Goal: Task Accomplishment & Management: Complete application form

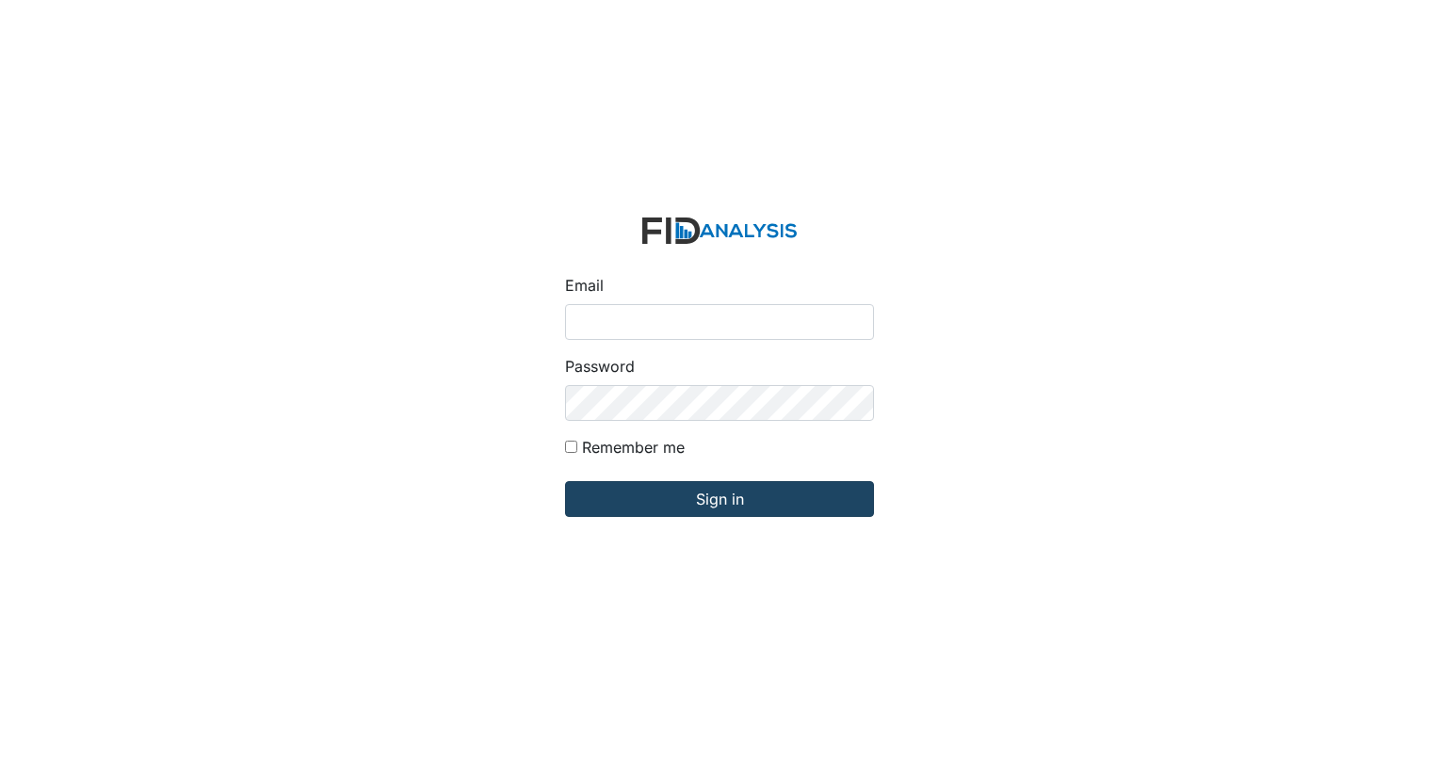
type input "[EMAIL_ADDRESS][DOMAIN_NAME]"
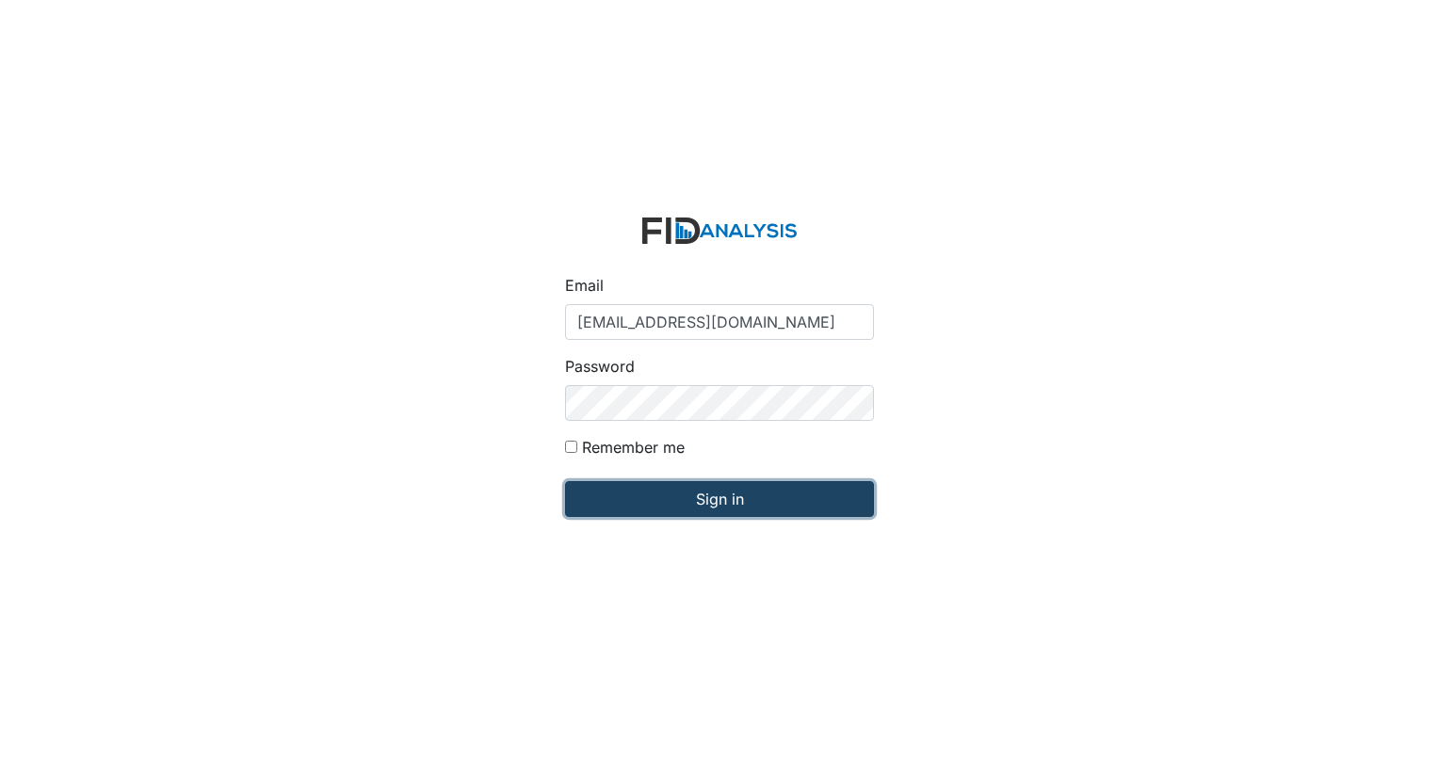
click at [680, 510] on input "Sign in" at bounding box center [719, 499] width 309 height 36
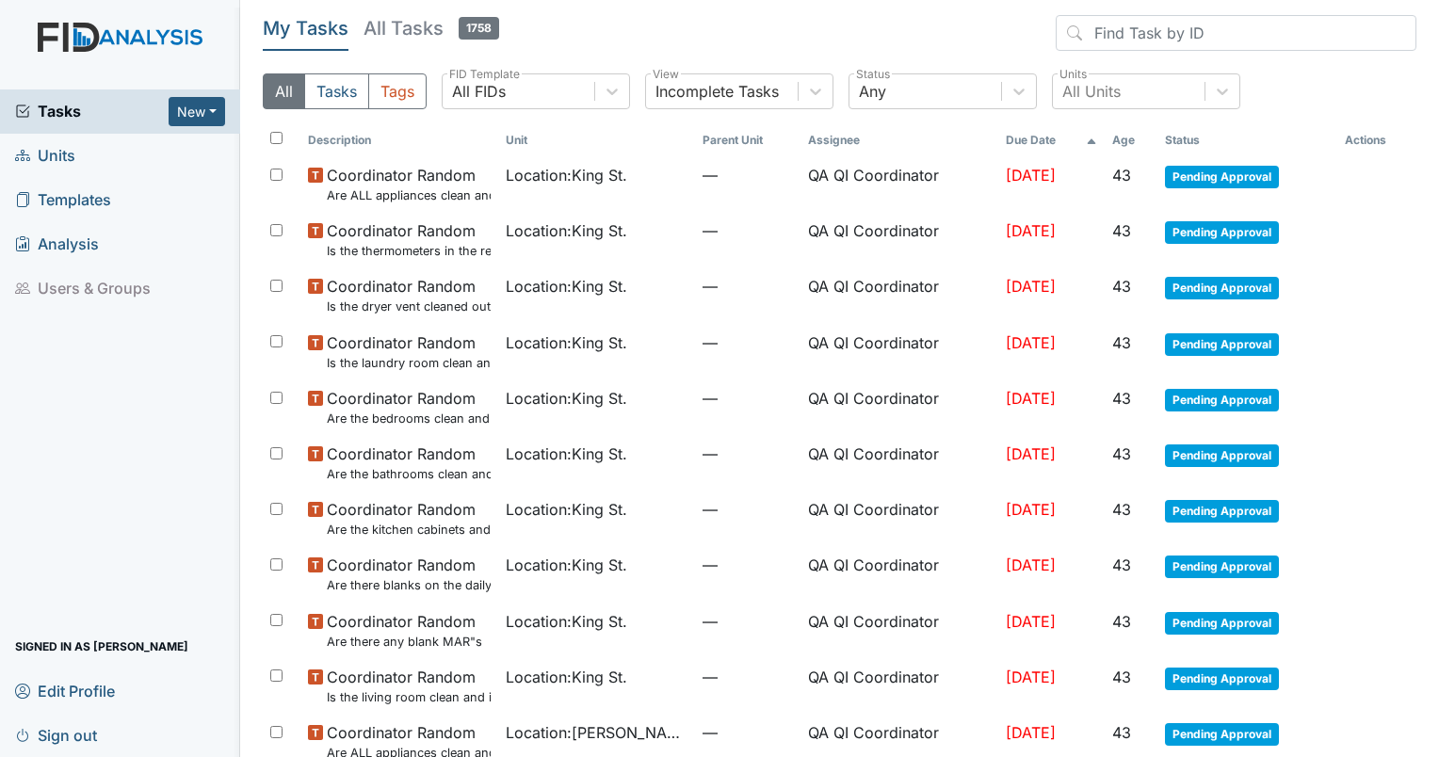
click at [104, 136] on link "Units" at bounding box center [120, 156] width 240 height 44
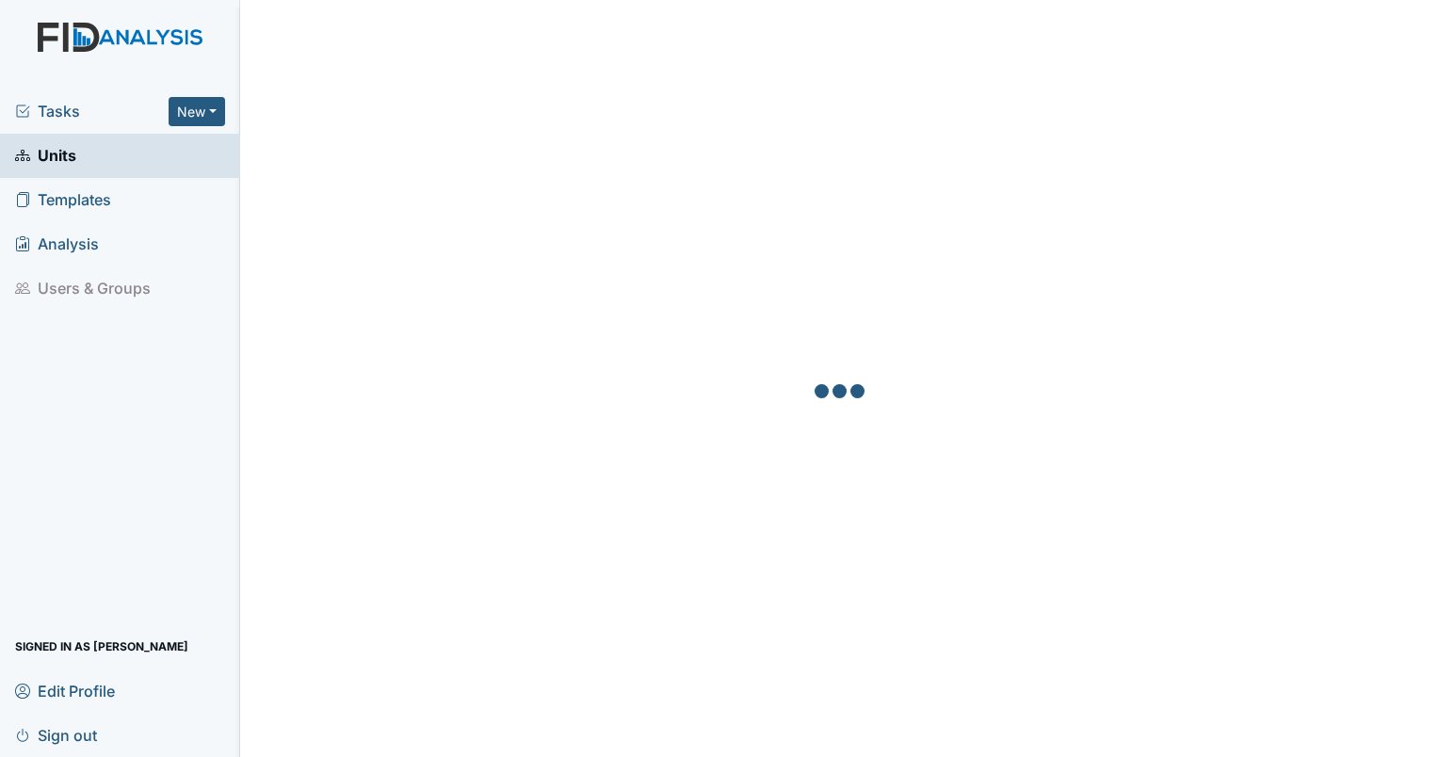
click at [66, 166] on span "Units" at bounding box center [45, 155] width 61 height 29
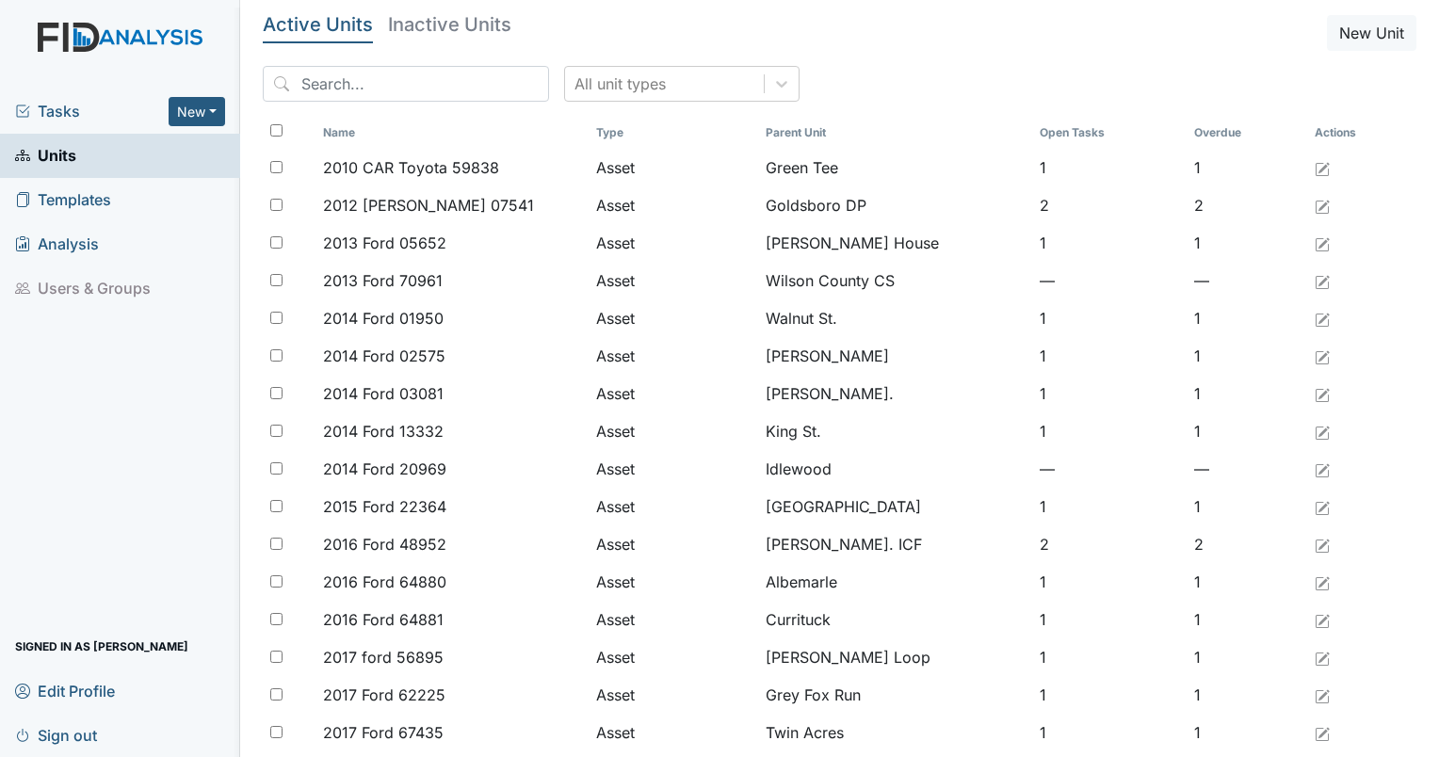
click at [417, 91] on input "search" at bounding box center [406, 84] width 286 height 36
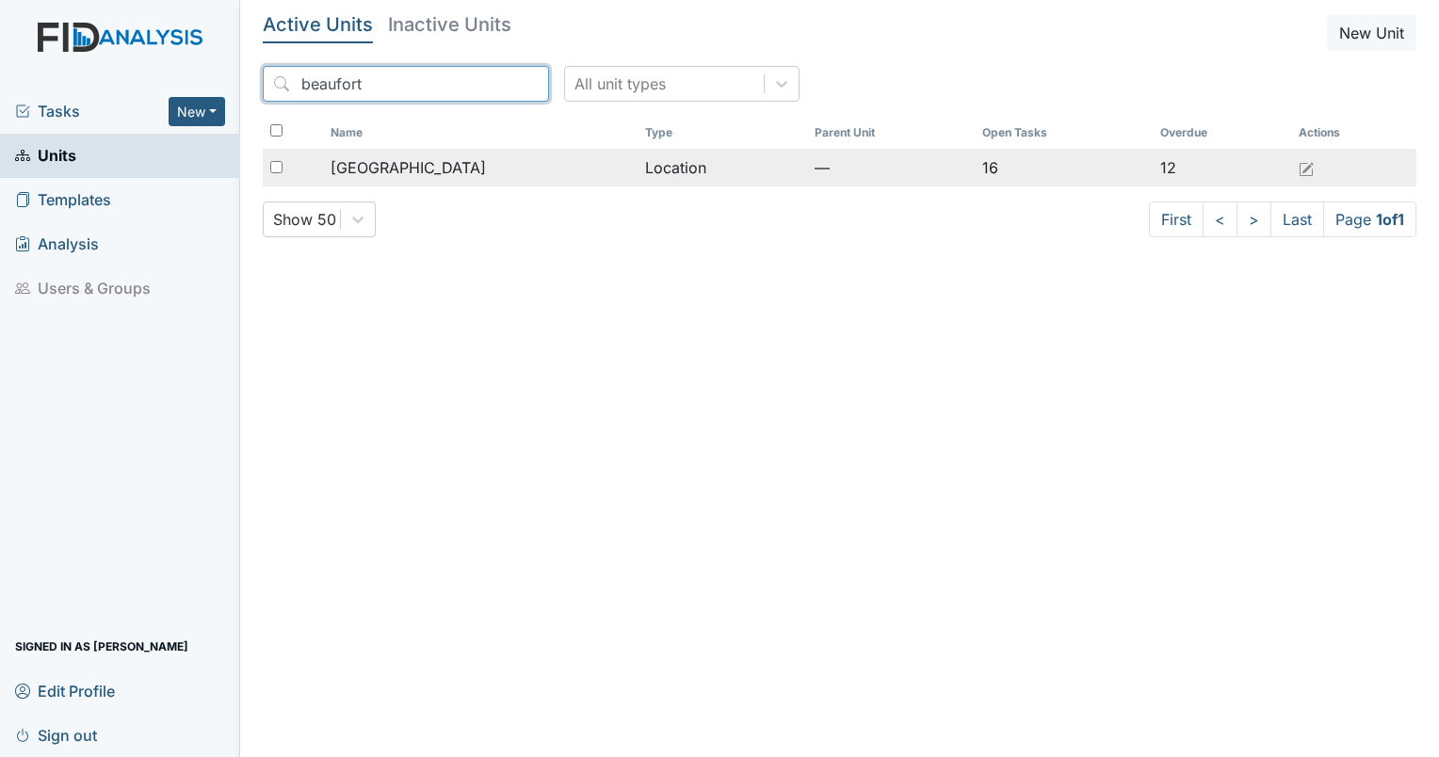
type input "beaufort"
click at [399, 176] on span "[GEOGRAPHIC_DATA]" at bounding box center [408, 167] width 155 height 23
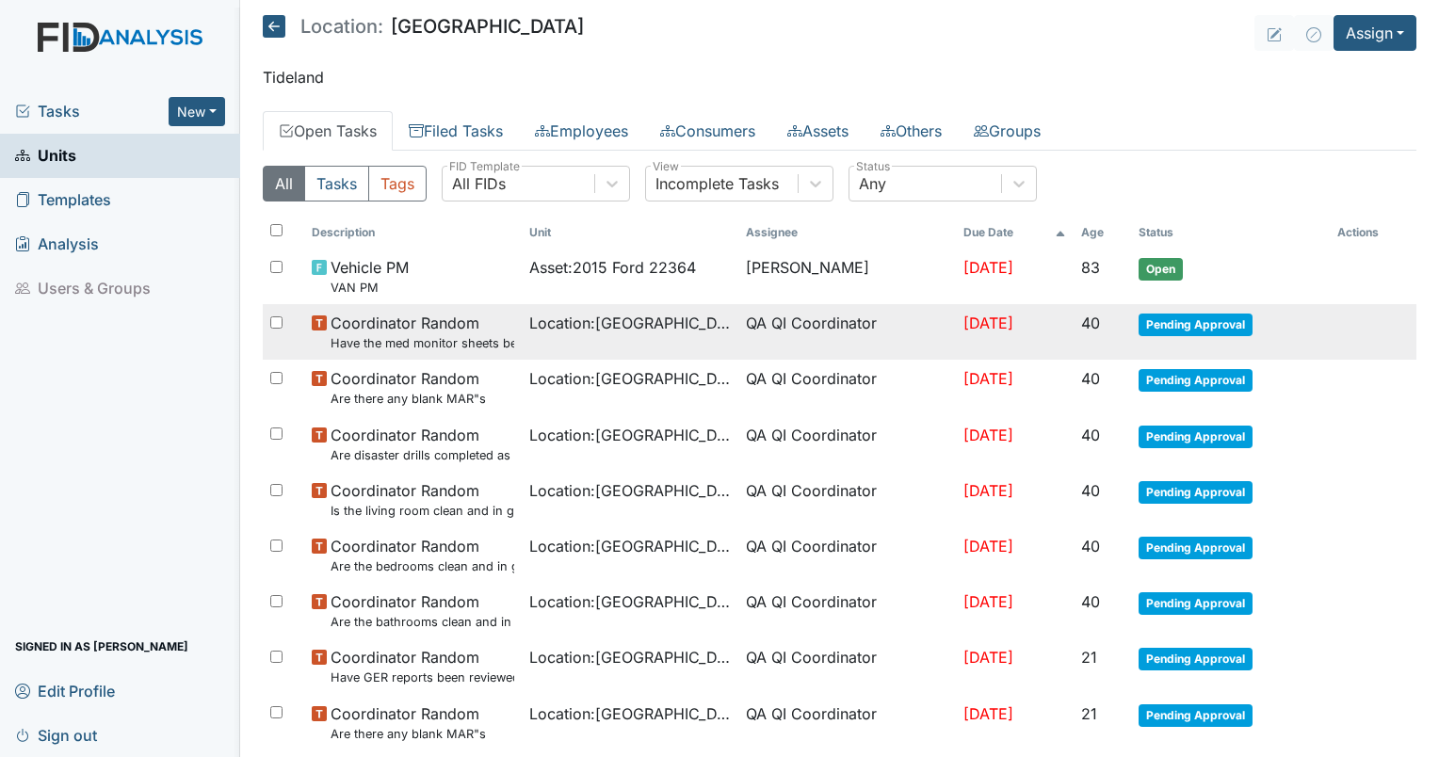
click at [419, 334] on small "Have the med monitor sheets been filled out?" at bounding box center [423, 343] width 184 height 18
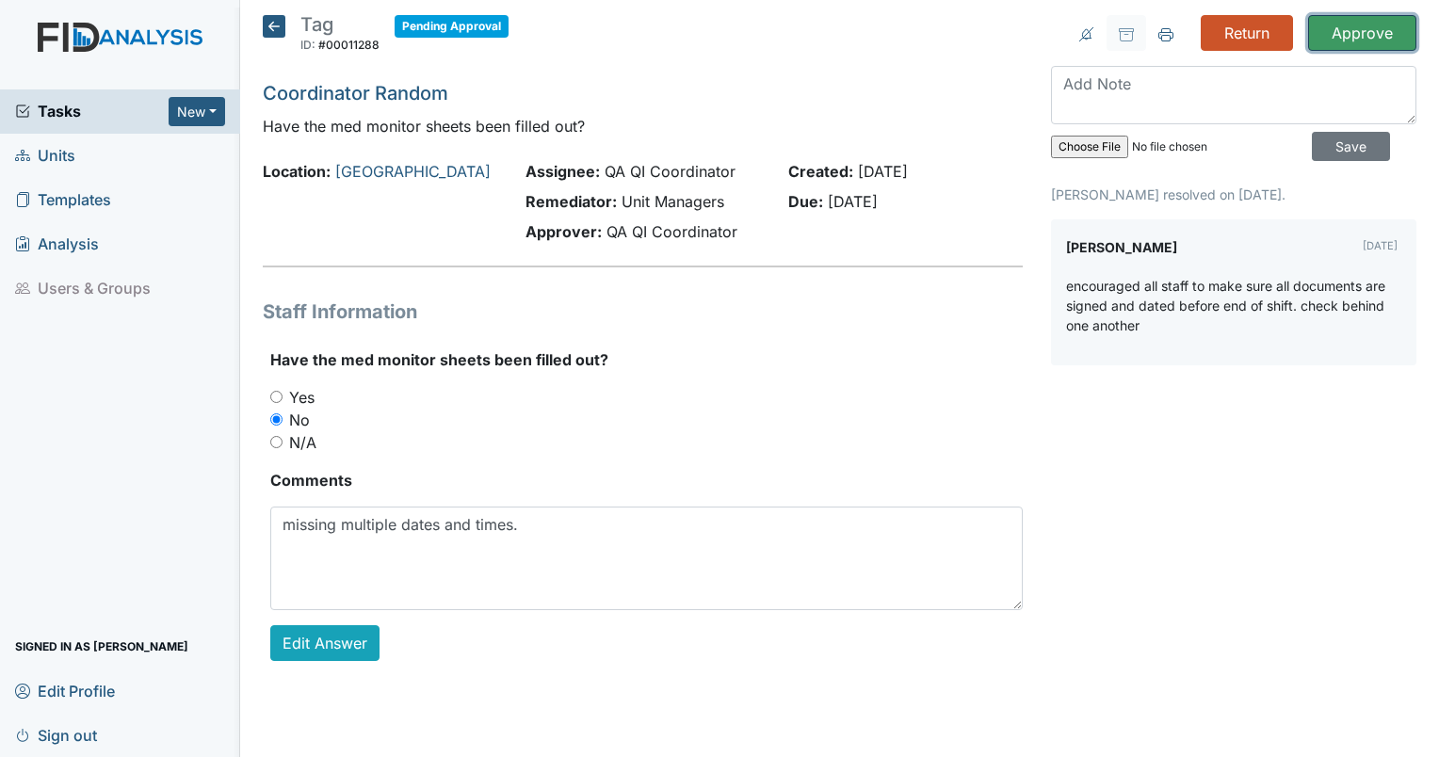
click at [1332, 48] on input "Approve" at bounding box center [1362, 33] width 108 height 36
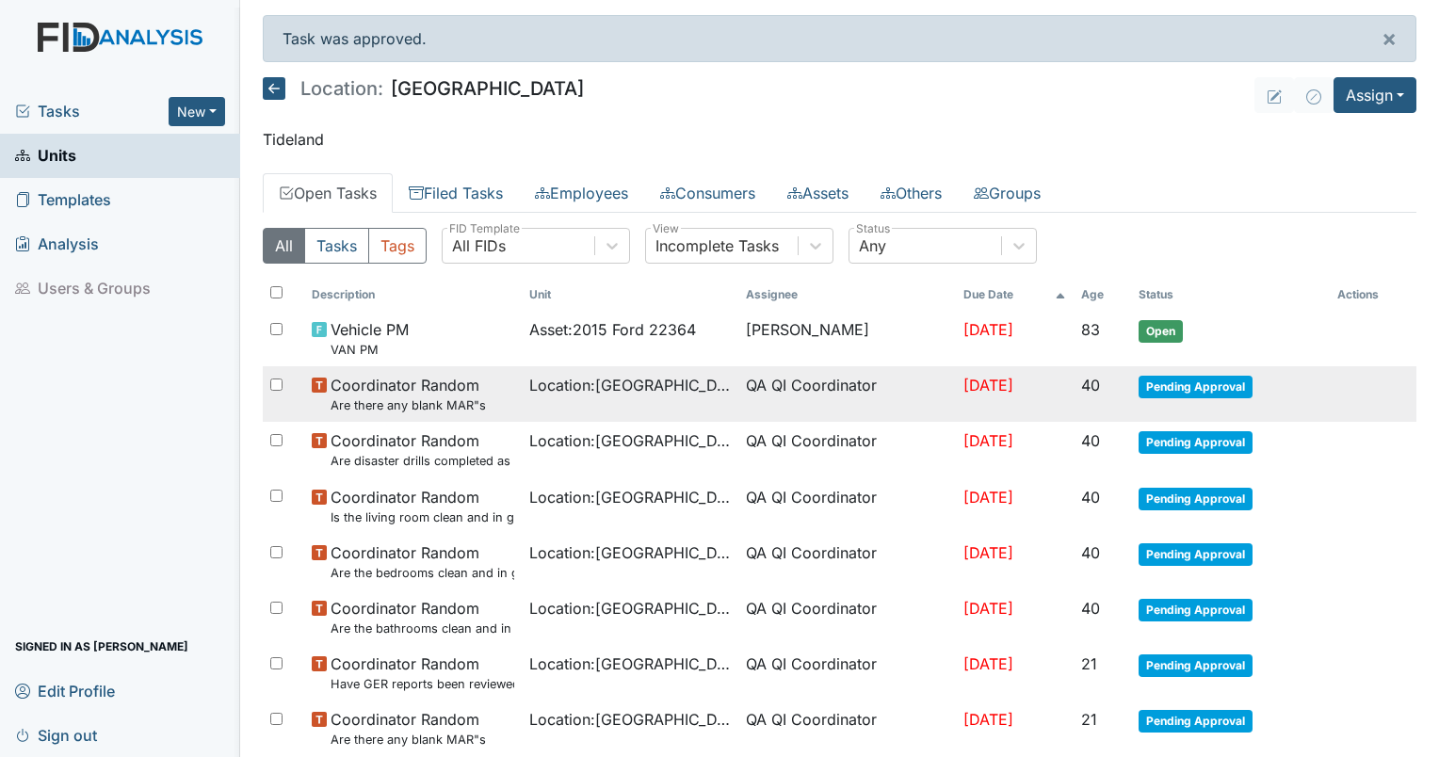
click at [354, 397] on small "Are there any blank MAR"s" at bounding box center [408, 406] width 155 height 18
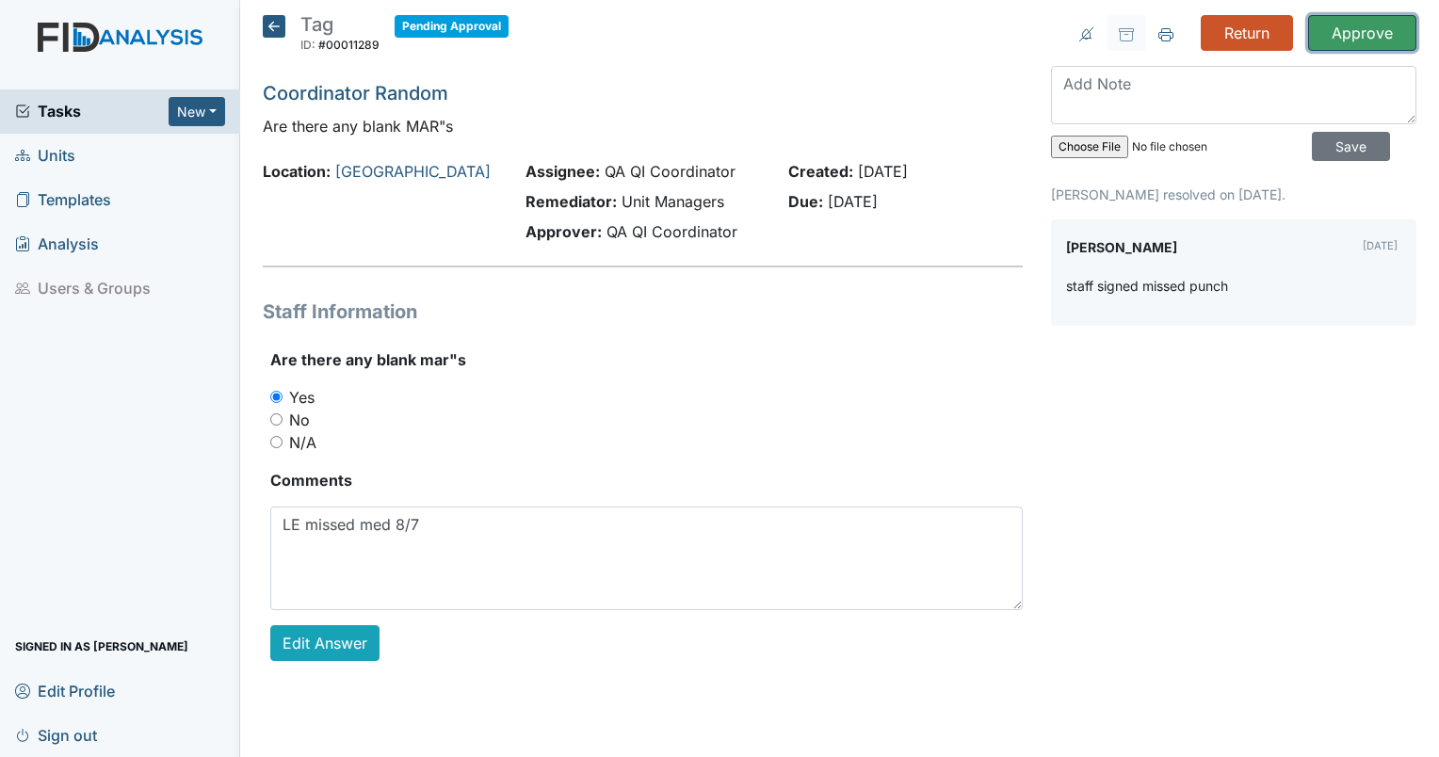
click at [1338, 35] on input "Approve" at bounding box center [1362, 33] width 108 height 36
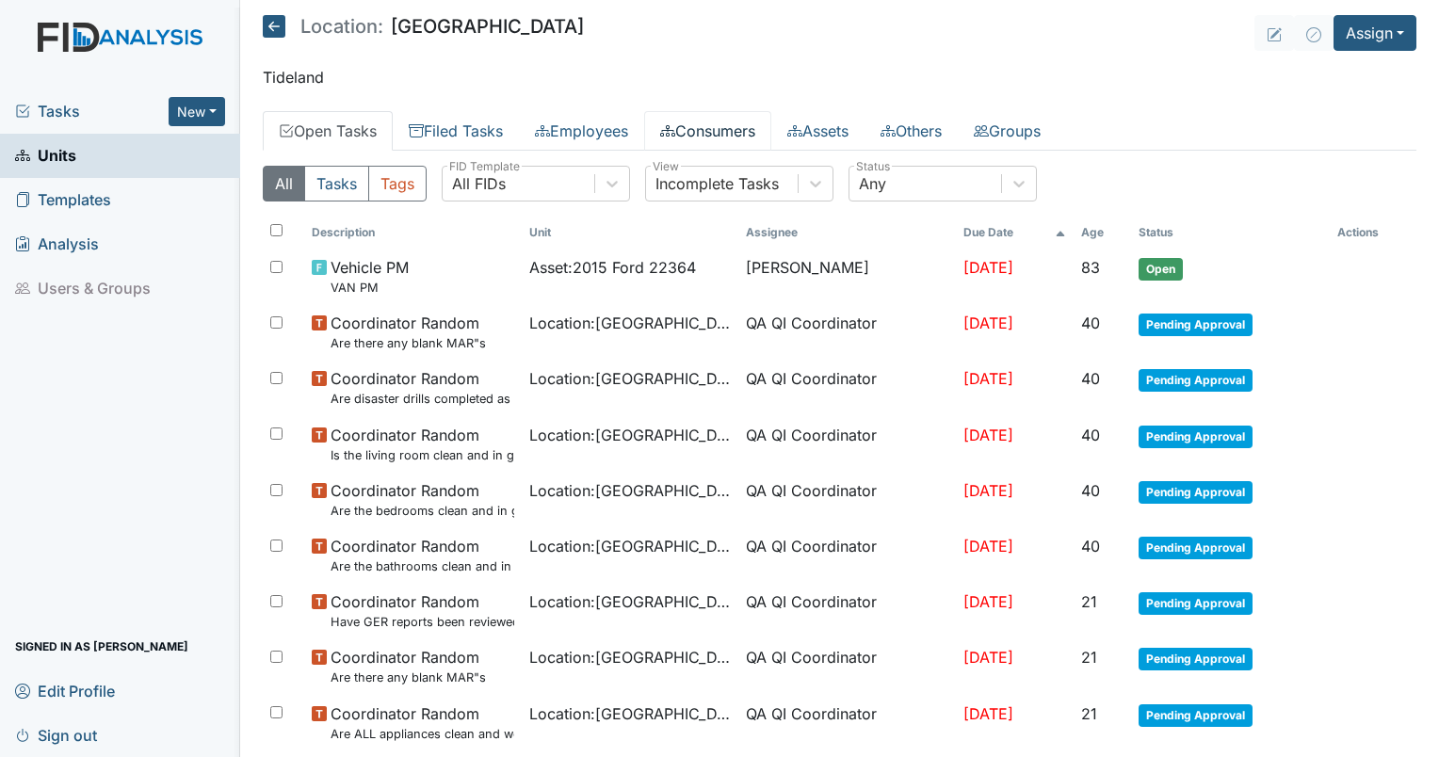
click at [726, 148] on link "Consumers" at bounding box center [707, 131] width 127 height 40
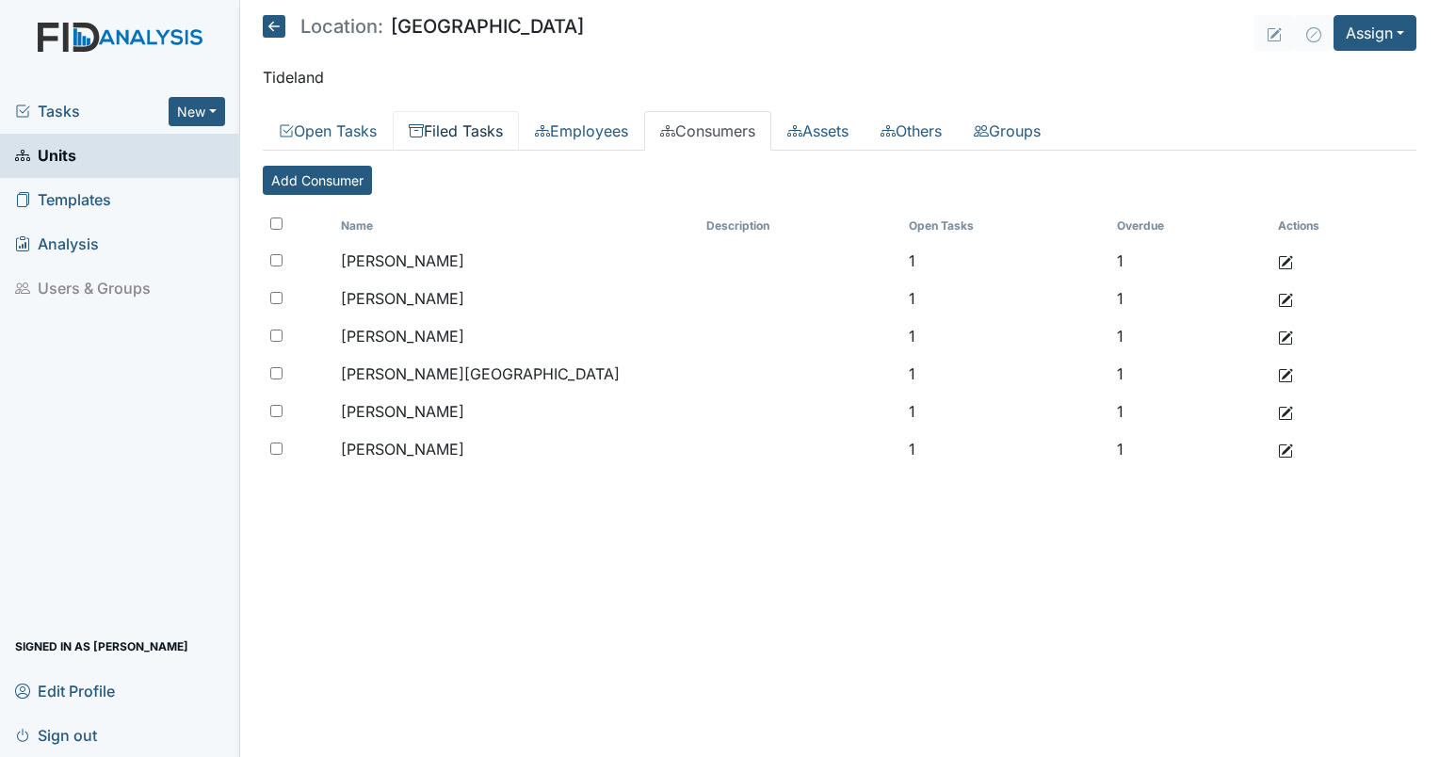
click at [482, 131] on link "Filed Tasks" at bounding box center [456, 131] width 126 height 40
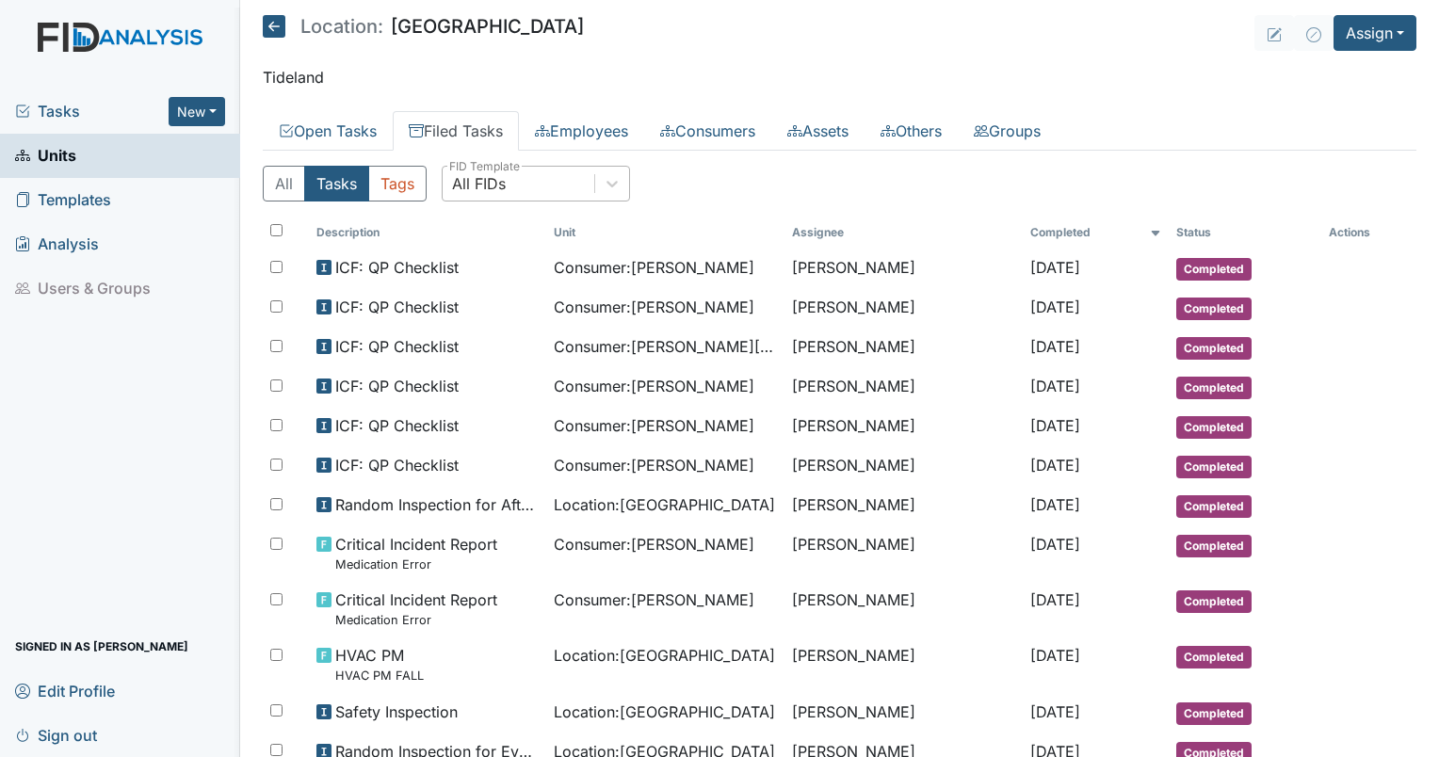
click at [494, 172] on div "All FIDs" at bounding box center [479, 183] width 54 height 23
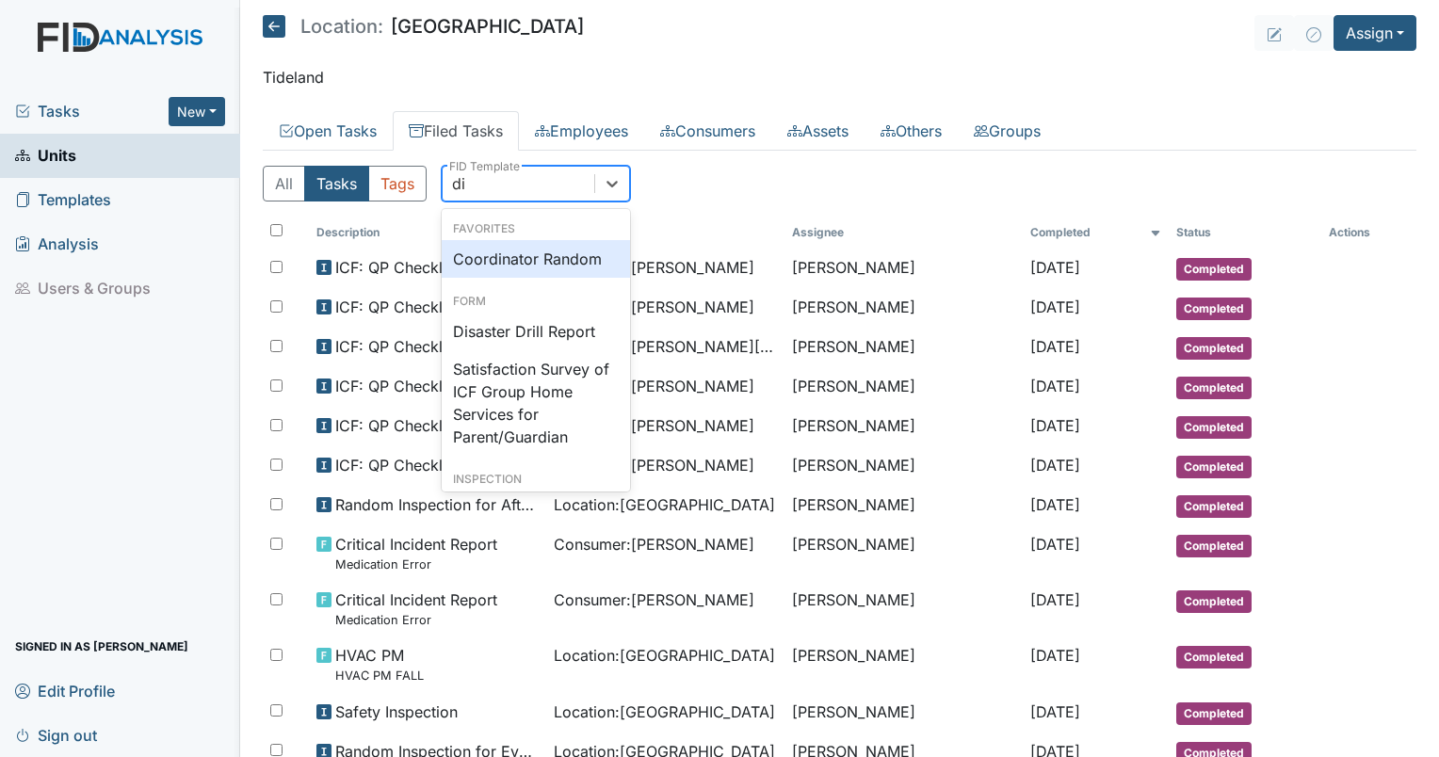
type input "dis"
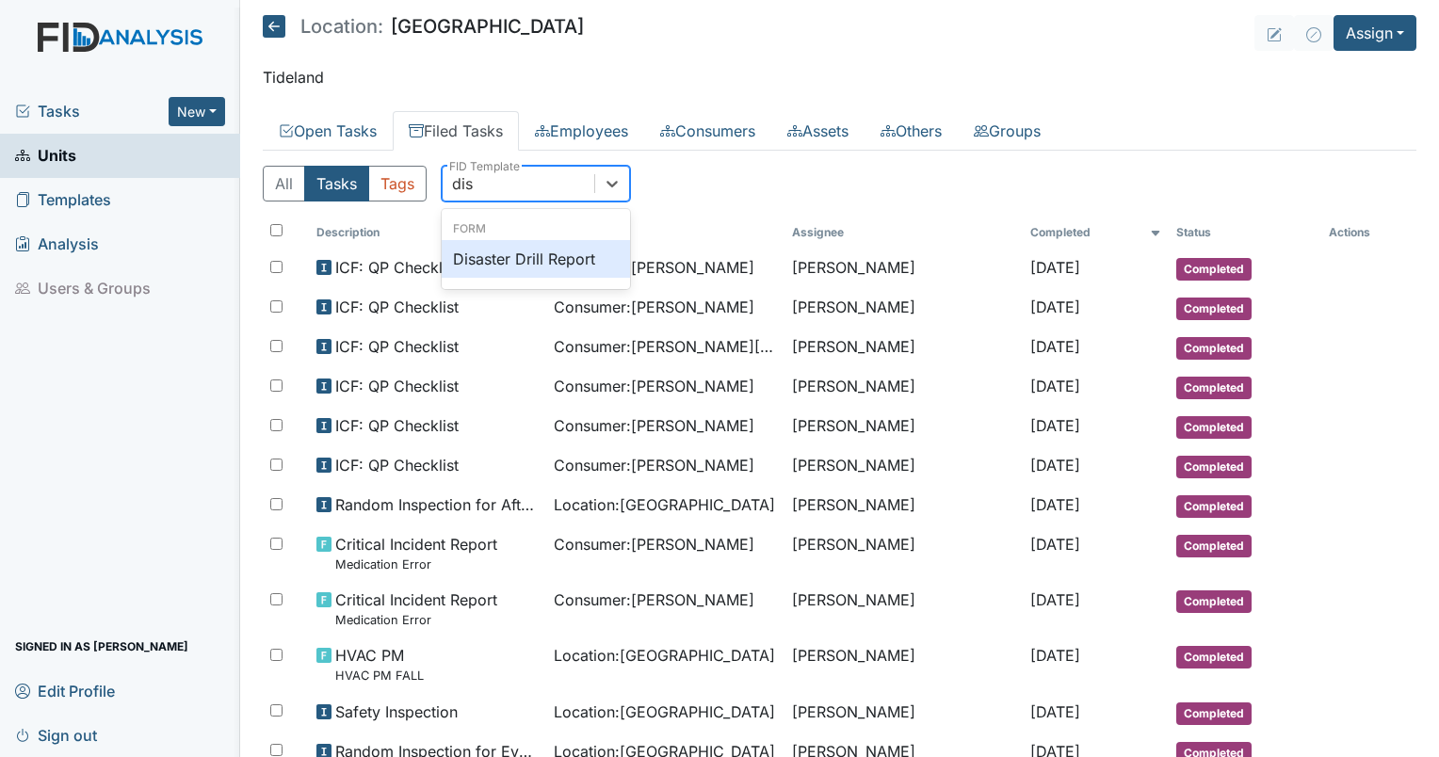
click at [531, 273] on div "Disaster Drill Report" at bounding box center [536, 259] width 188 height 38
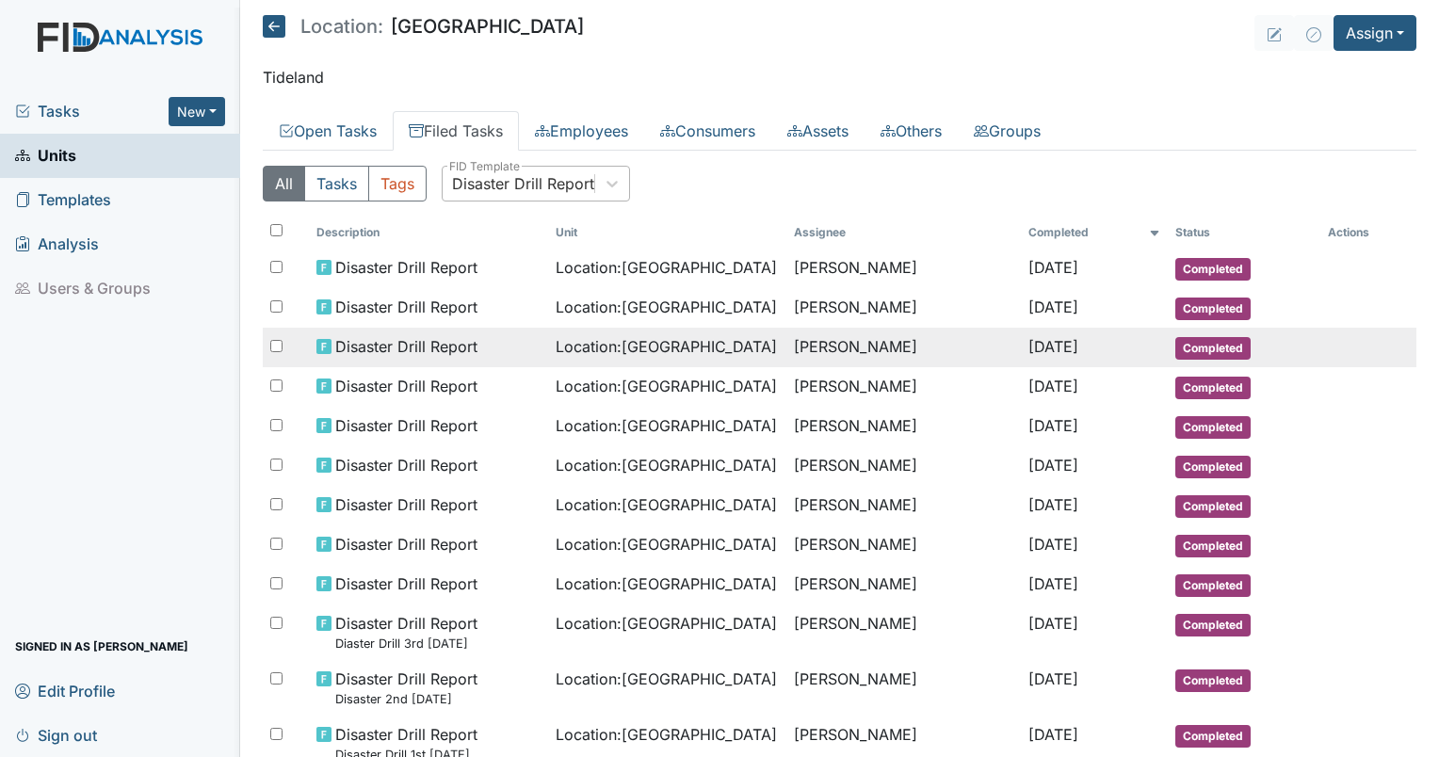
click at [1029, 339] on span "[DATE]" at bounding box center [1054, 346] width 50 height 19
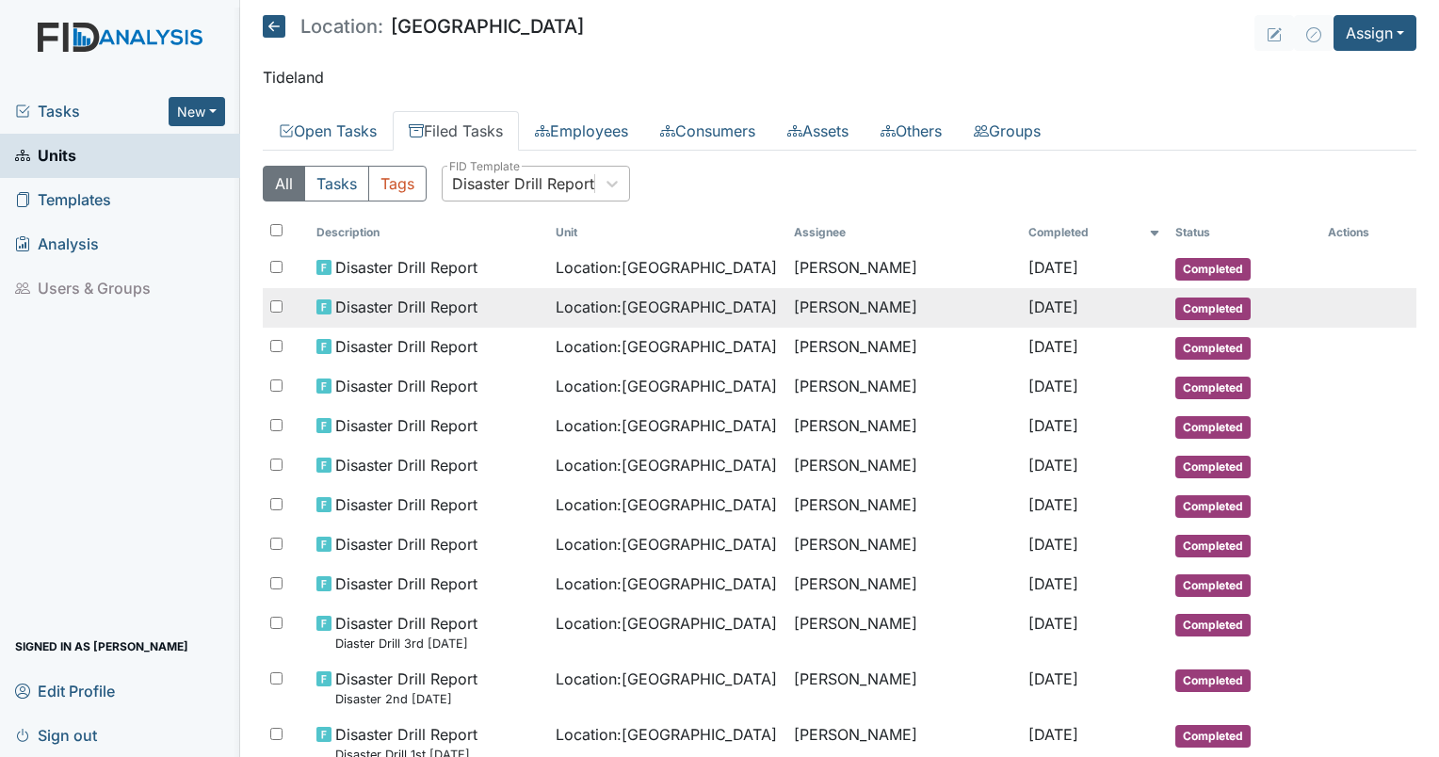
click at [1030, 313] on span "Sep 29, 2025" at bounding box center [1054, 307] width 50 height 19
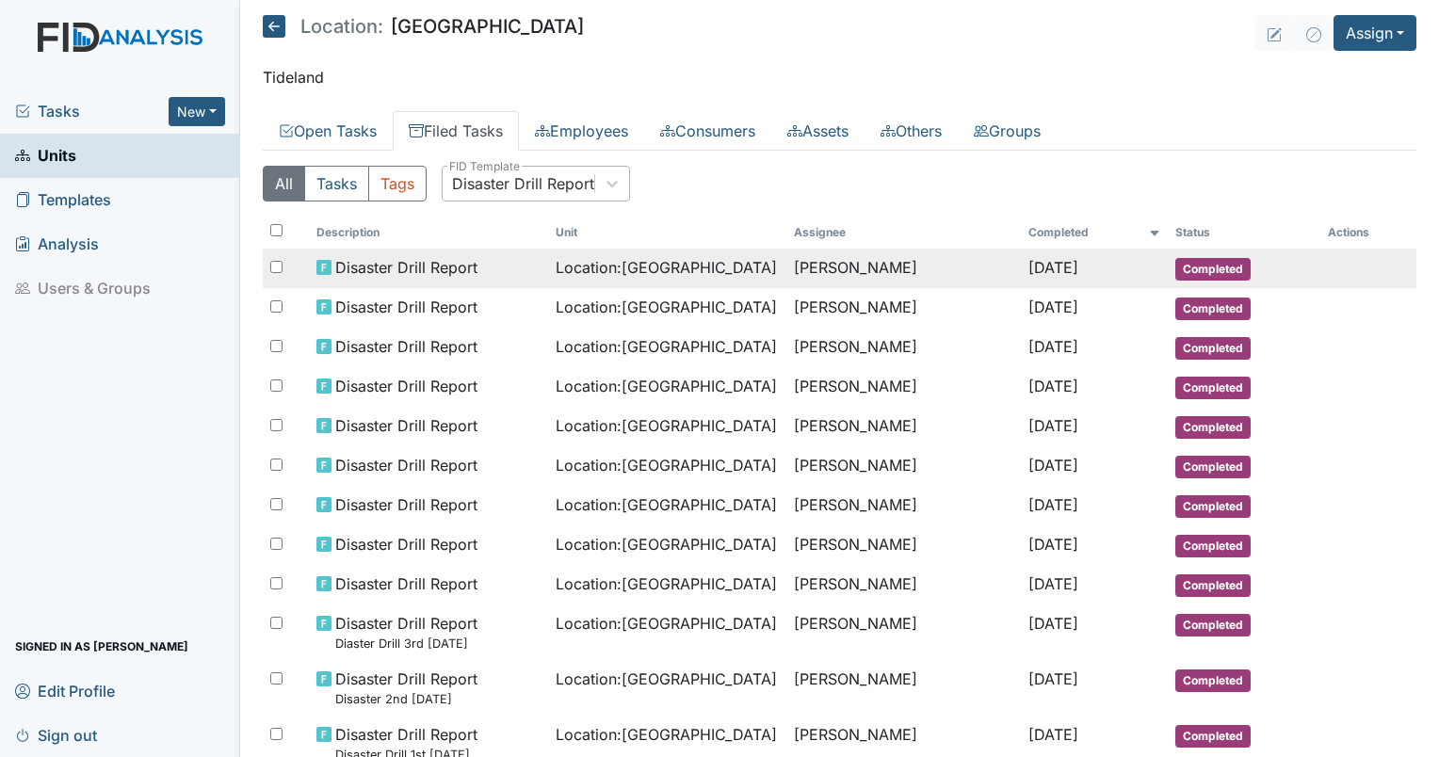
click at [1062, 268] on span "Sep 29, 2025" at bounding box center [1054, 267] width 50 height 19
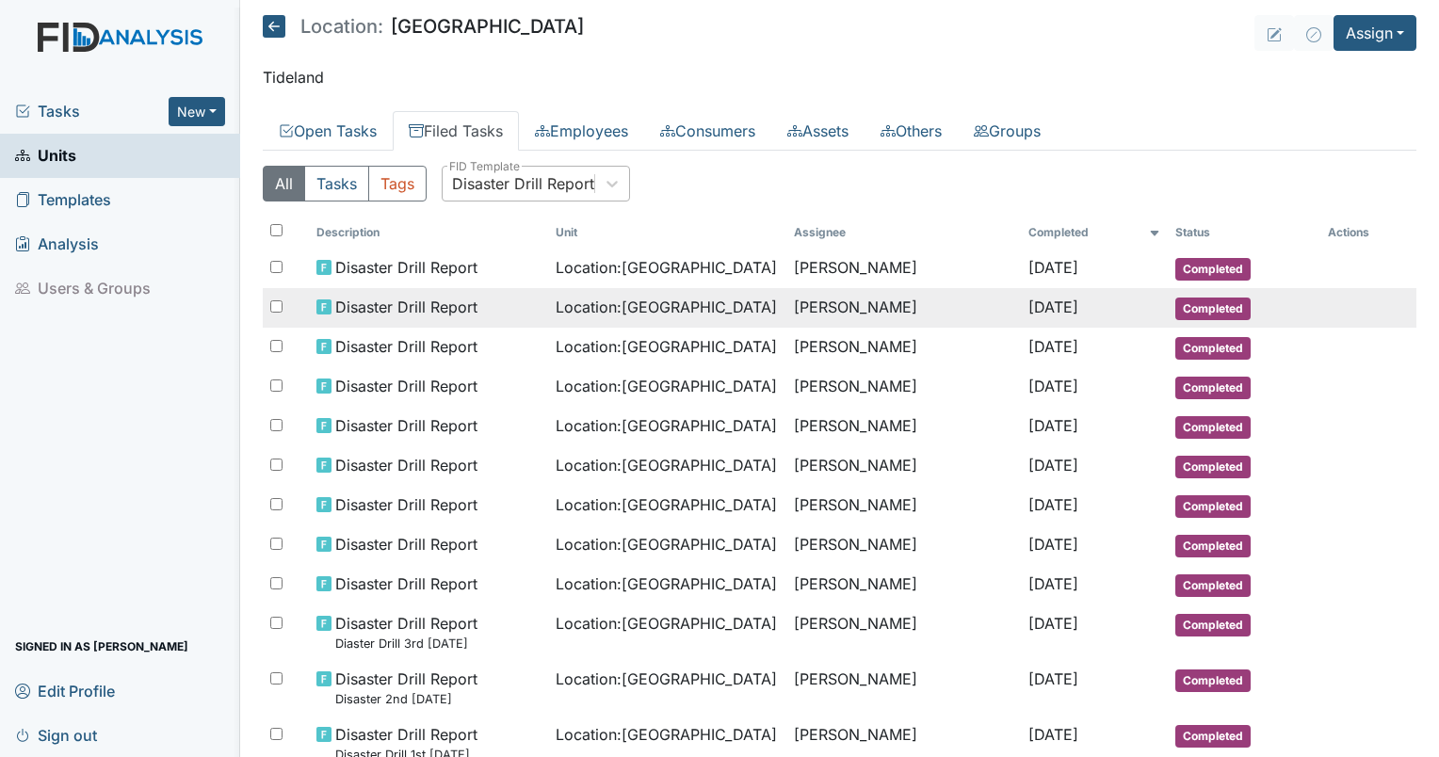
drag, startPoint x: 1028, startPoint y: 318, endPoint x: 678, endPoint y: 313, distance: 349.5
click at [678, 313] on span "Location : Beaufort Heights" at bounding box center [666, 307] width 221 height 23
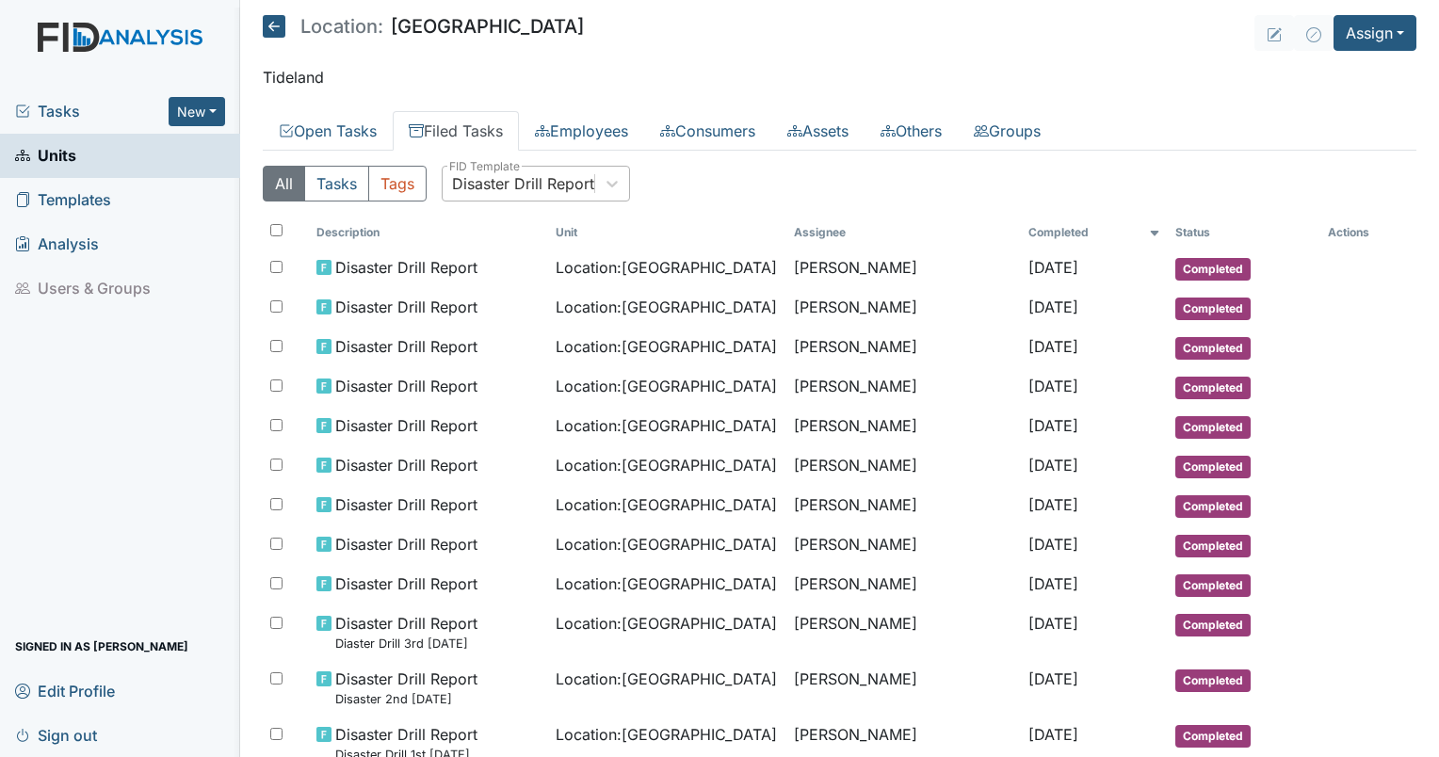
click at [452, 124] on link "Filed Tasks" at bounding box center [456, 131] width 126 height 40
click at [508, 192] on div "Disaster Drill Report" at bounding box center [523, 183] width 142 height 23
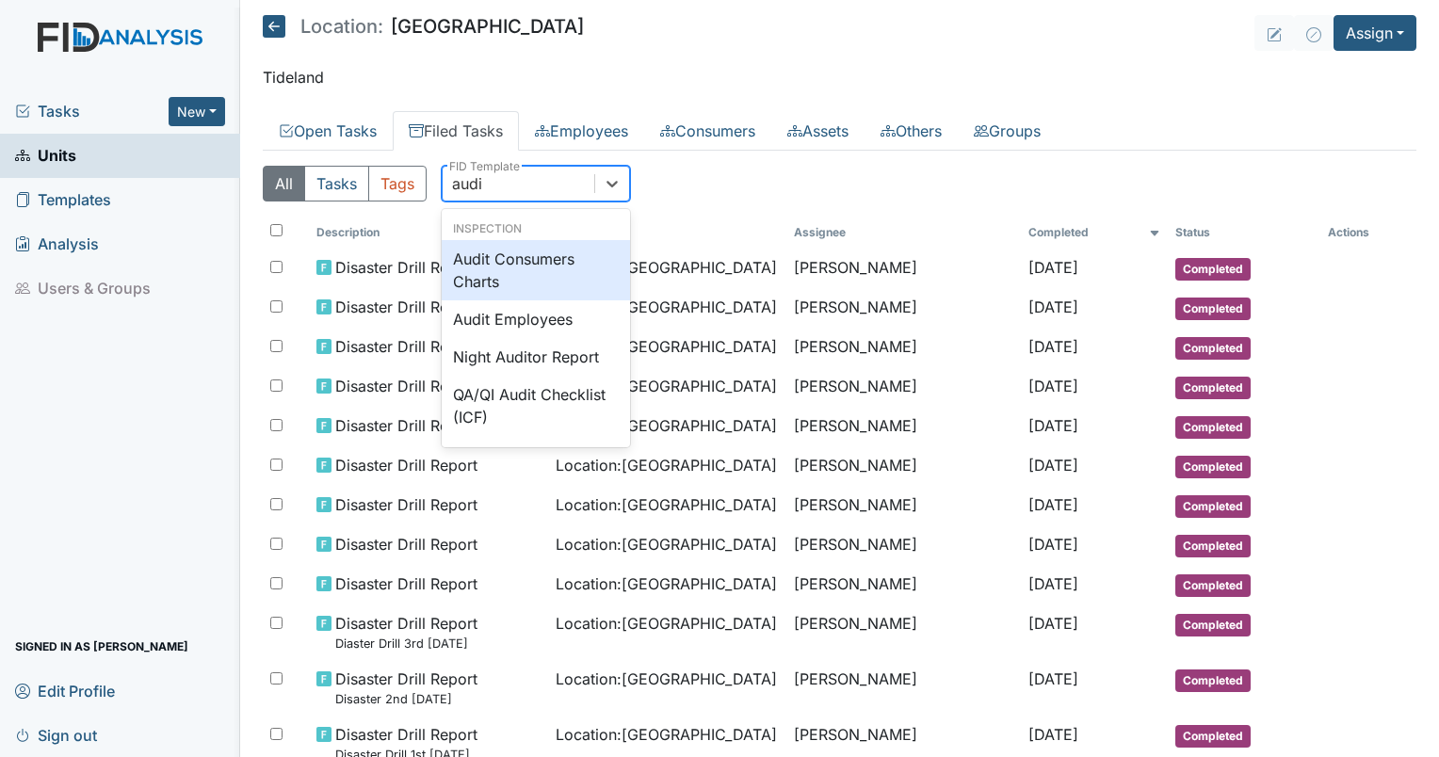
type input "audit"
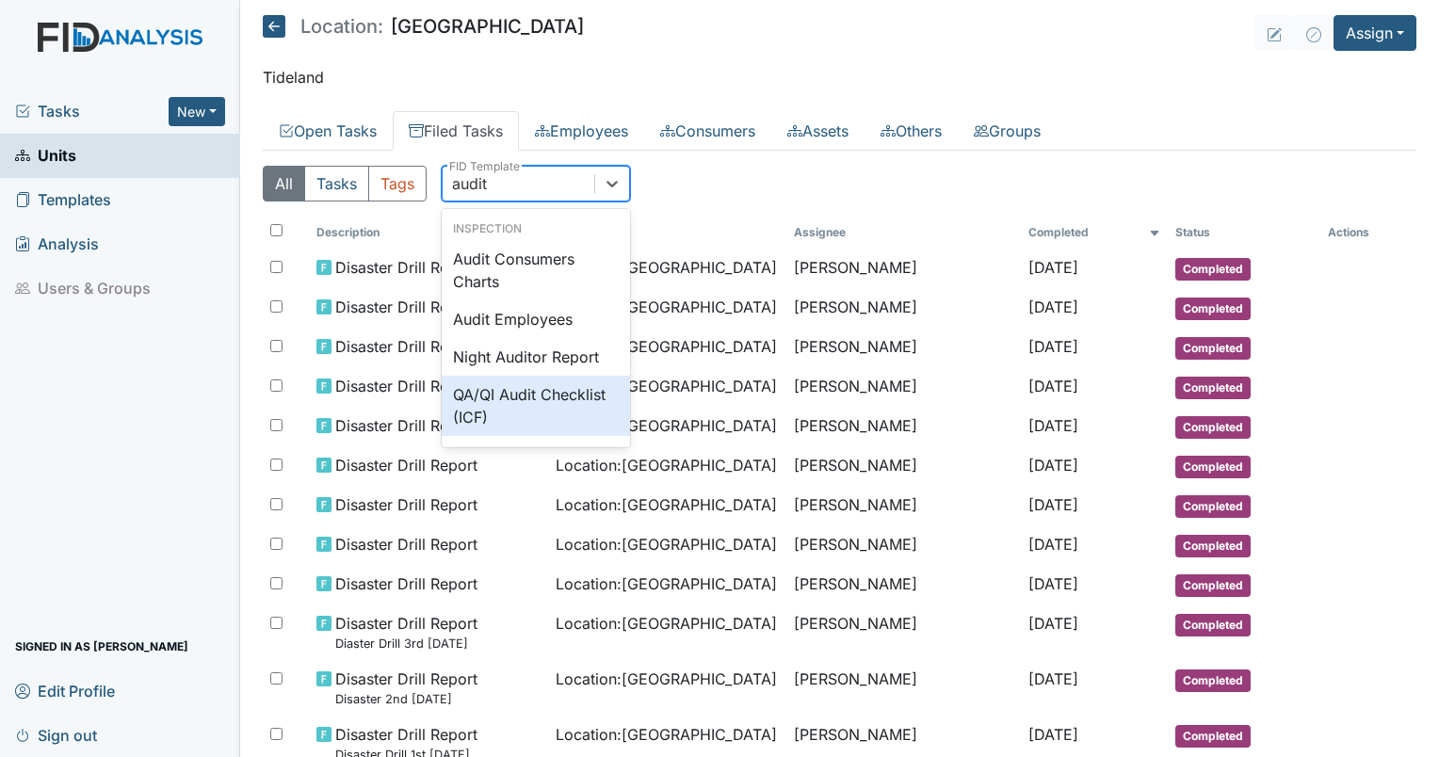
click at [494, 395] on div "QA/QI Audit Checklist (ICF)" at bounding box center [536, 406] width 188 height 60
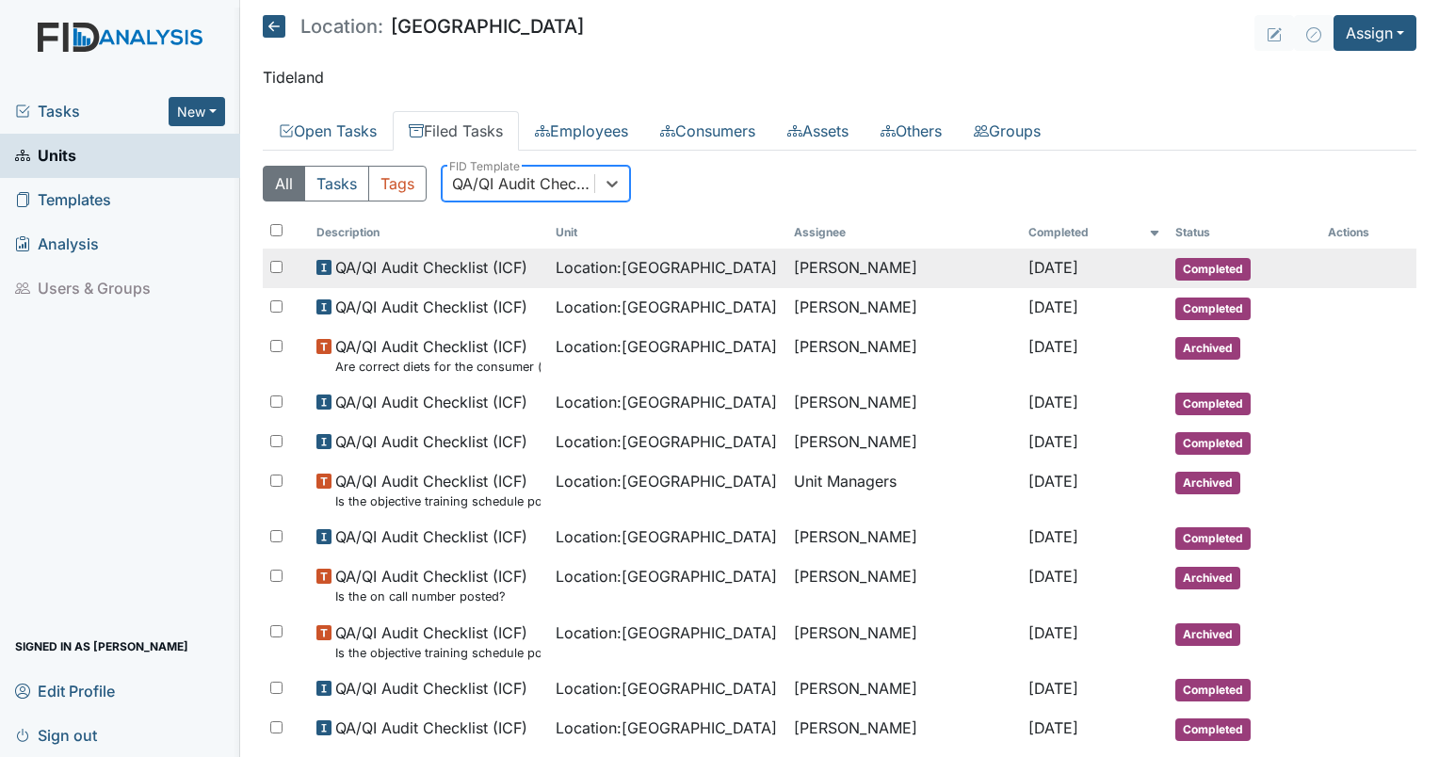
click at [668, 271] on span "Location : [GEOGRAPHIC_DATA]" at bounding box center [666, 267] width 221 height 23
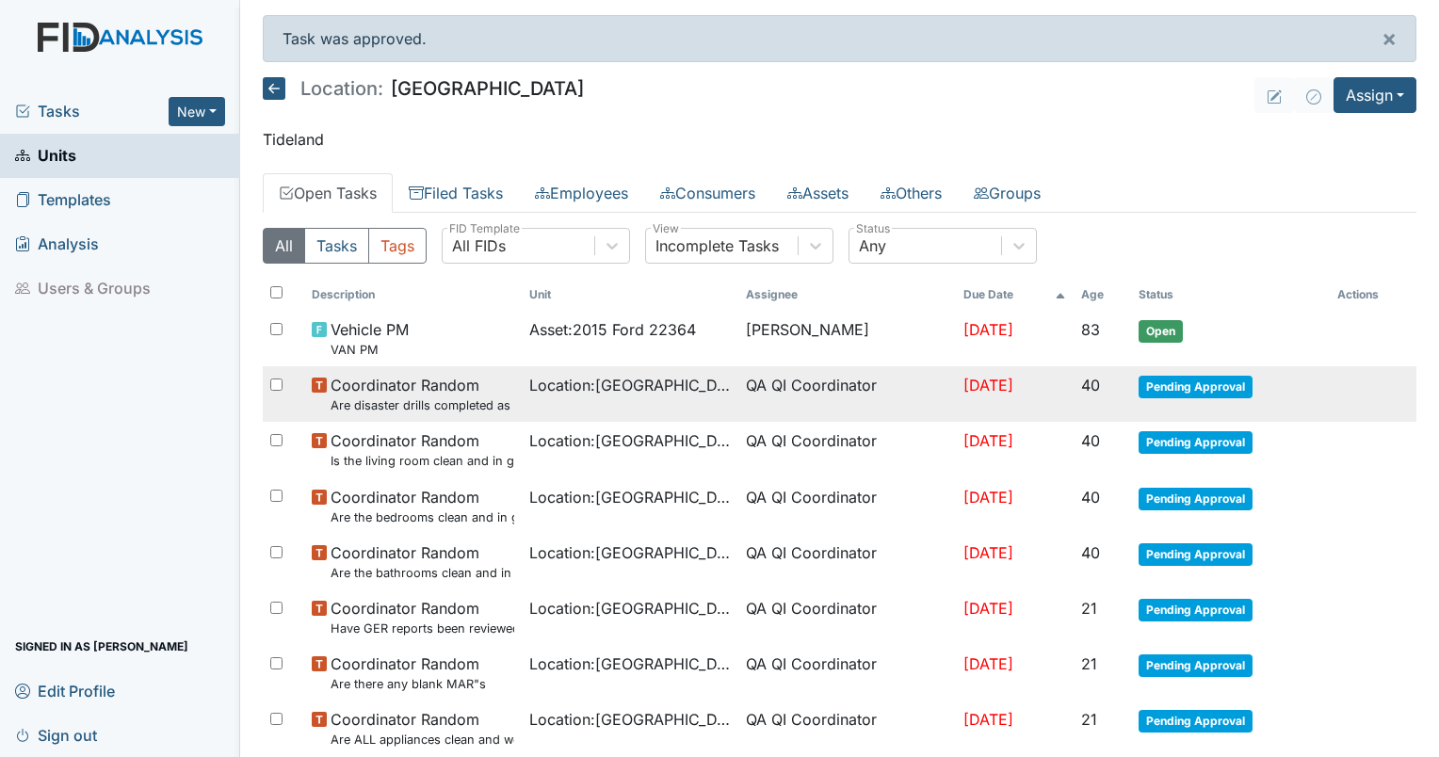
click at [445, 381] on span "Coordinator Random Are disaster drills completed as scheduled?" at bounding box center [423, 394] width 184 height 41
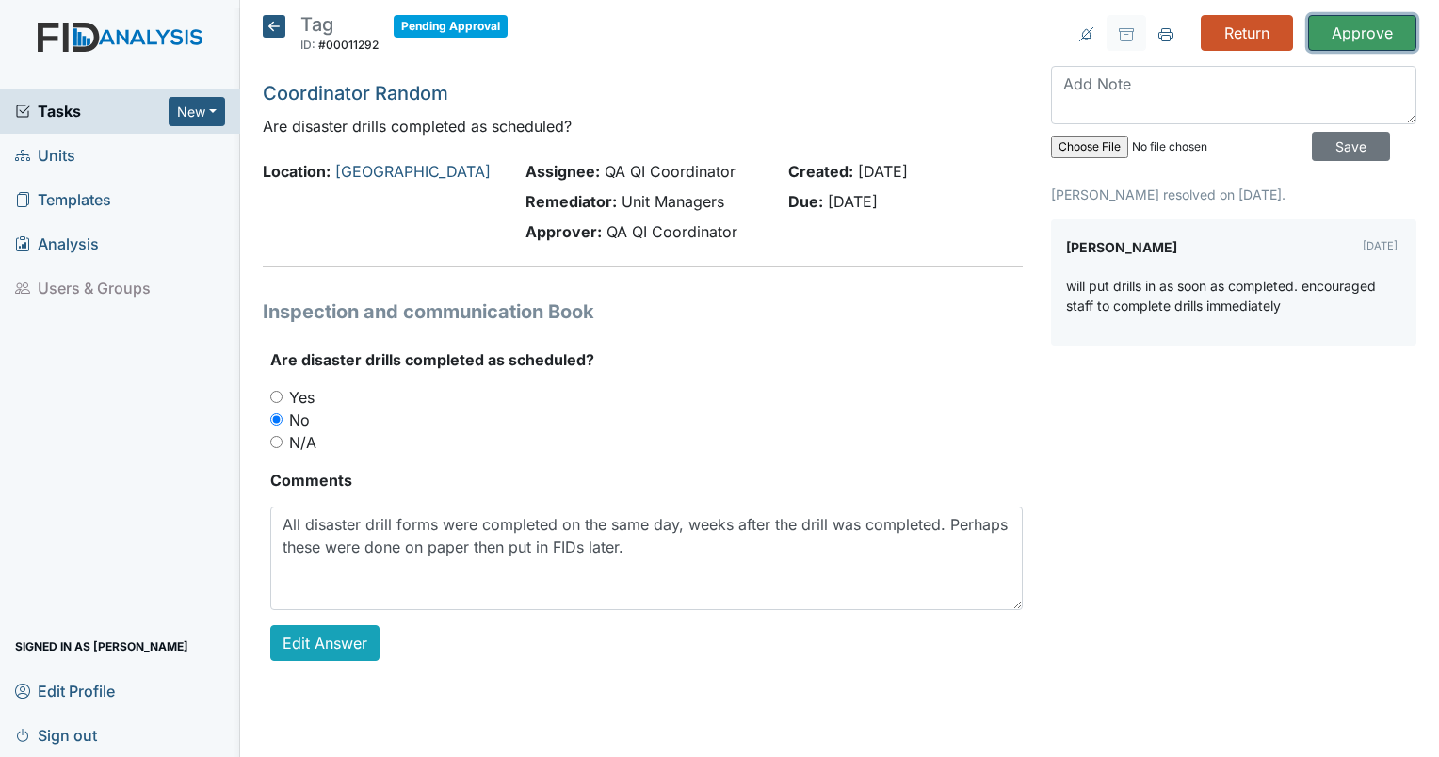
click at [1363, 26] on input "Approve" at bounding box center [1362, 33] width 108 height 36
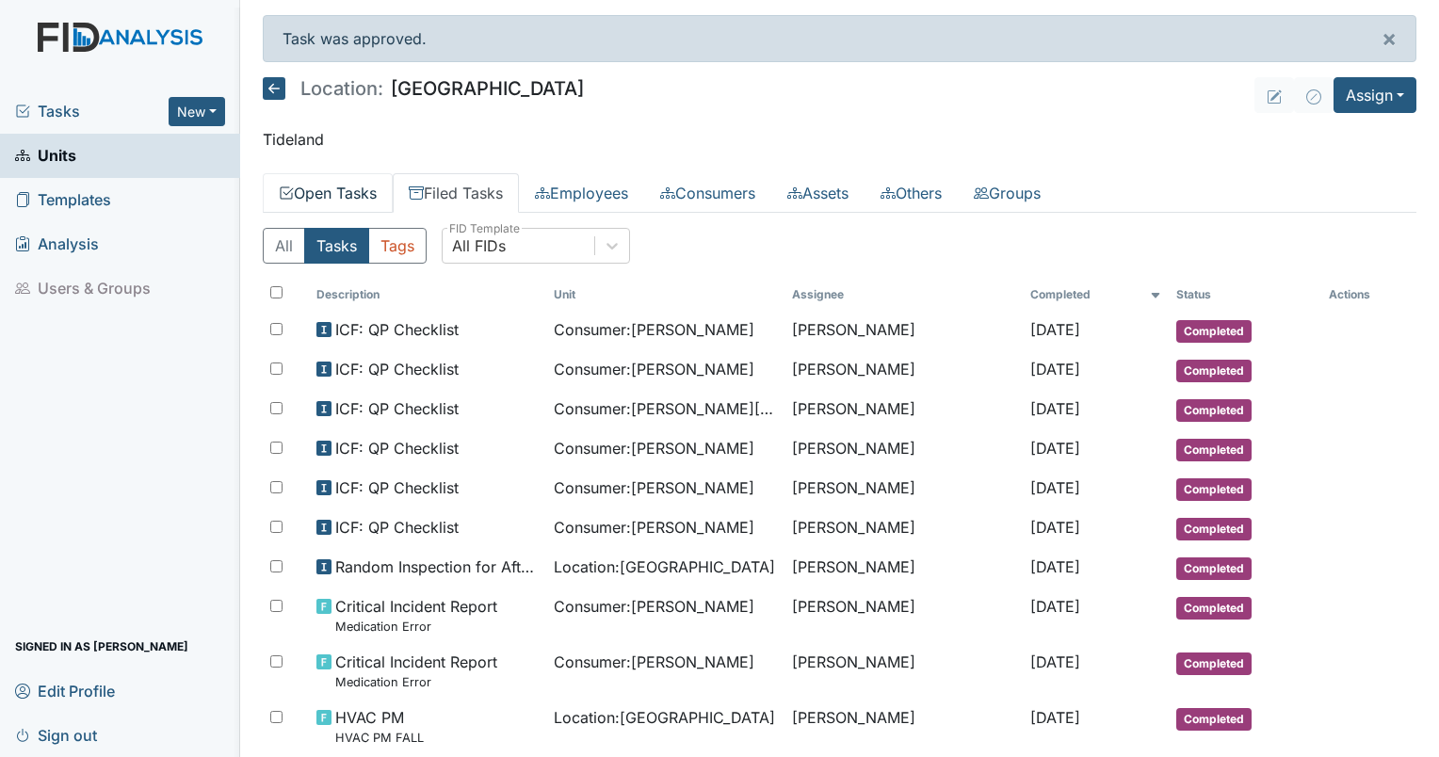
click at [338, 178] on link "Open Tasks" at bounding box center [328, 193] width 130 height 40
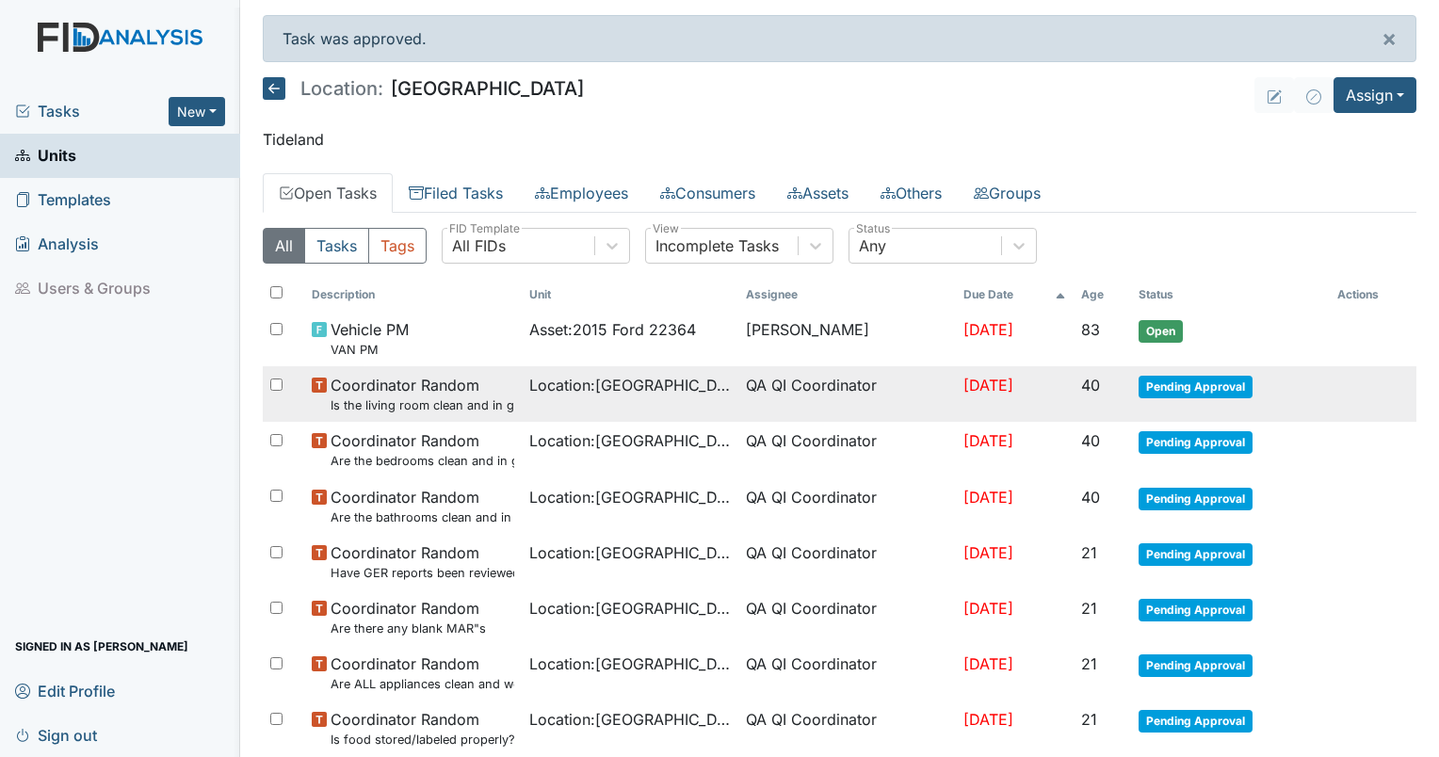
click at [561, 392] on span "Location : Beaufort Heights" at bounding box center [630, 385] width 203 height 23
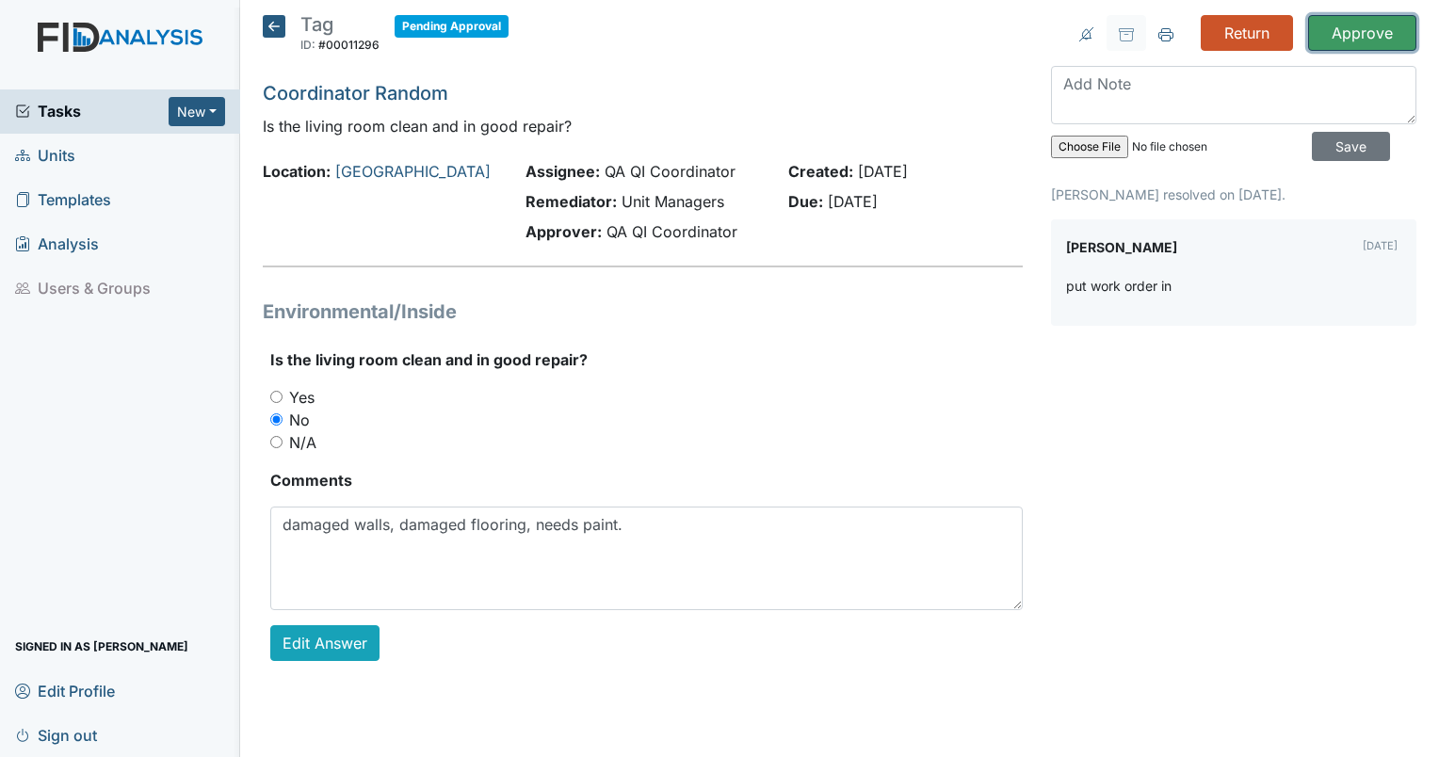
click at [1351, 37] on input "Approve" at bounding box center [1362, 33] width 108 height 36
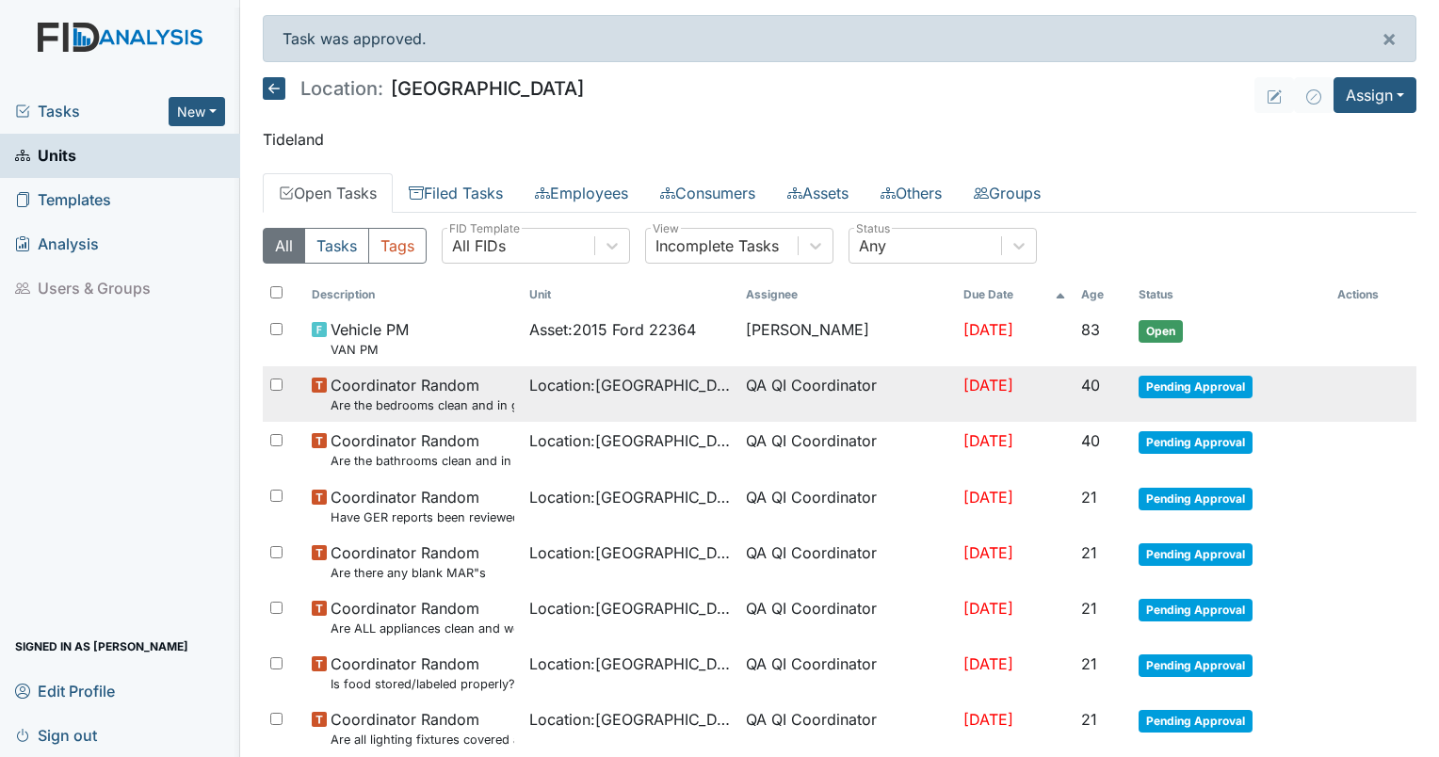
click at [407, 409] on small "Are the bedrooms clean and in good repair?" at bounding box center [423, 406] width 184 height 18
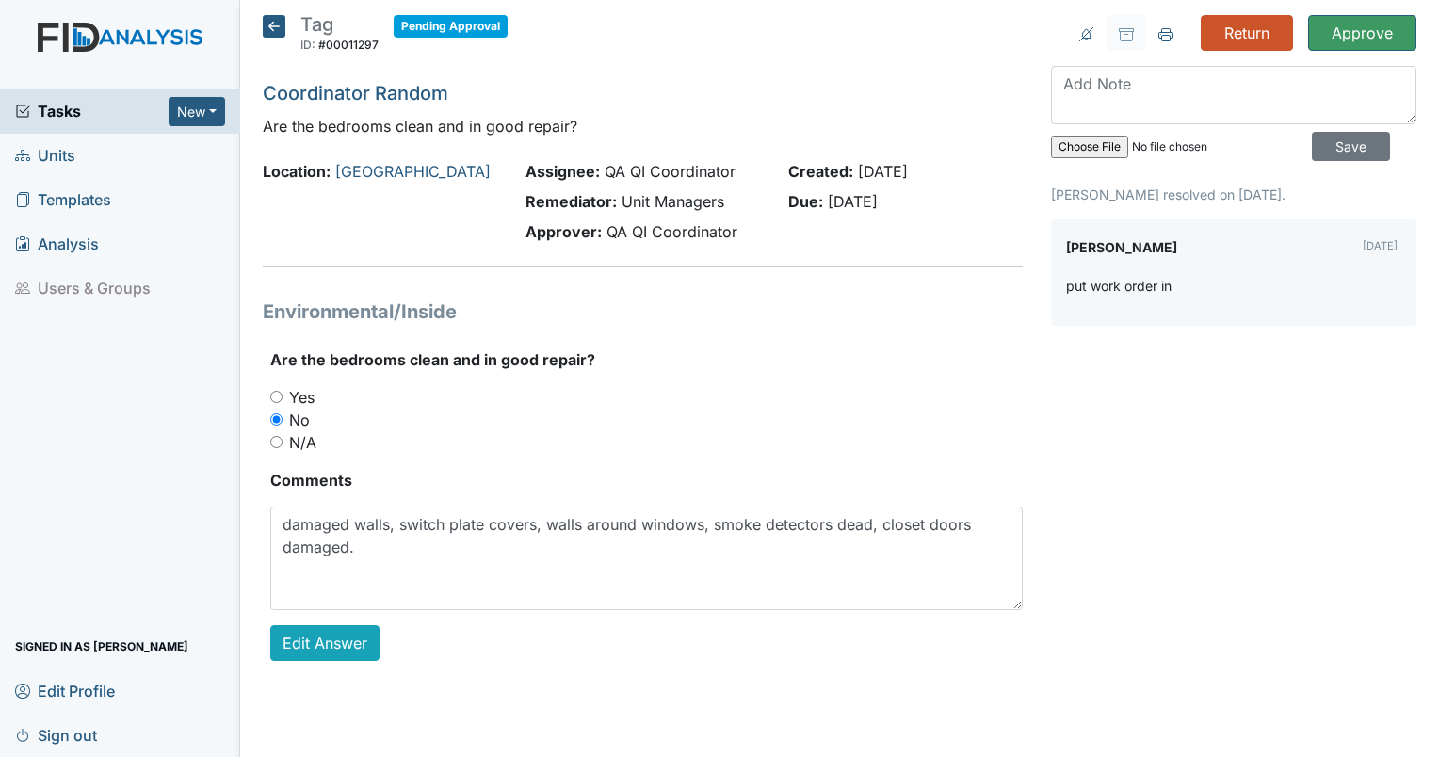
click at [1338, 57] on div "Return Approve Archive Task × Are you sure you want to archive this task? It wi…" at bounding box center [1234, 353] width 394 height 676
click at [1352, 37] on input "Approve" at bounding box center [1362, 33] width 108 height 36
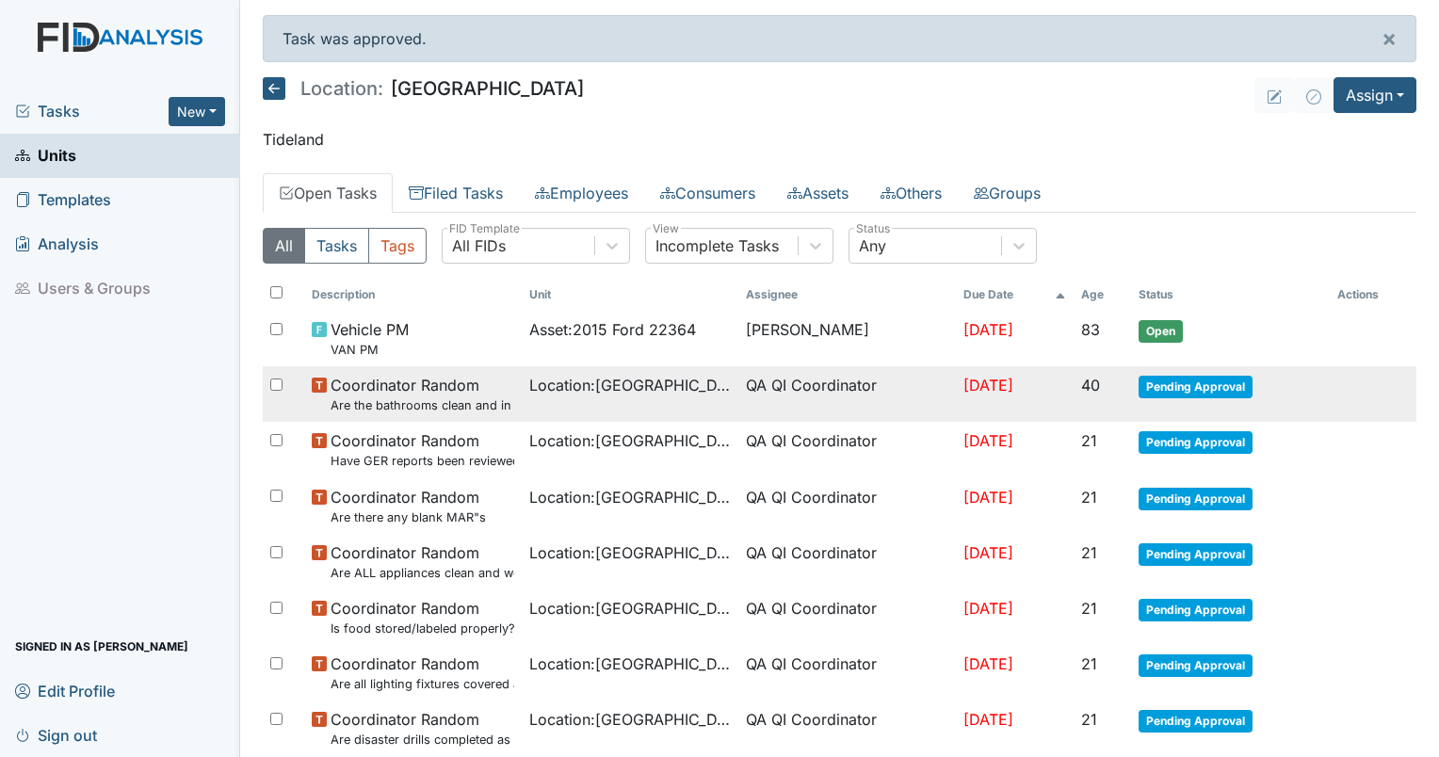
click at [405, 401] on small "Are the bathrooms clean and in good repair?" at bounding box center [423, 406] width 184 height 18
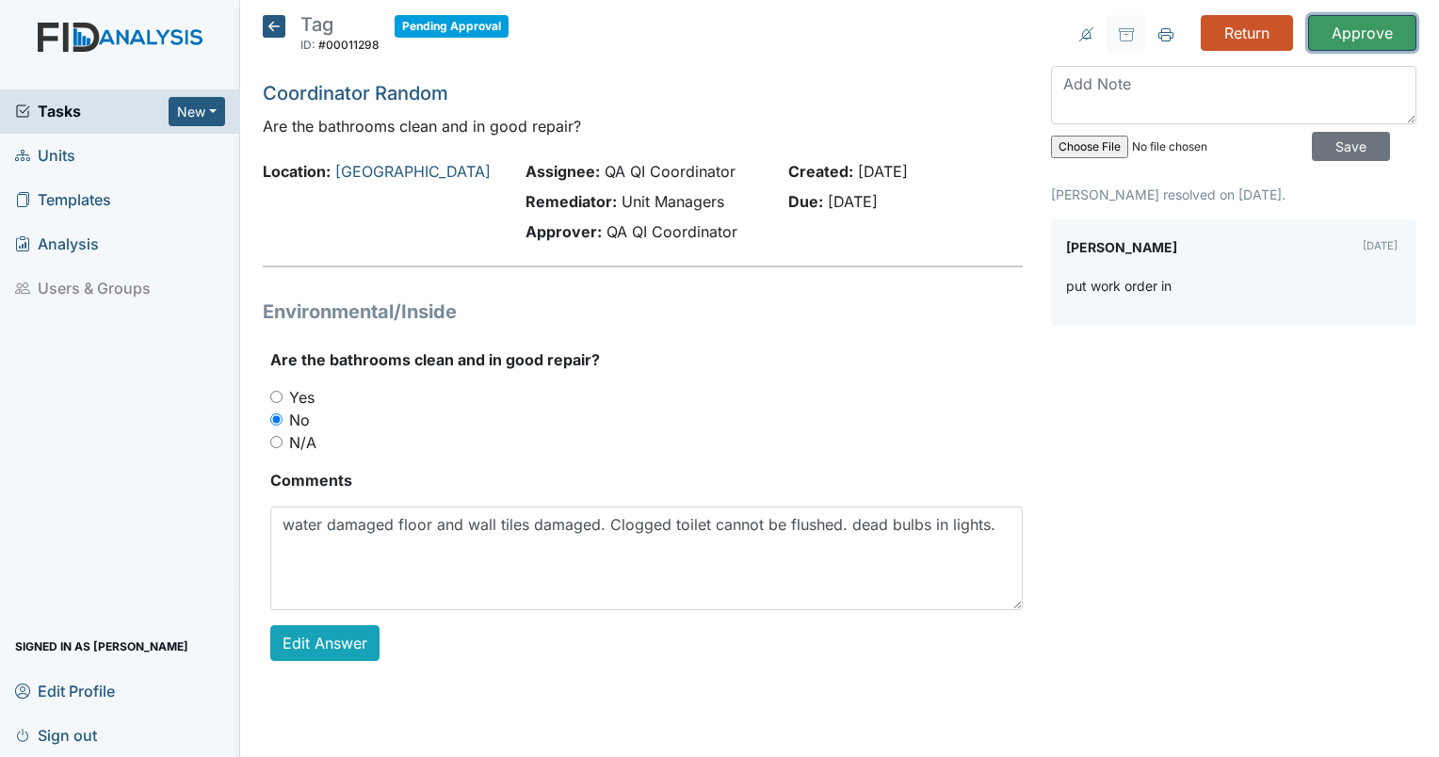
click at [1379, 28] on input "Approve" at bounding box center [1362, 33] width 108 height 36
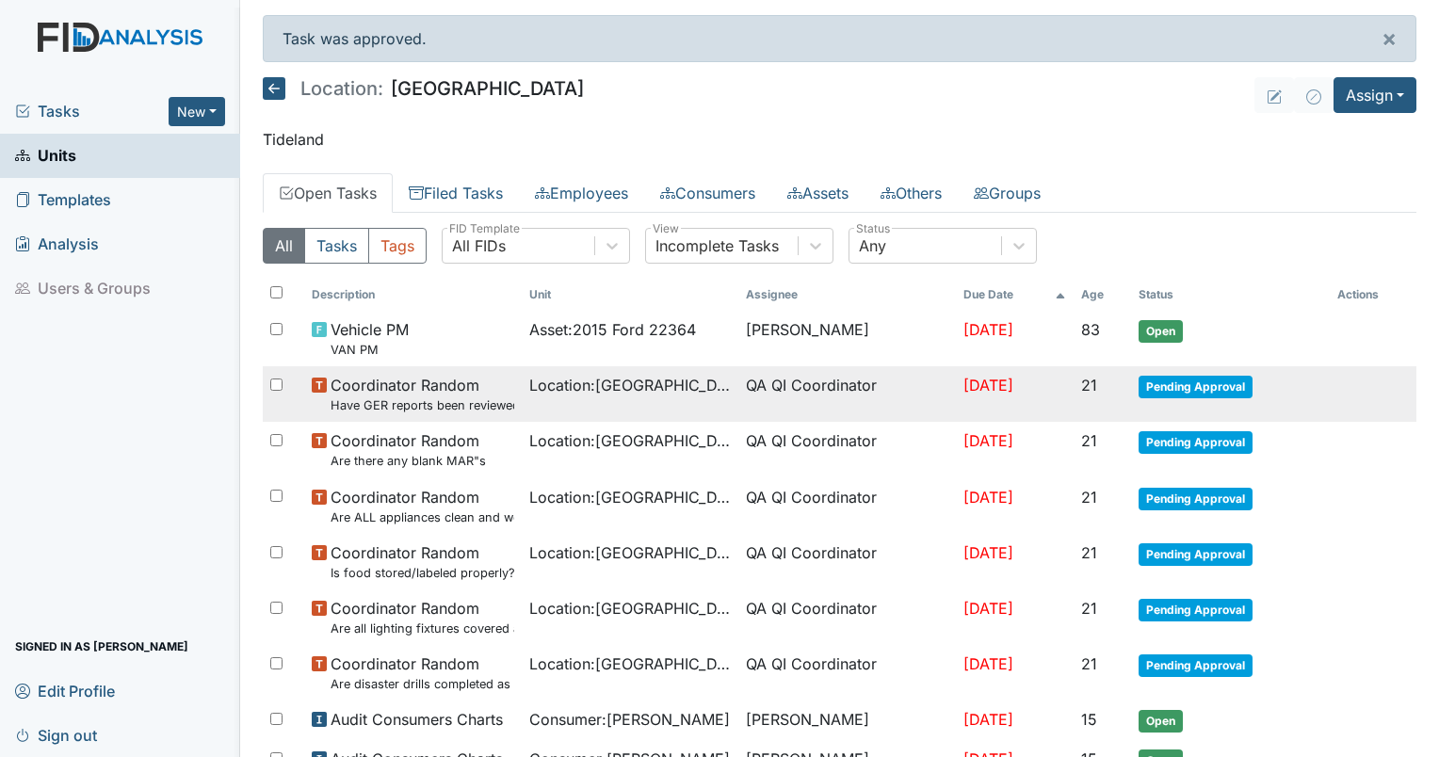
click at [504, 388] on td "Coordinator Random Have GER reports been reviewed by managers within 72 hours o…" at bounding box center [413, 394] width 218 height 56
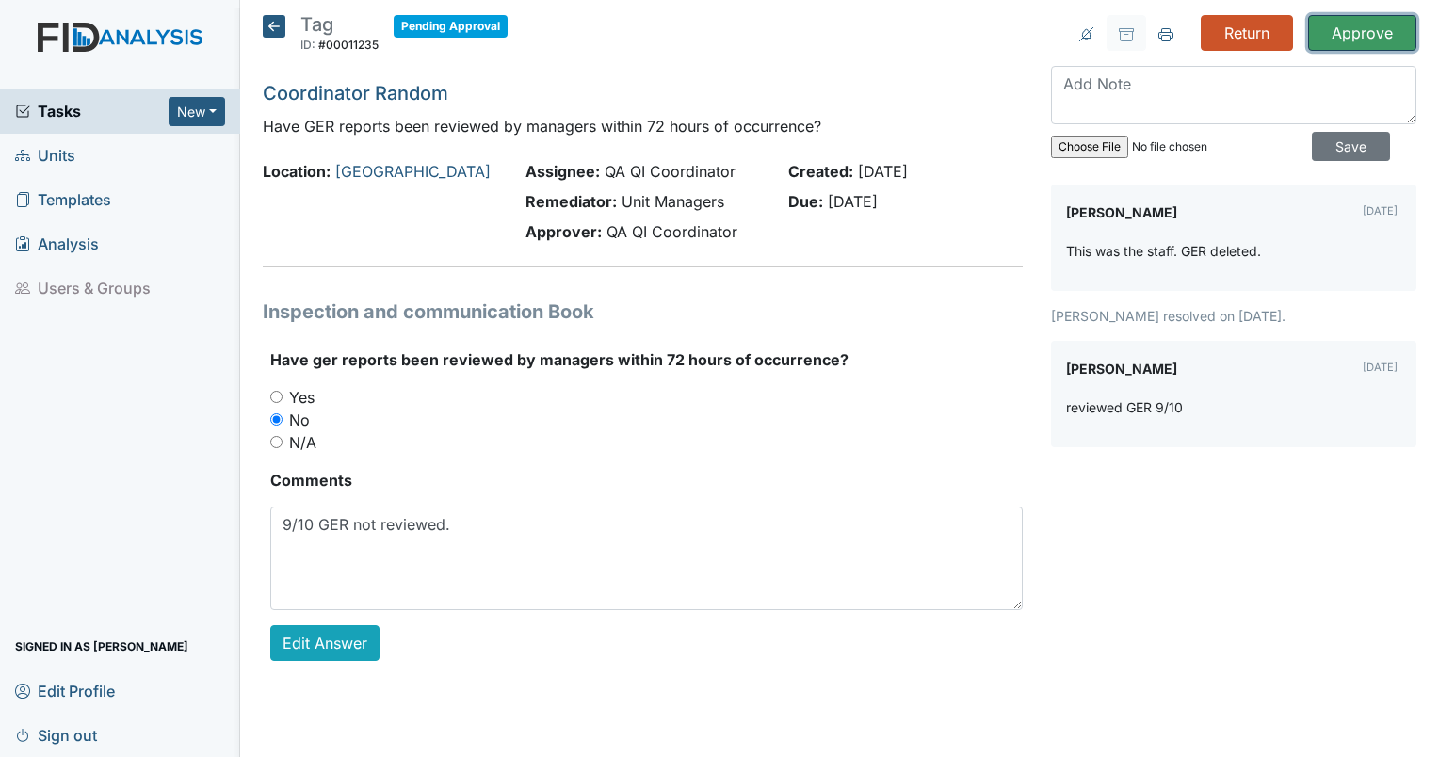
click at [1348, 36] on input "Approve" at bounding box center [1362, 33] width 108 height 36
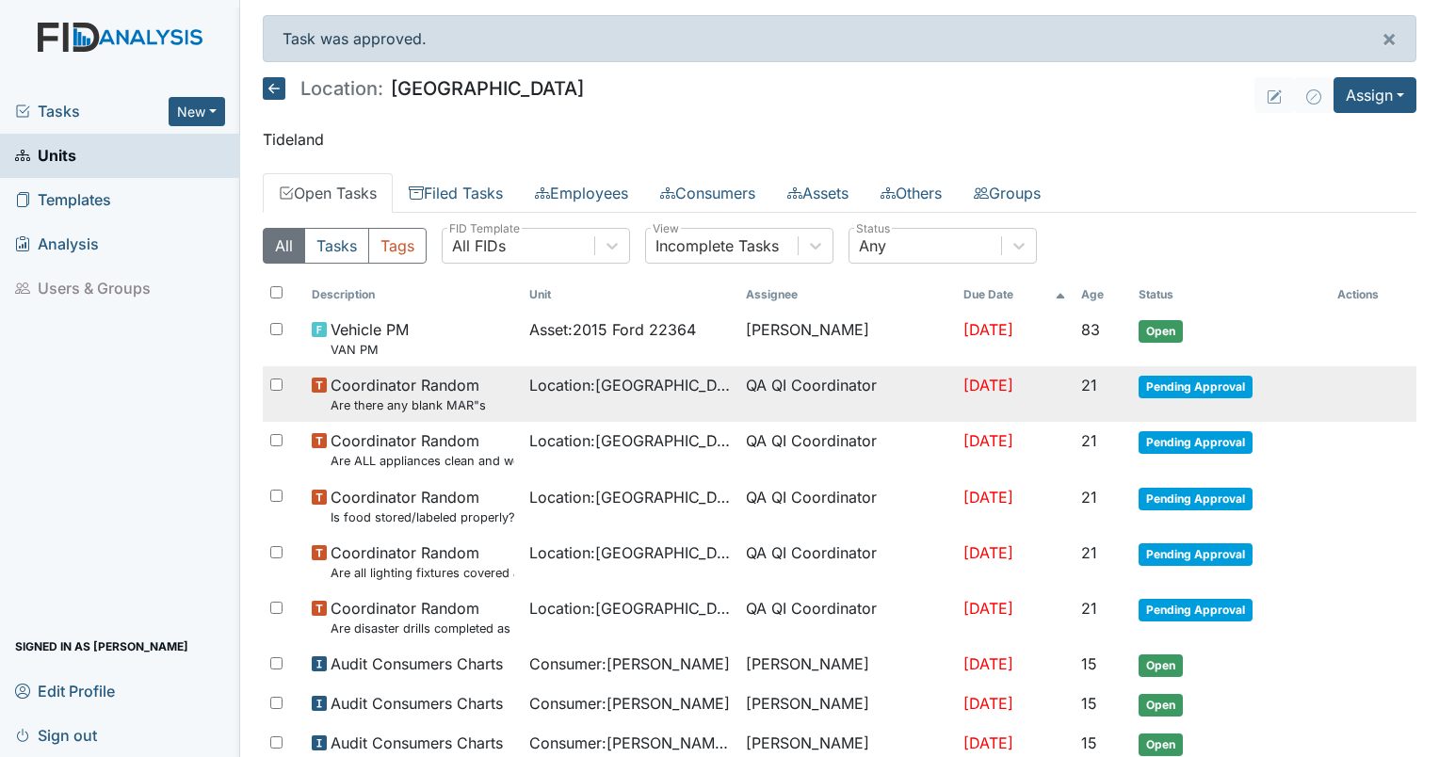
click at [439, 399] on small "Are there any blank MAR"s" at bounding box center [408, 406] width 155 height 18
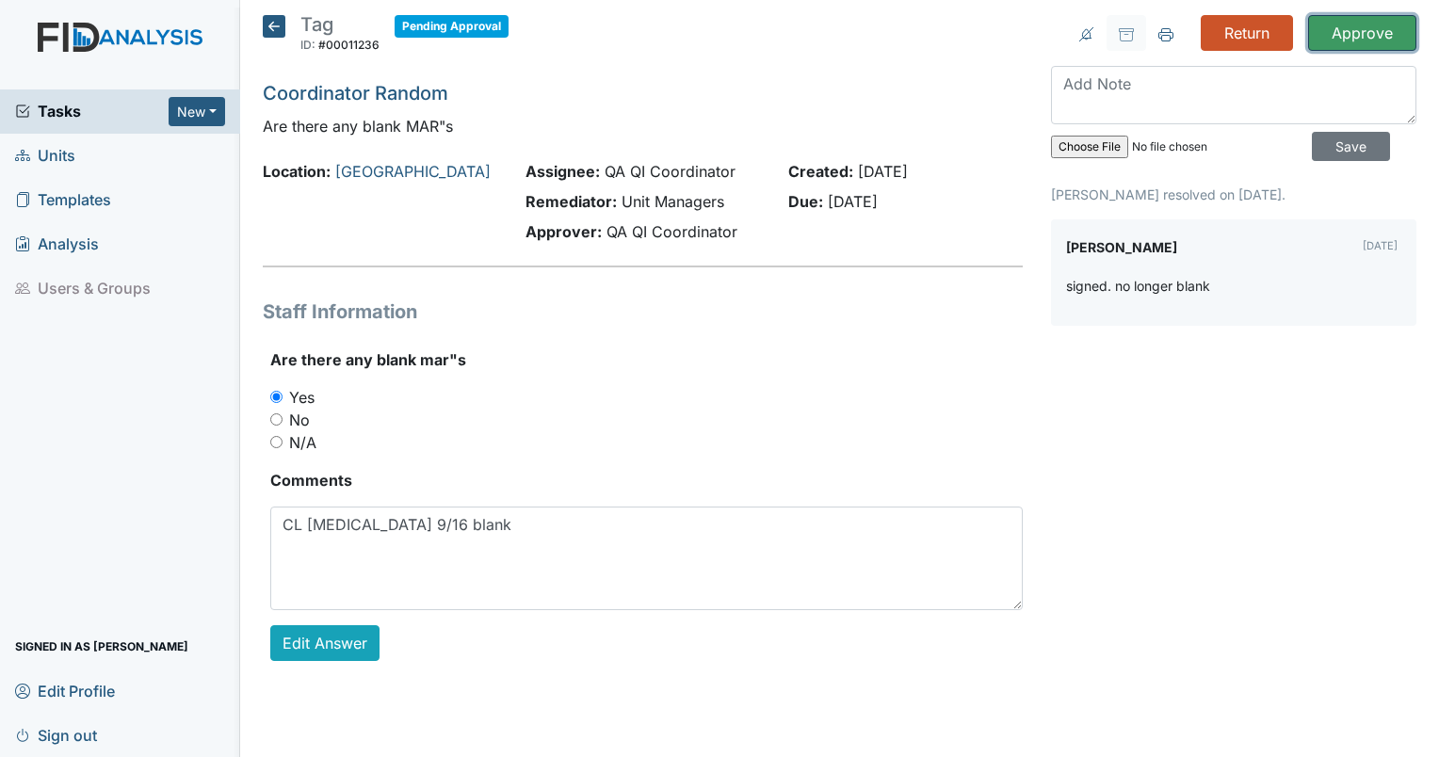
click at [1374, 28] on input "Approve" at bounding box center [1362, 33] width 108 height 36
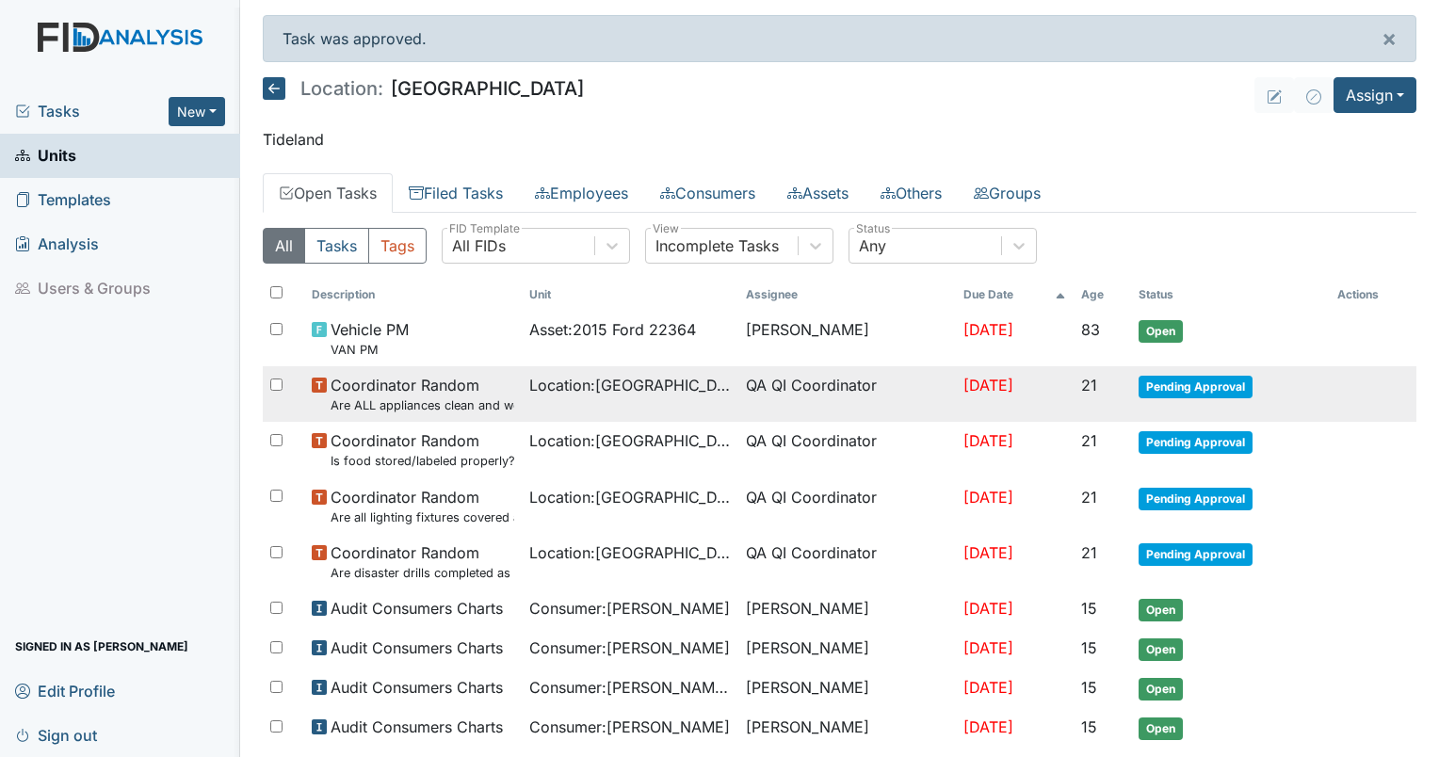
click at [470, 412] on small "Are ALL appliances clean and working properly?" at bounding box center [423, 406] width 184 height 18
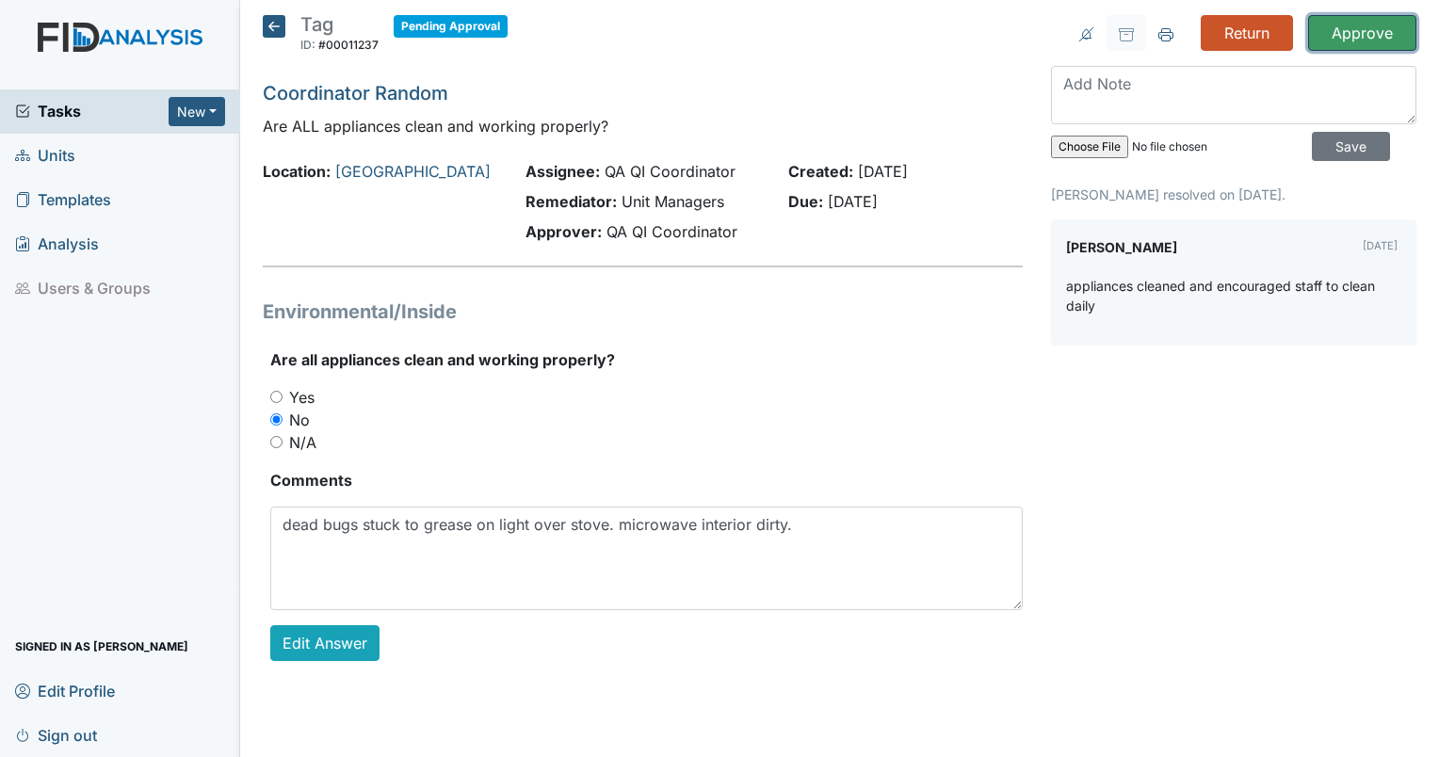
click at [1359, 41] on input "Approve" at bounding box center [1362, 33] width 108 height 36
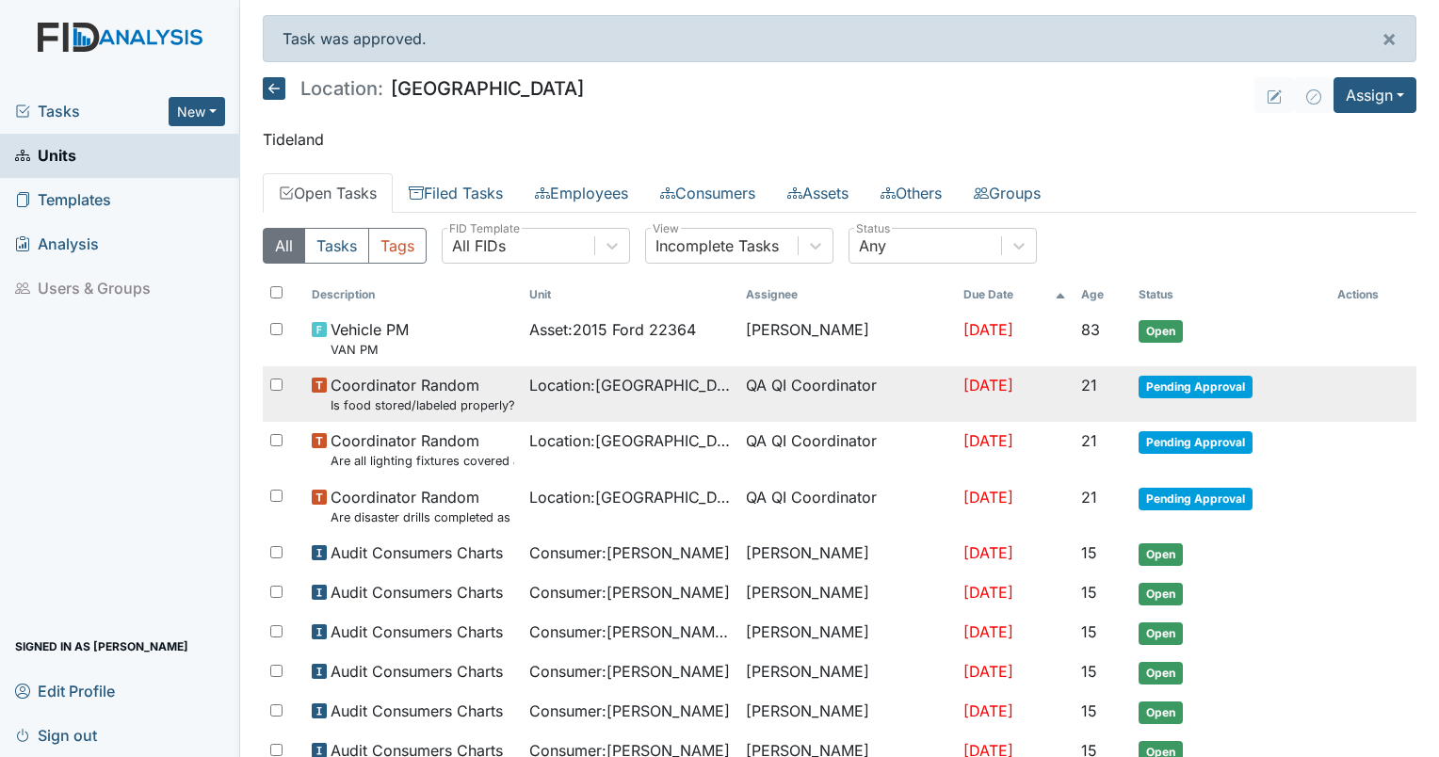
click at [426, 403] on small "Is food stored/labeled properly?" at bounding box center [423, 406] width 184 height 18
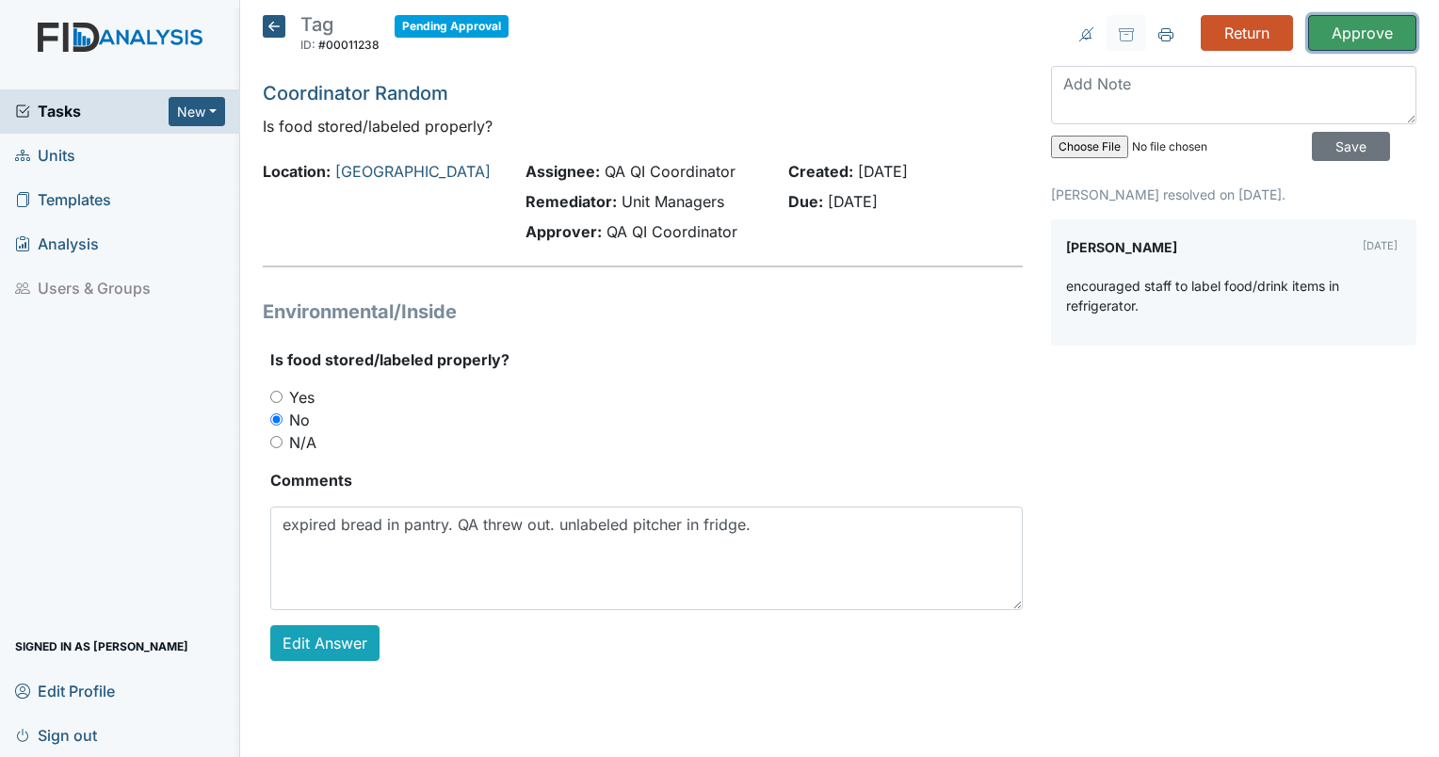
click at [1358, 35] on input "Approve" at bounding box center [1362, 33] width 108 height 36
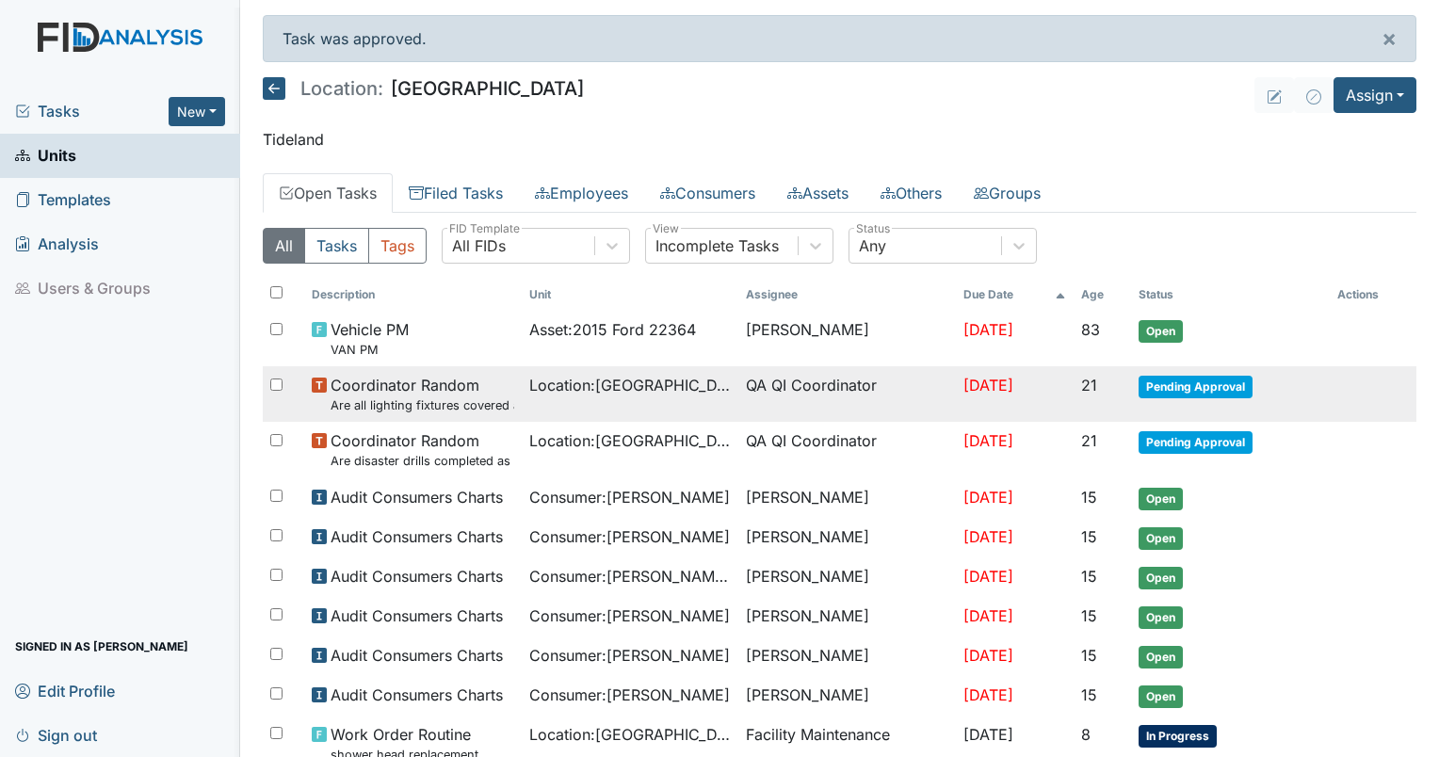
click at [611, 409] on td "Location : [GEOGRAPHIC_DATA]" at bounding box center [631, 394] width 218 height 56
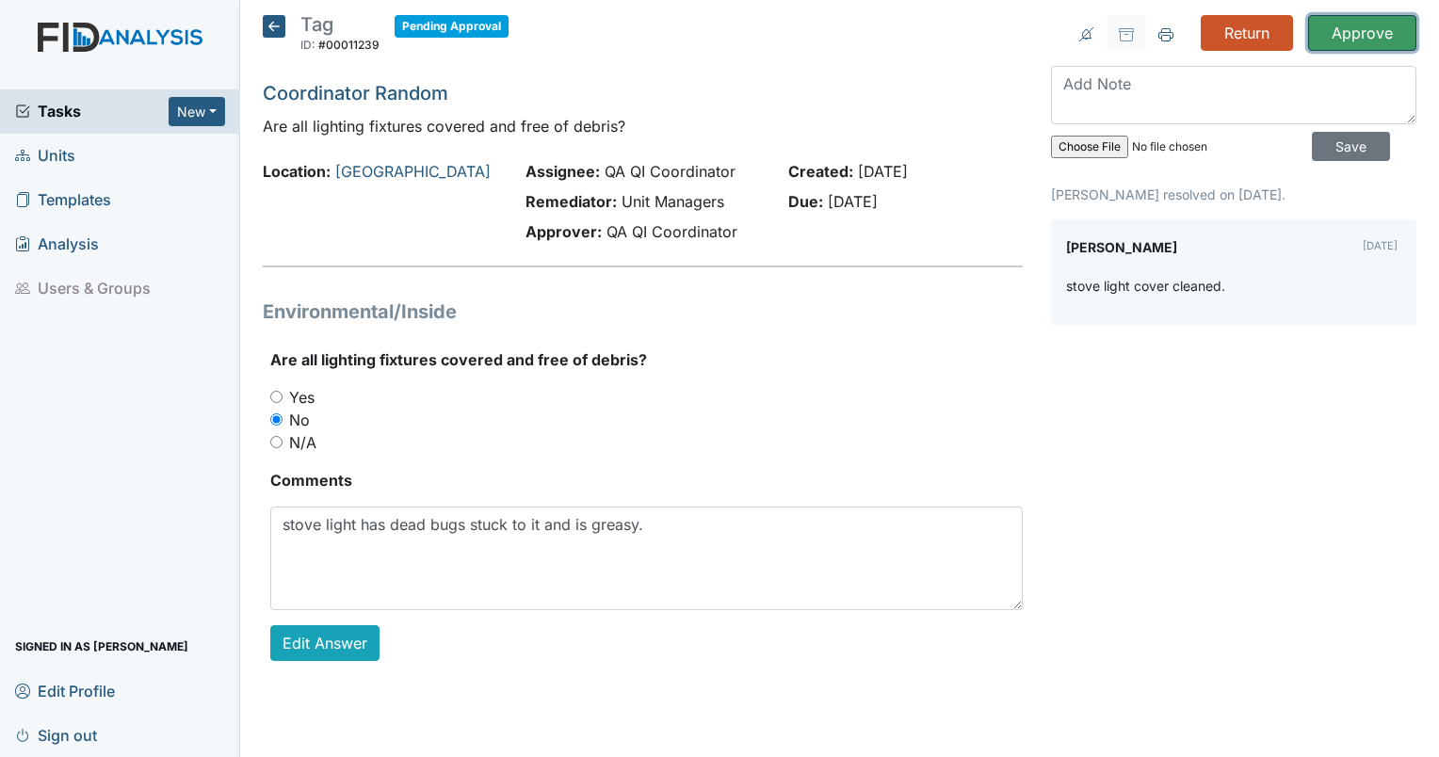
click at [1360, 28] on input "Approve" at bounding box center [1362, 33] width 108 height 36
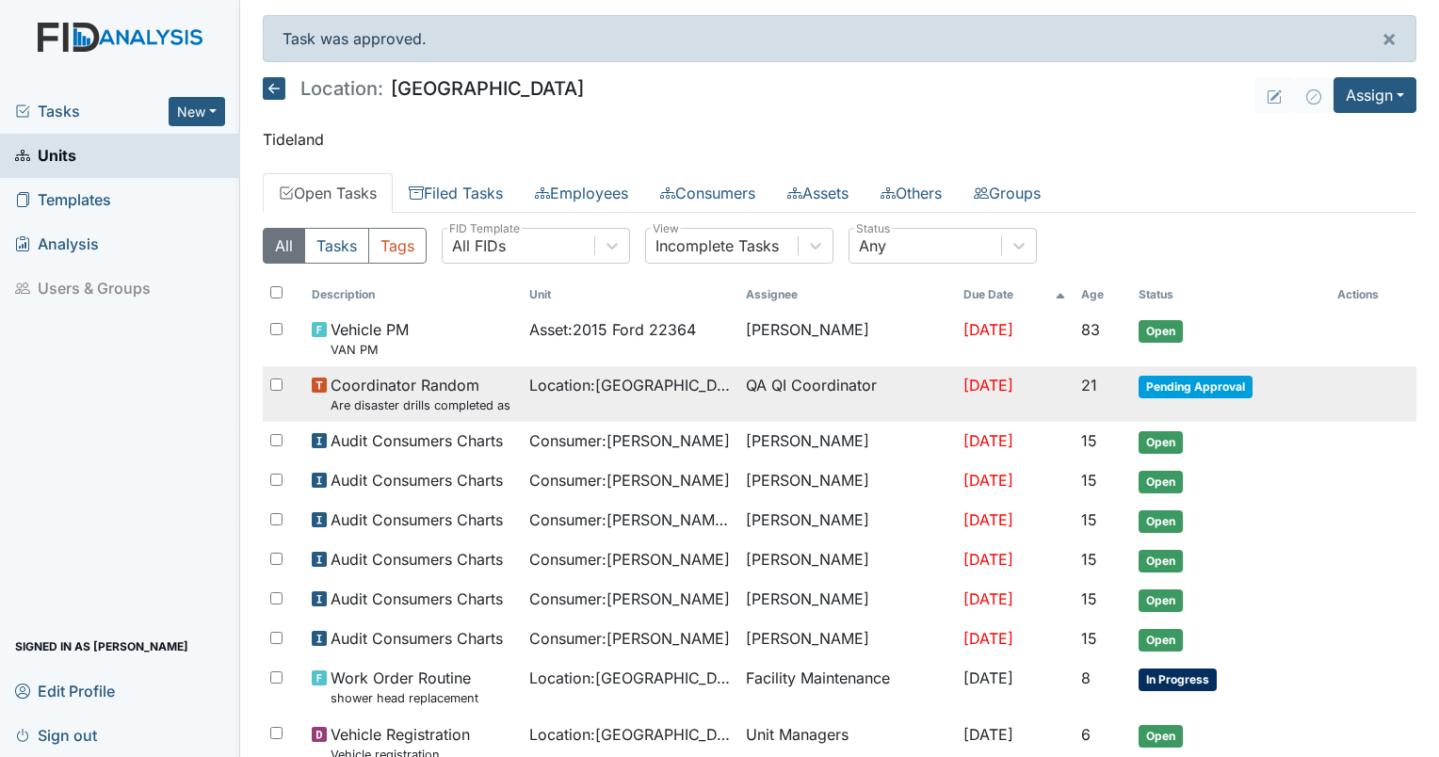
click at [430, 389] on span "Coordinator Random Are disaster drills completed as scheduled?" at bounding box center [423, 394] width 184 height 41
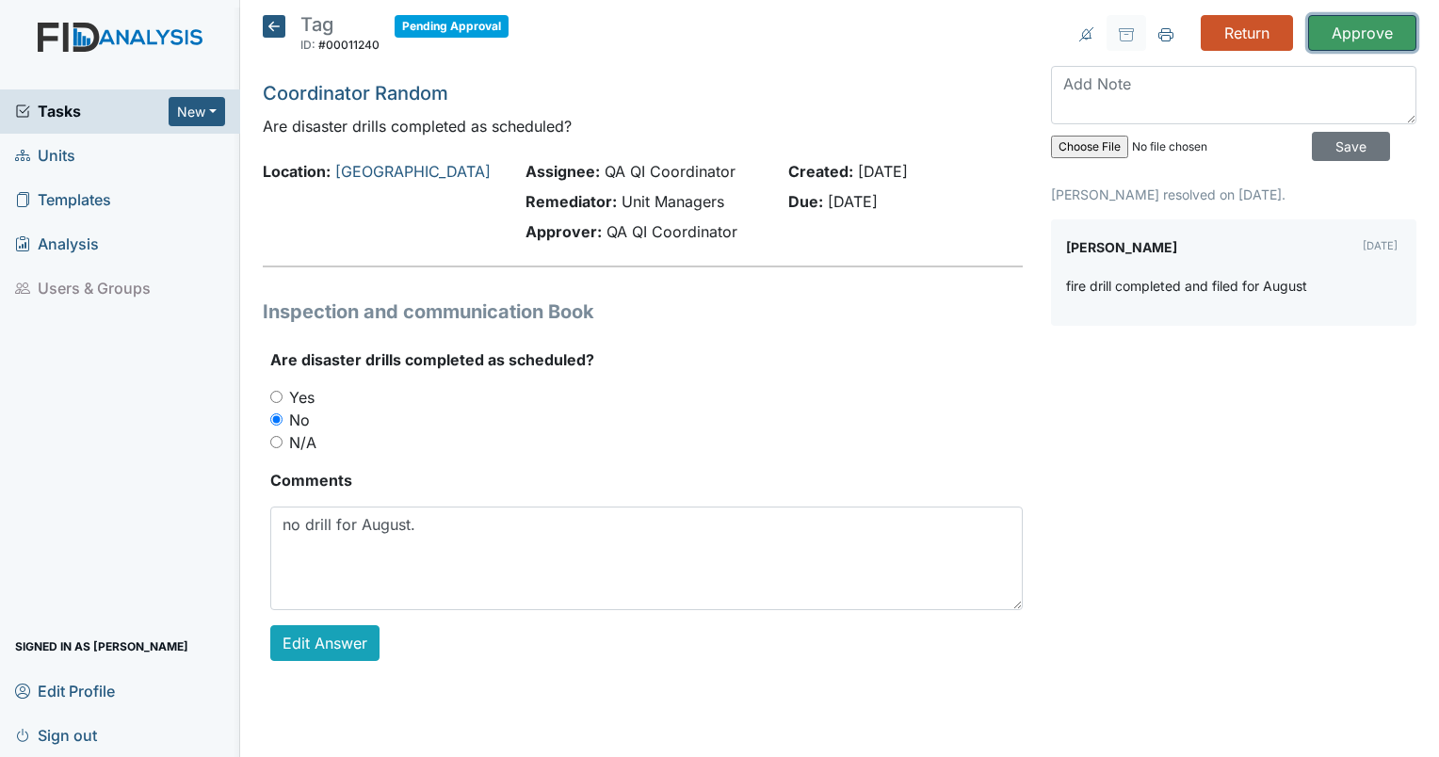
click at [1364, 29] on input "Approve" at bounding box center [1362, 33] width 108 height 36
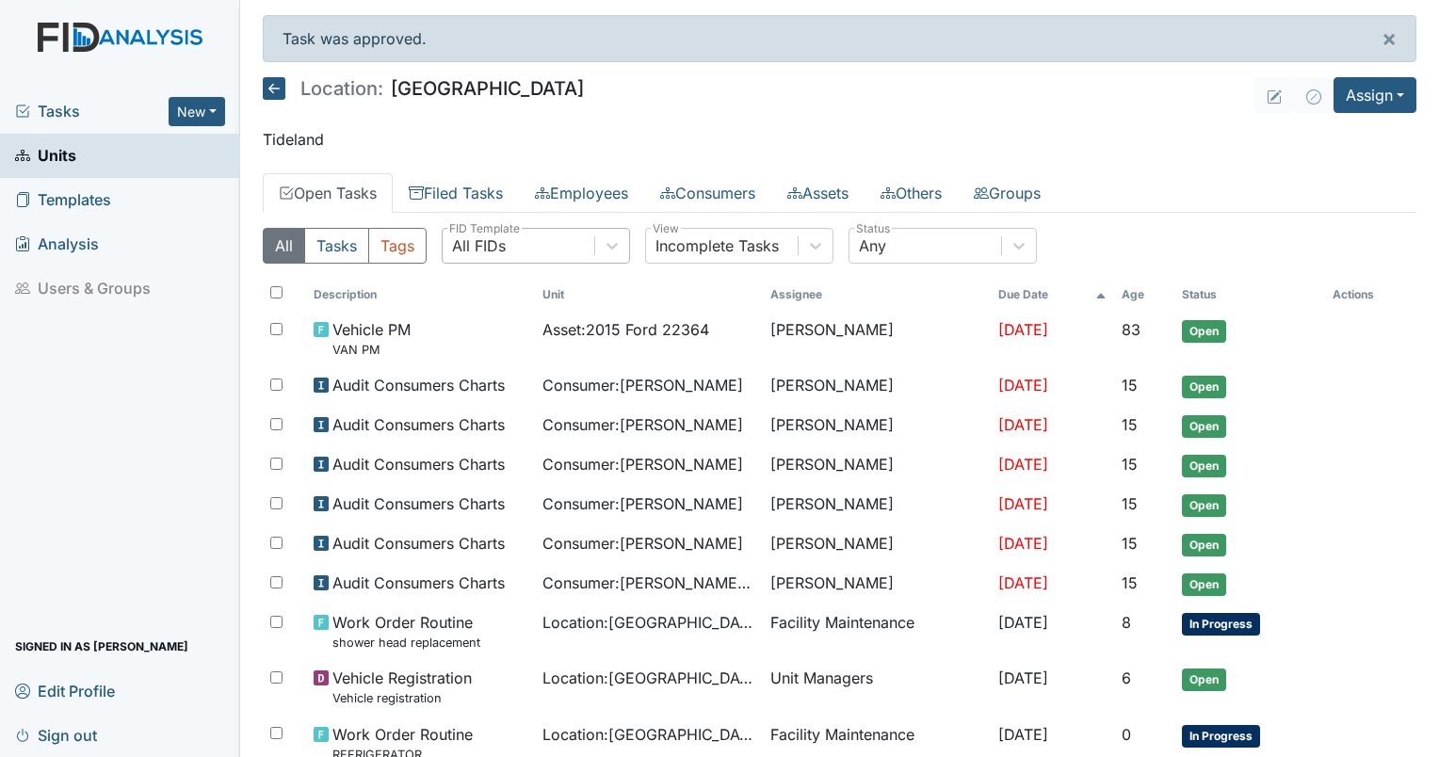
click at [542, 247] on div "All FIDs" at bounding box center [519, 246] width 152 height 34
click at [458, 189] on link "Filed Tasks" at bounding box center [456, 193] width 126 height 40
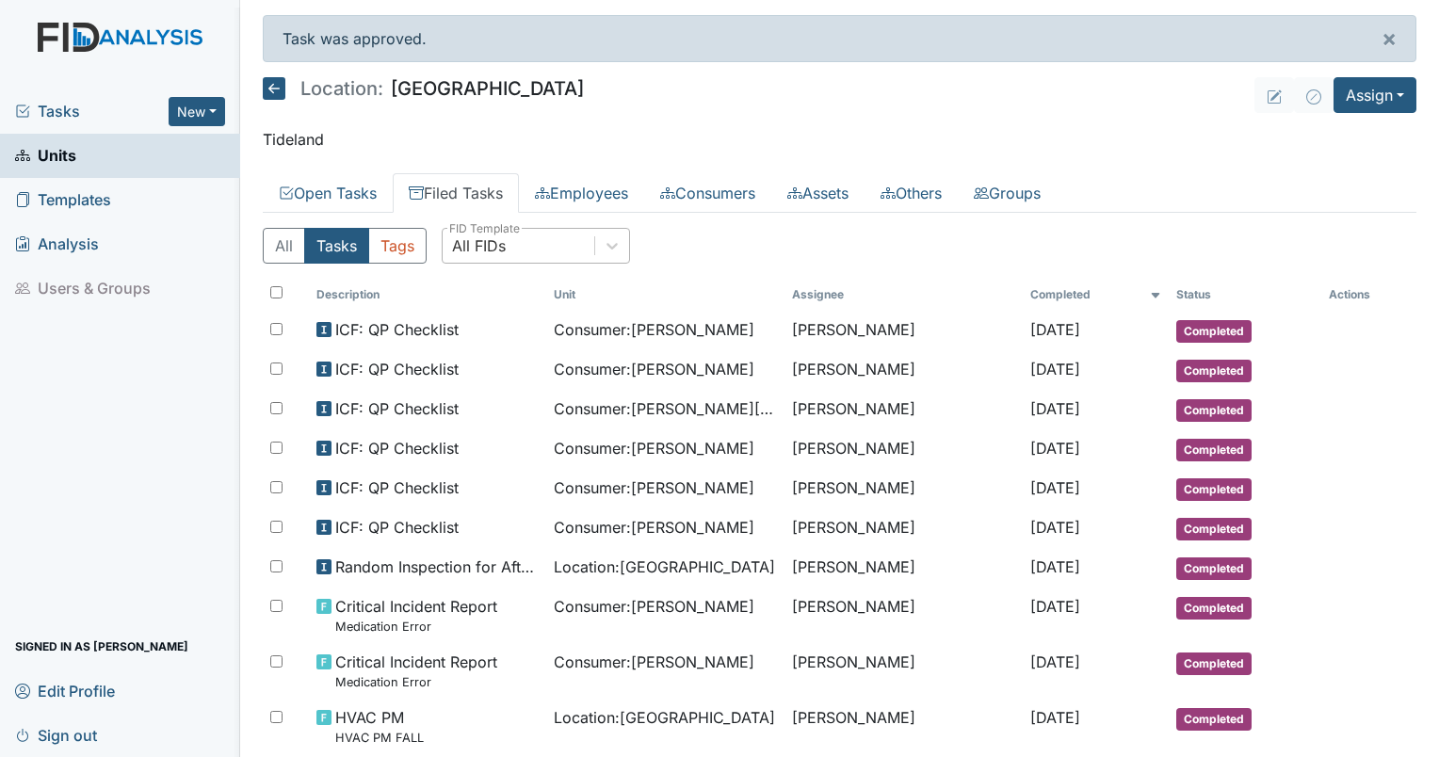
click at [528, 247] on div "All FIDs" at bounding box center [519, 246] width 152 height 34
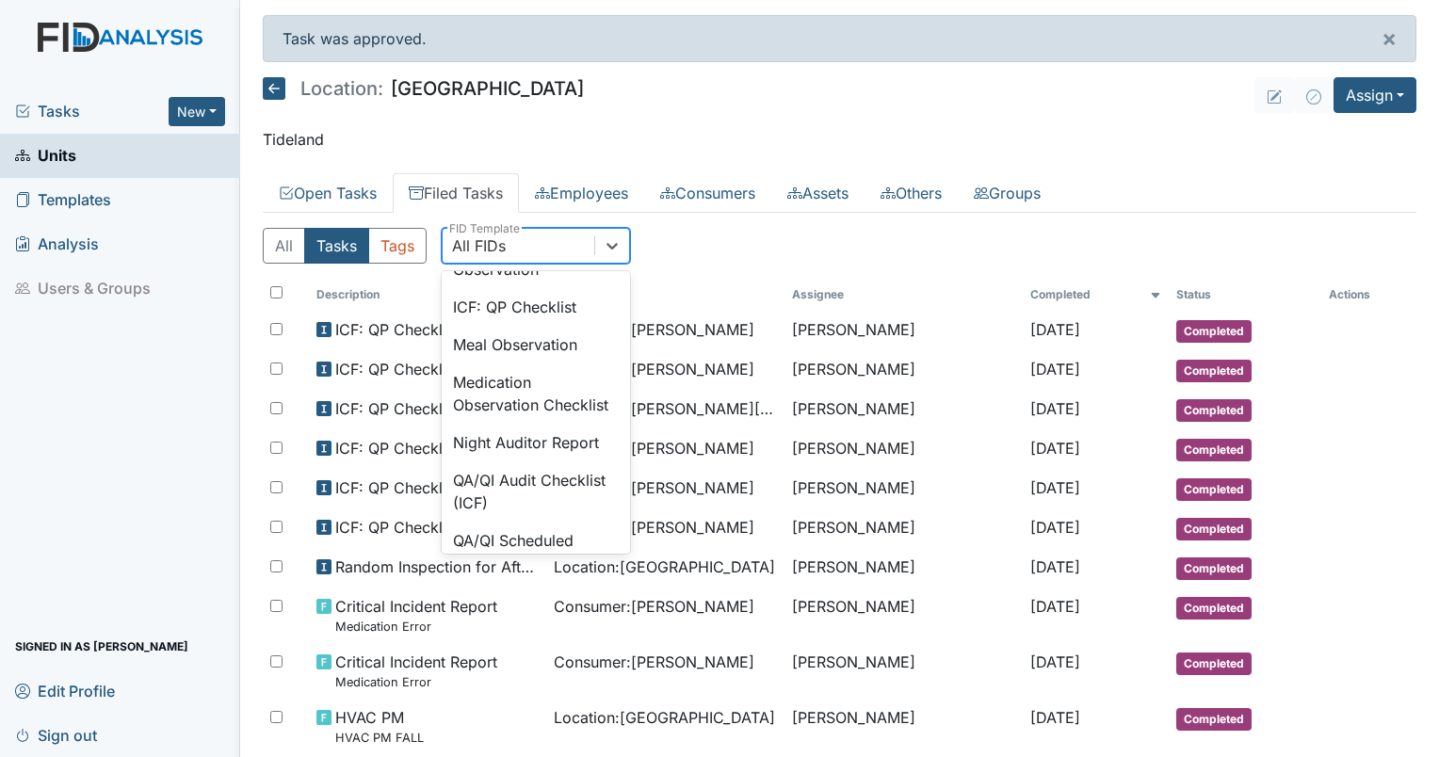
scroll to position [1418, 0]
click at [523, 246] on div "All FIDs" at bounding box center [519, 246] width 152 height 34
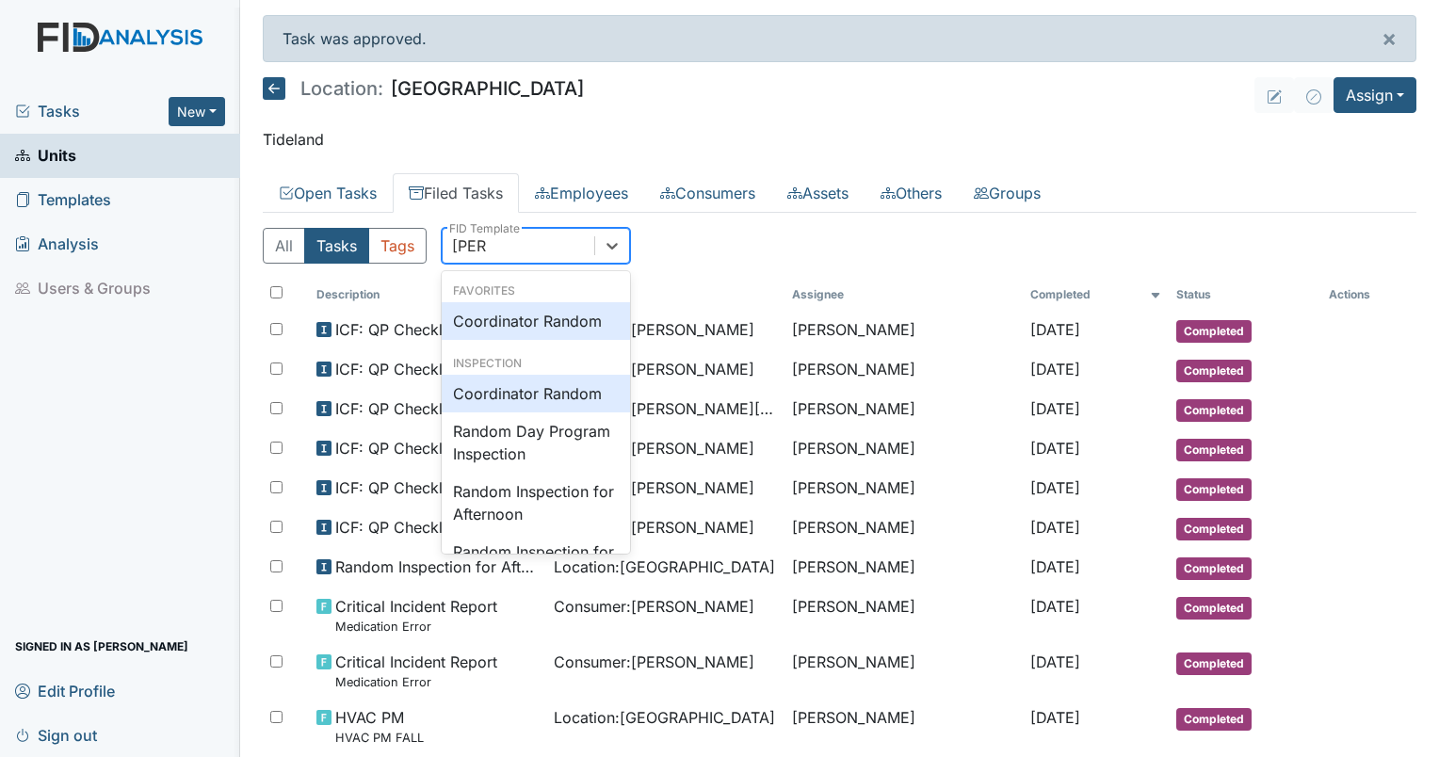
type input "random"
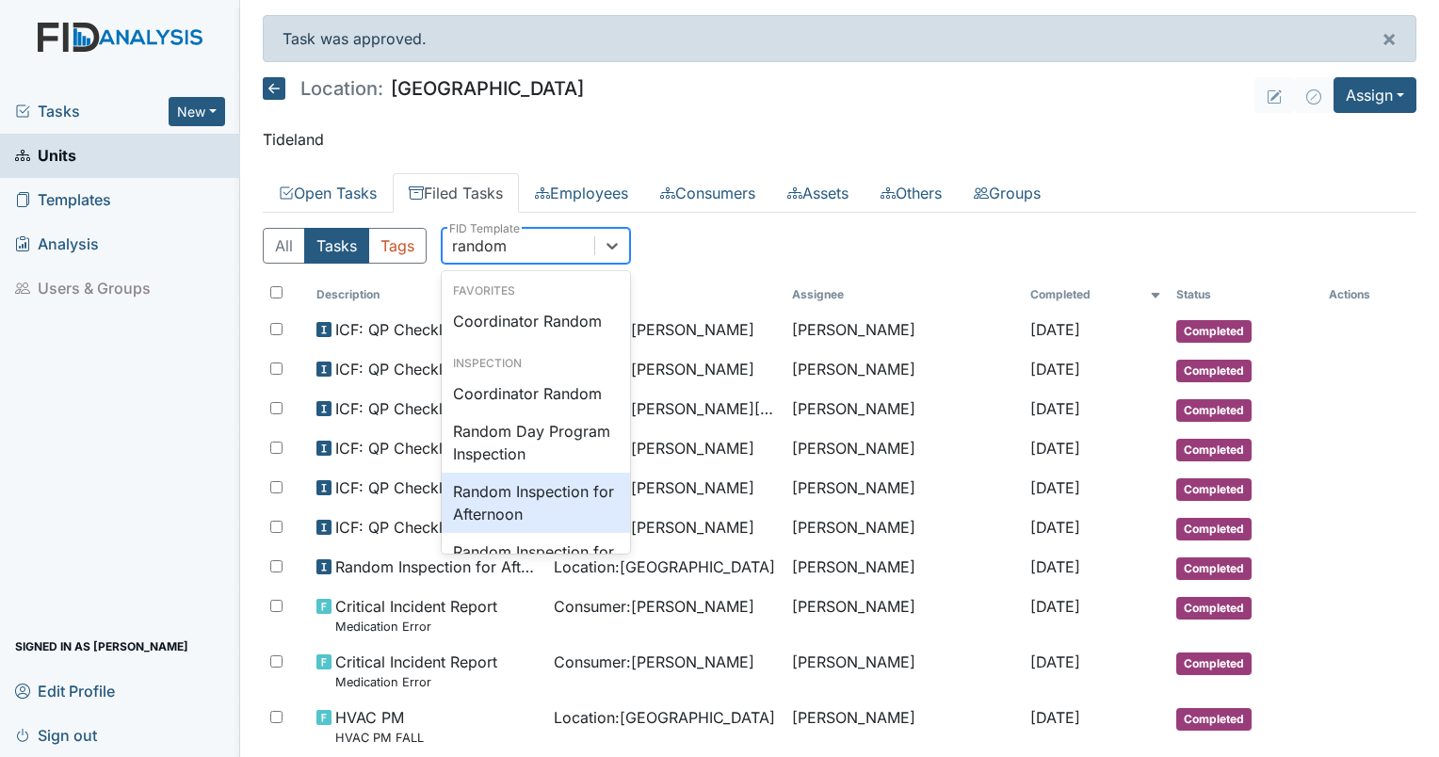
click at [525, 511] on div "Random Inspection for Afternoon" at bounding box center [536, 503] width 188 height 60
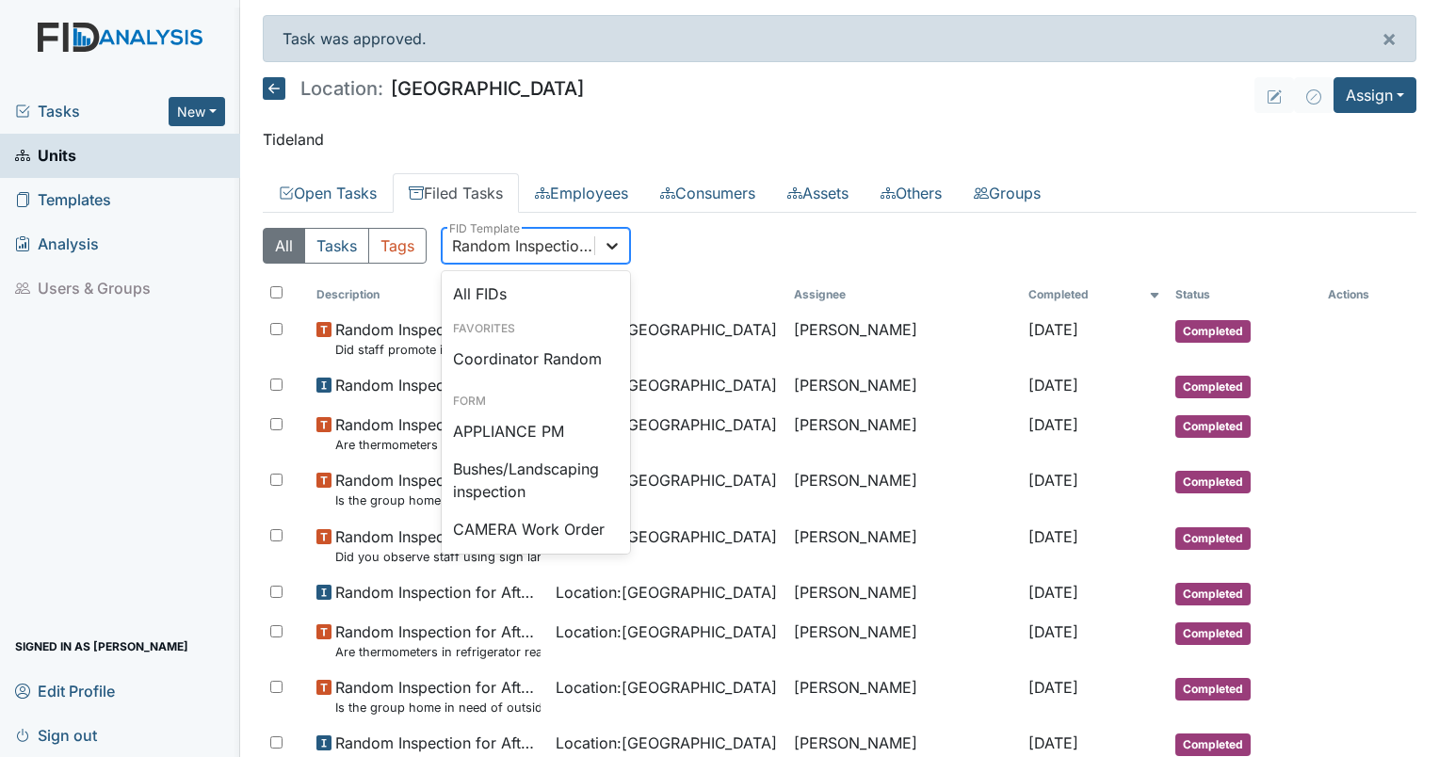
click at [609, 247] on icon at bounding box center [612, 245] width 19 height 19
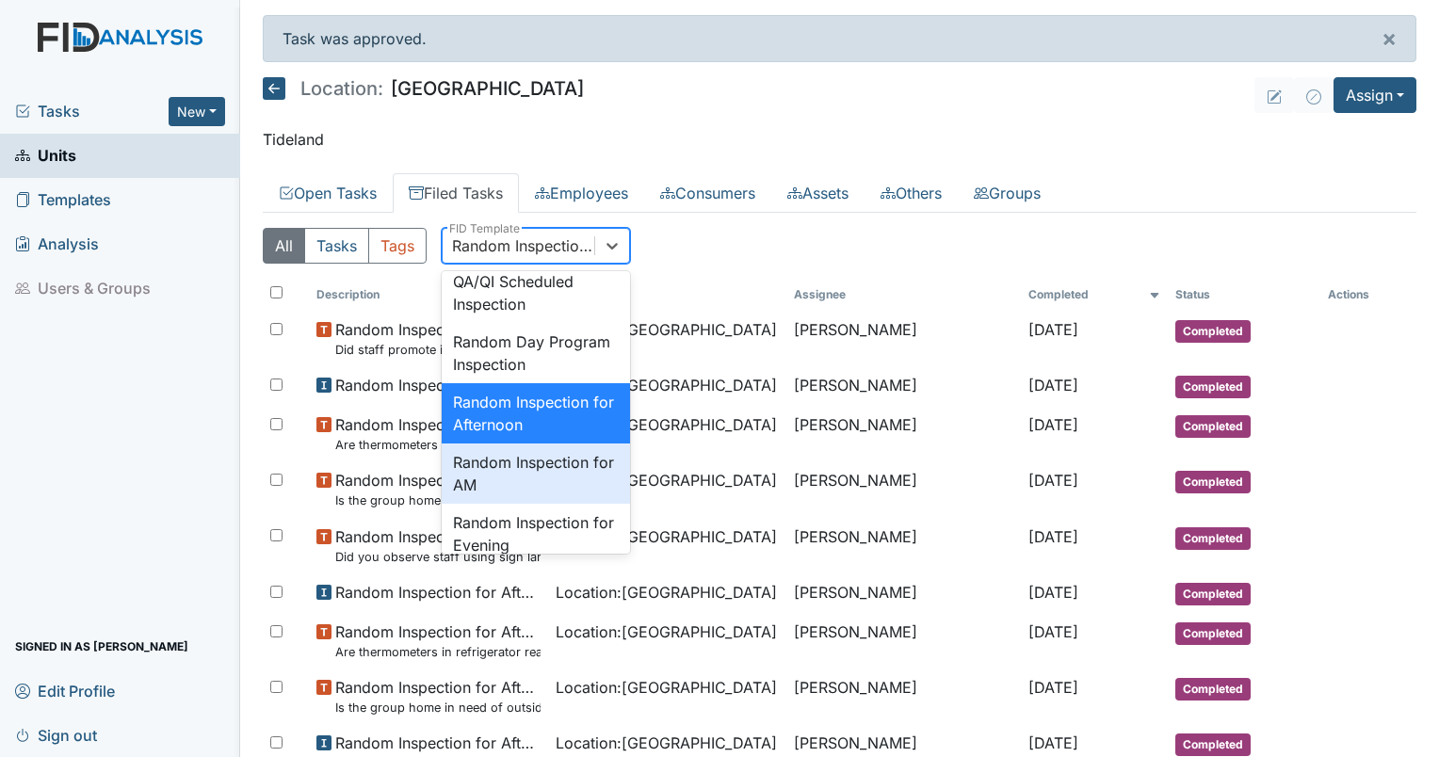
click at [554, 504] on div "Random Inspection for AM" at bounding box center [536, 474] width 188 height 60
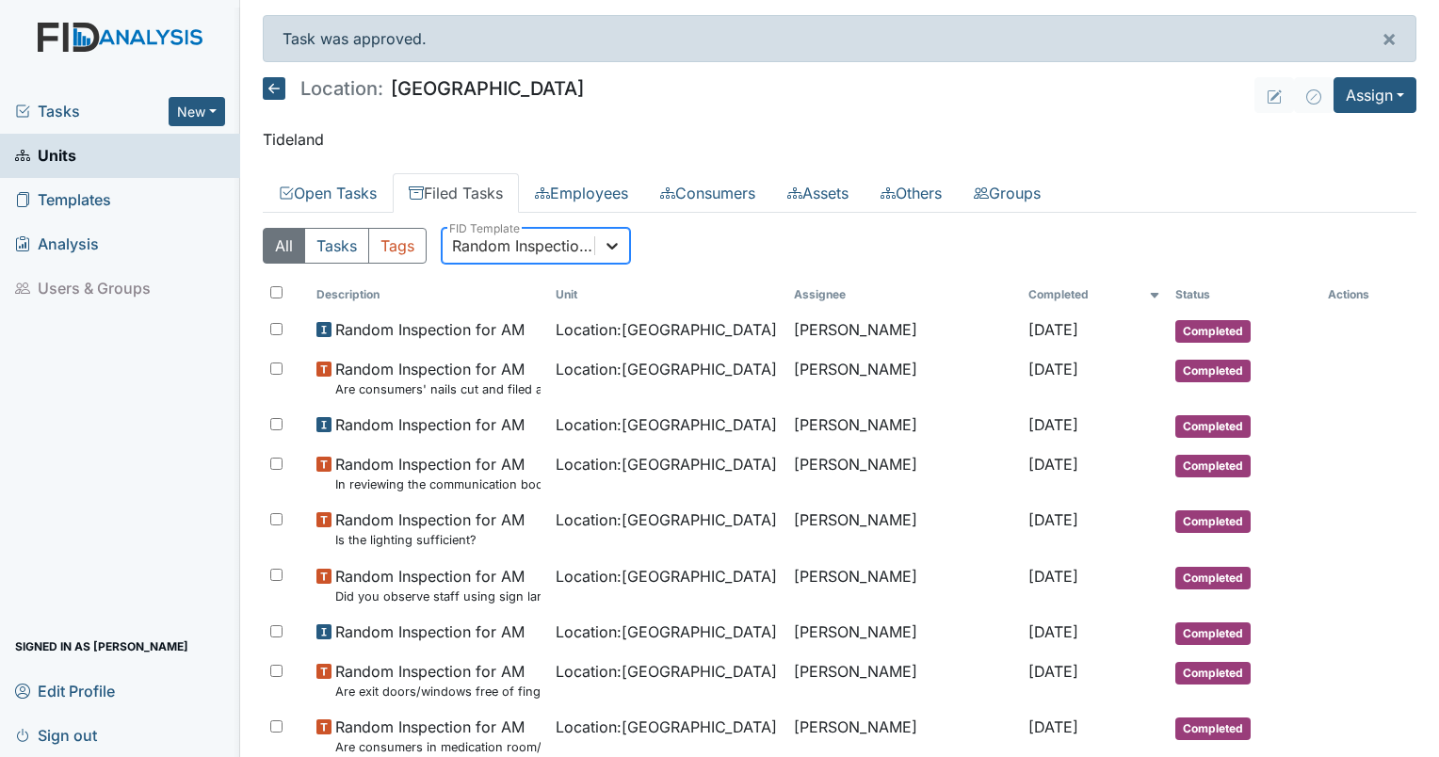
click at [614, 251] on icon at bounding box center [612, 245] width 19 height 19
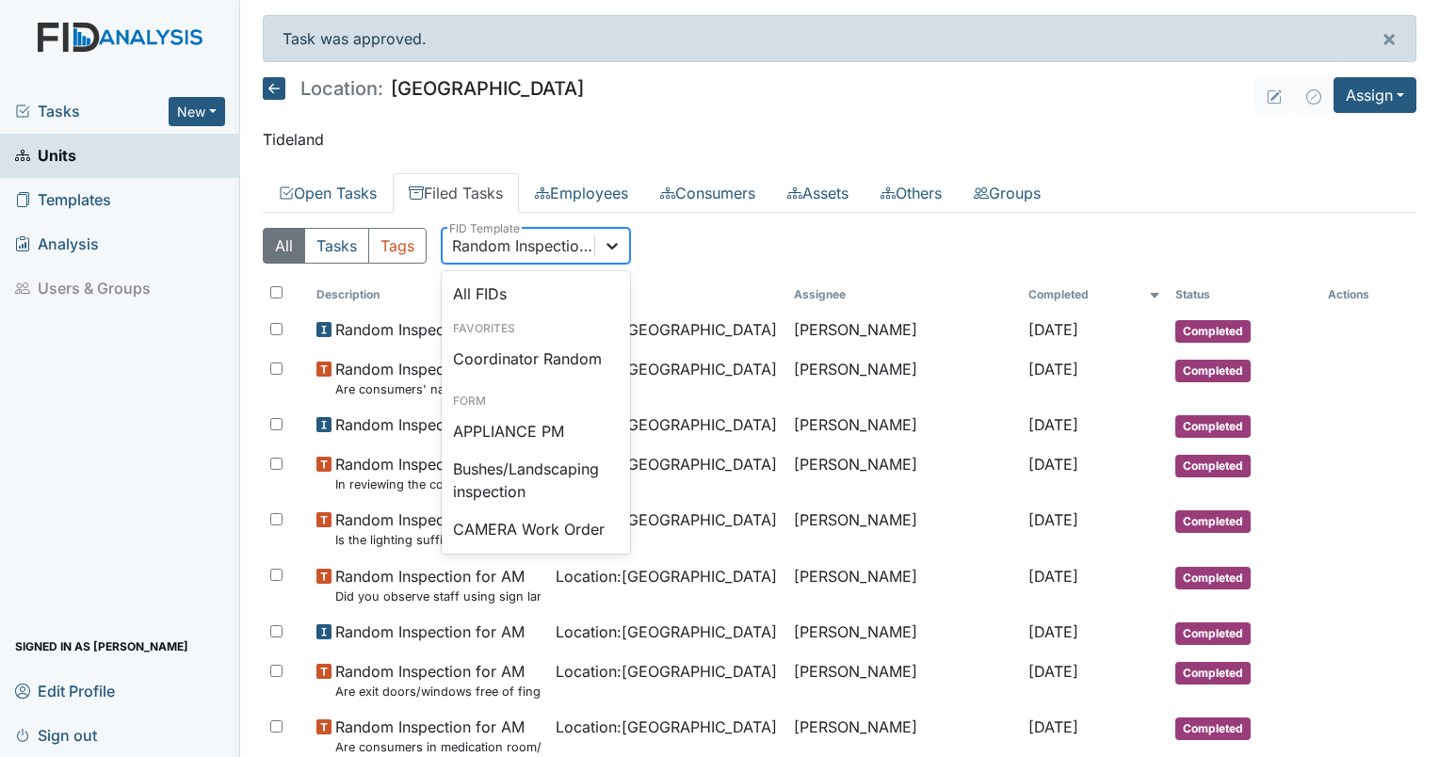
scroll to position [1737, 0]
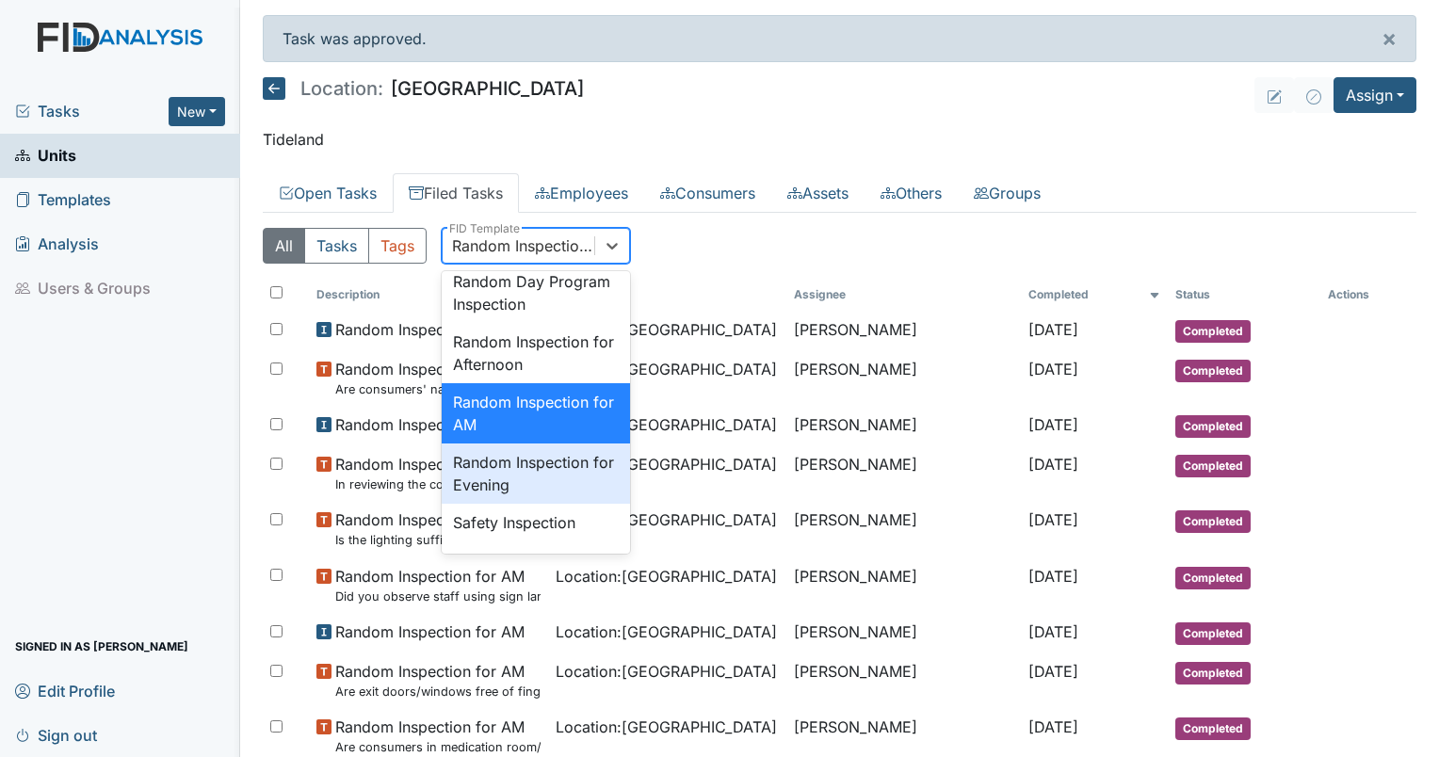
click at [546, 504] on div "Random Inspection for Evening" at bounding box center [536, 474] width 188 height 60
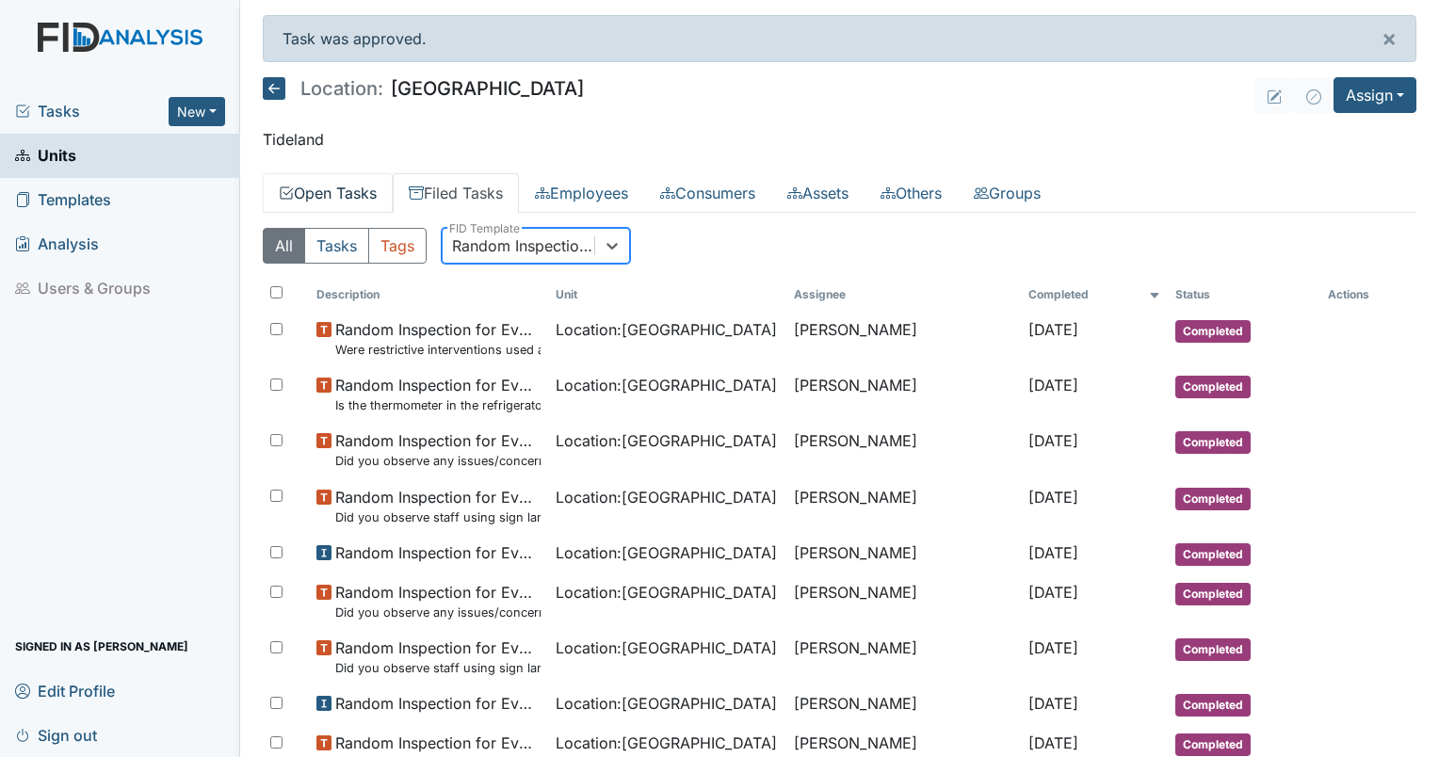
click at [344, 186] on link "Open Tasks" at bounding box center [328, 193] width 130 height 40
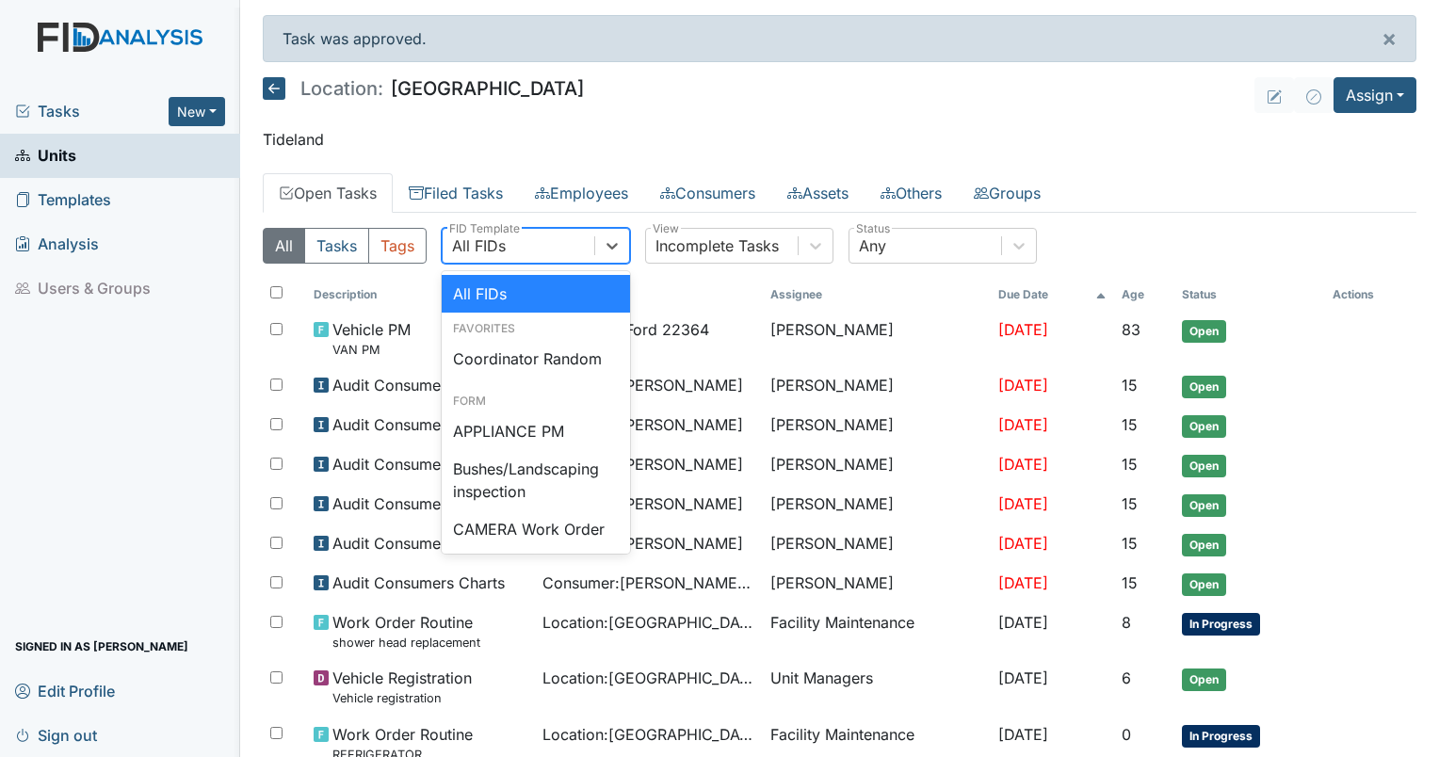
click at [554, 254] on div "All FIDs" at bounding box center [519, 246] width 152 height 34
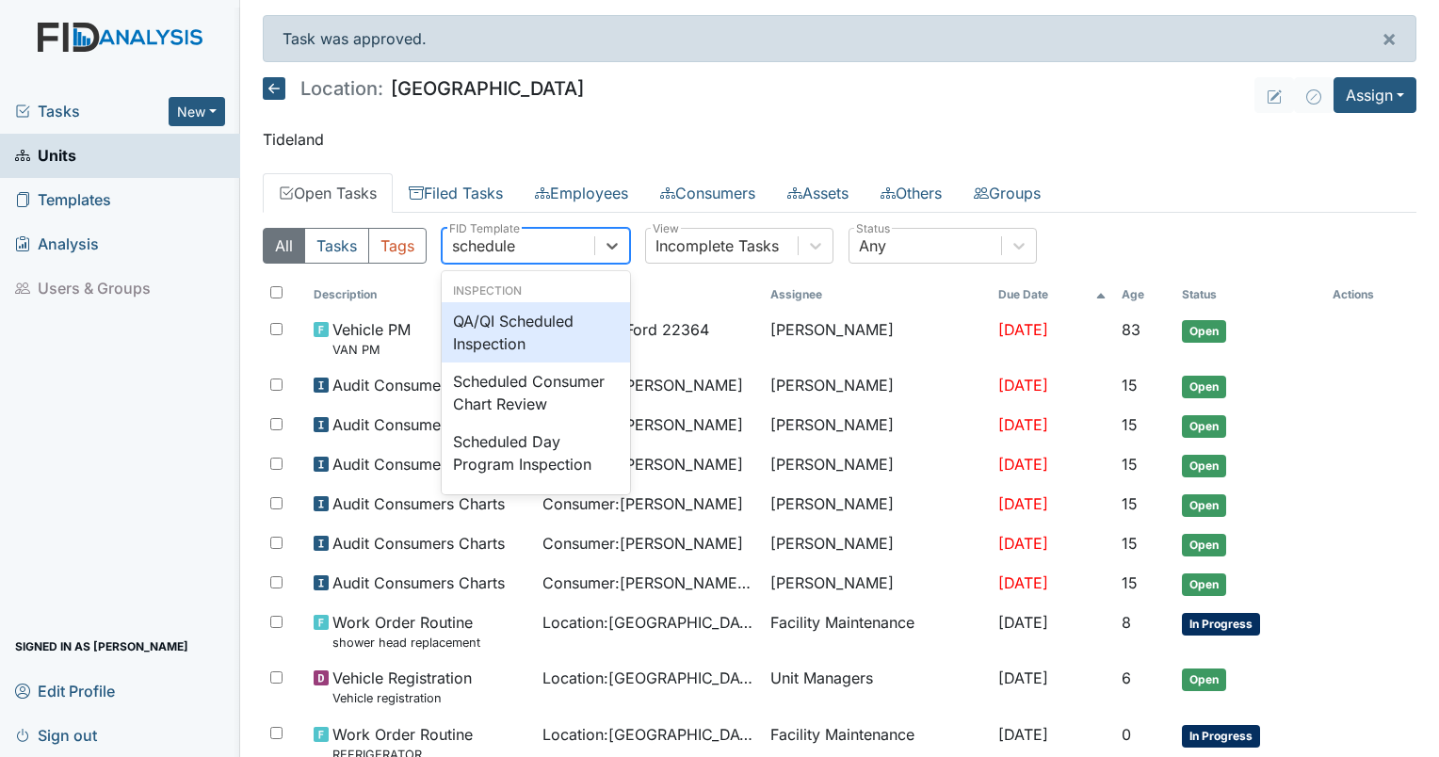
type input "scheduled"
click at [525, 339] on div "QA/QI Scheduled Inspection" at bounding box center [536, 332] width 188 height 60
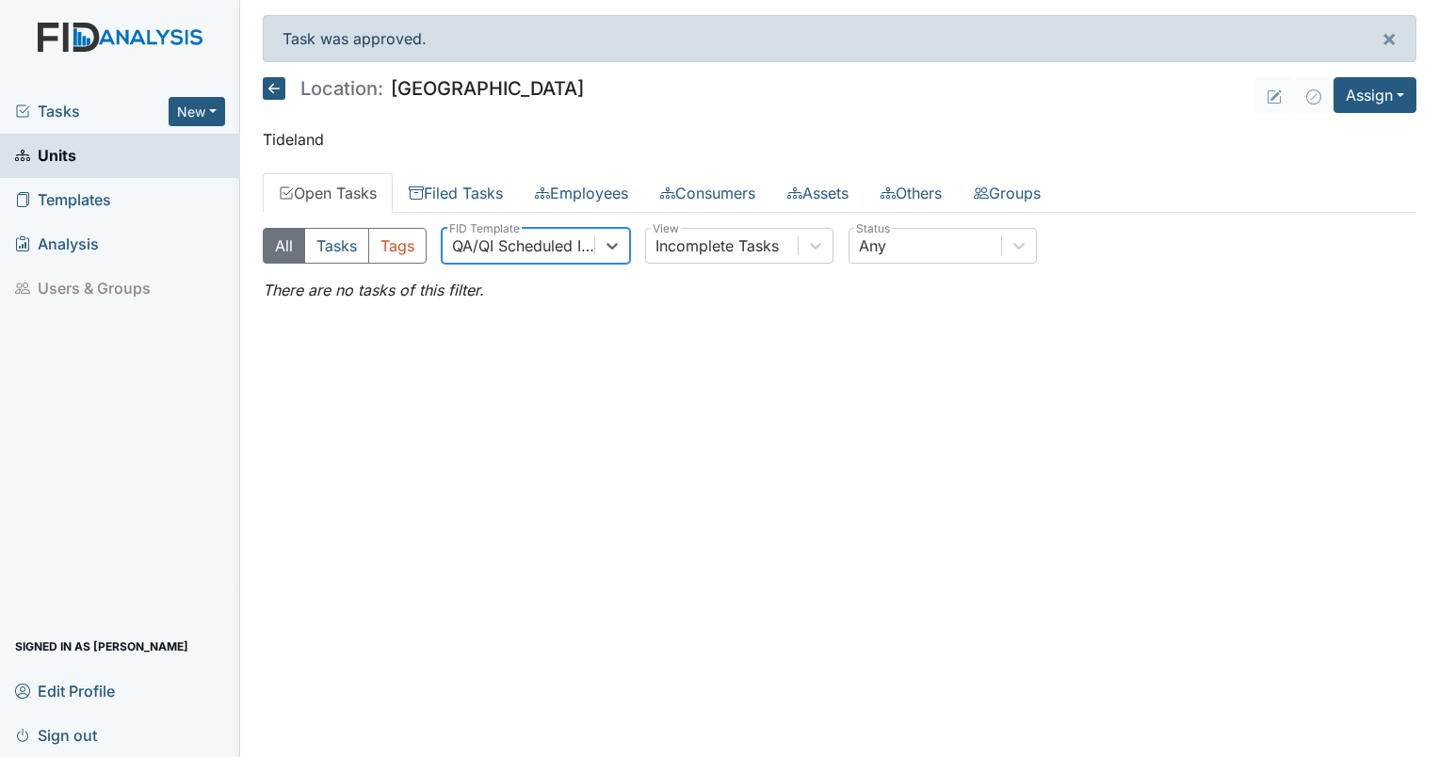
click at [495, 236] on div "QA/QI Scheduled Inspection" at bounding box center [524, 246] width 144 height 23
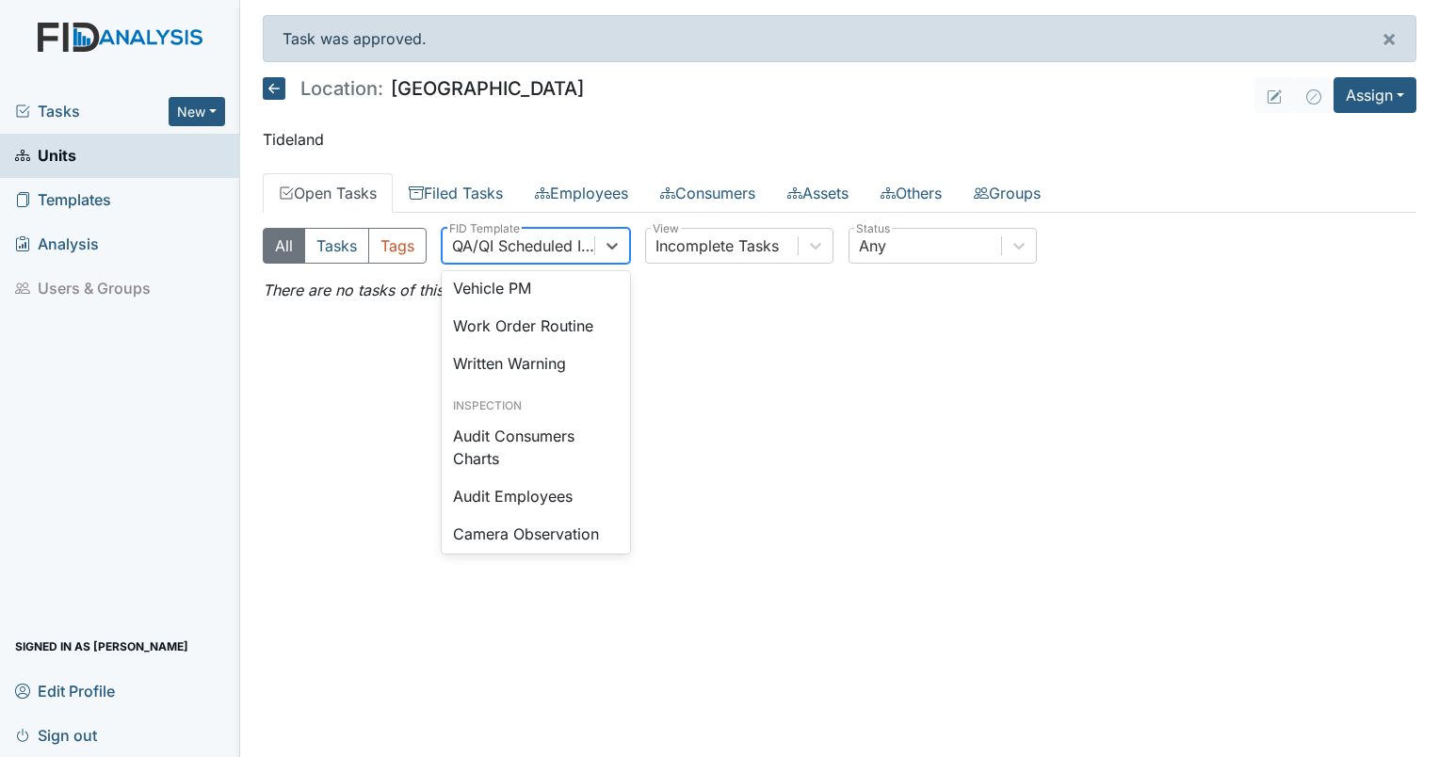
scroll to position [987, 0]
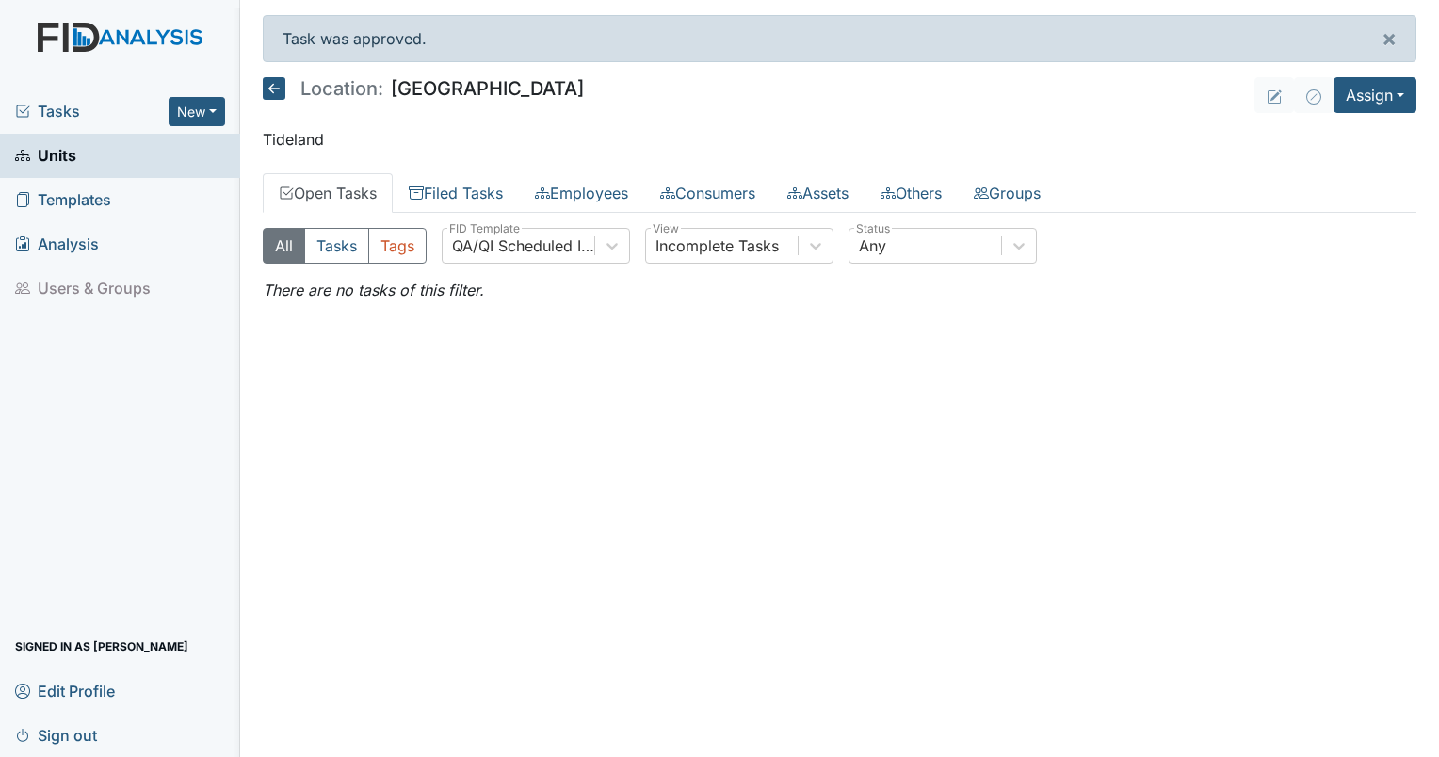
click at [57, 112] on span "Tasks" at bounding box center [92, 111] width 154 height 23
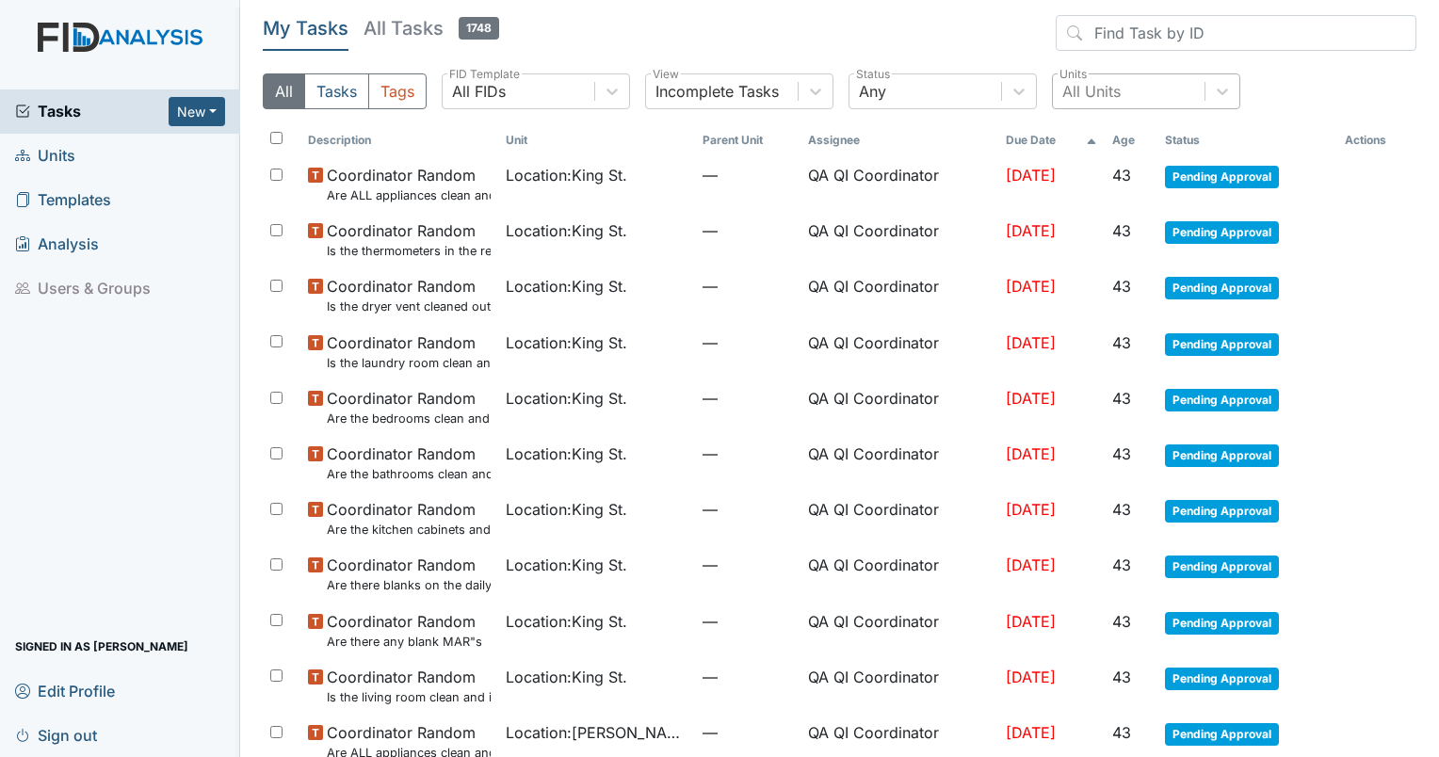
click at [1123, 98] on div "All Units" at bounding box center [1129, 91] width 152 height 34
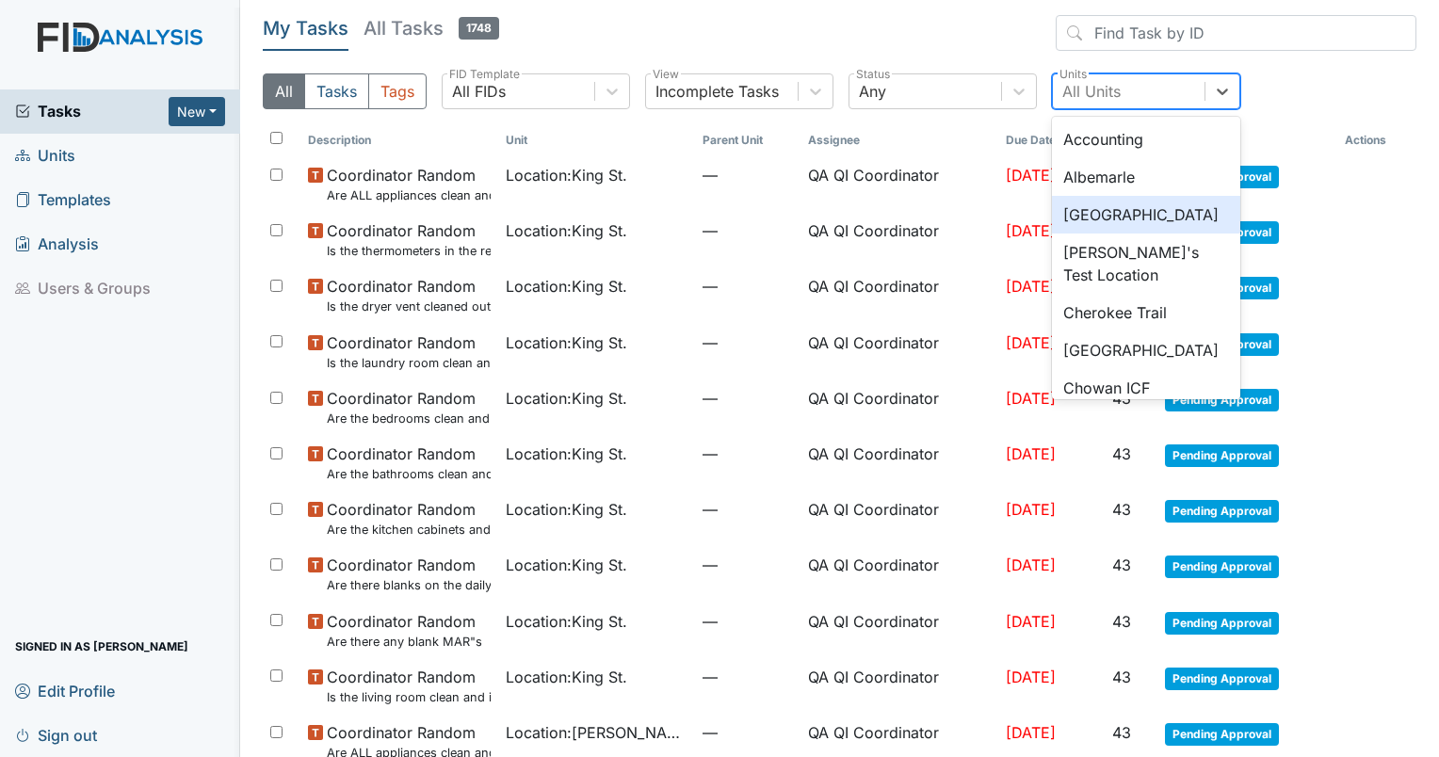
click at [1112, 203] on div "[GEOGRAPHIC_DATA]" at bounding box center [1146, 215] width 188 height 38
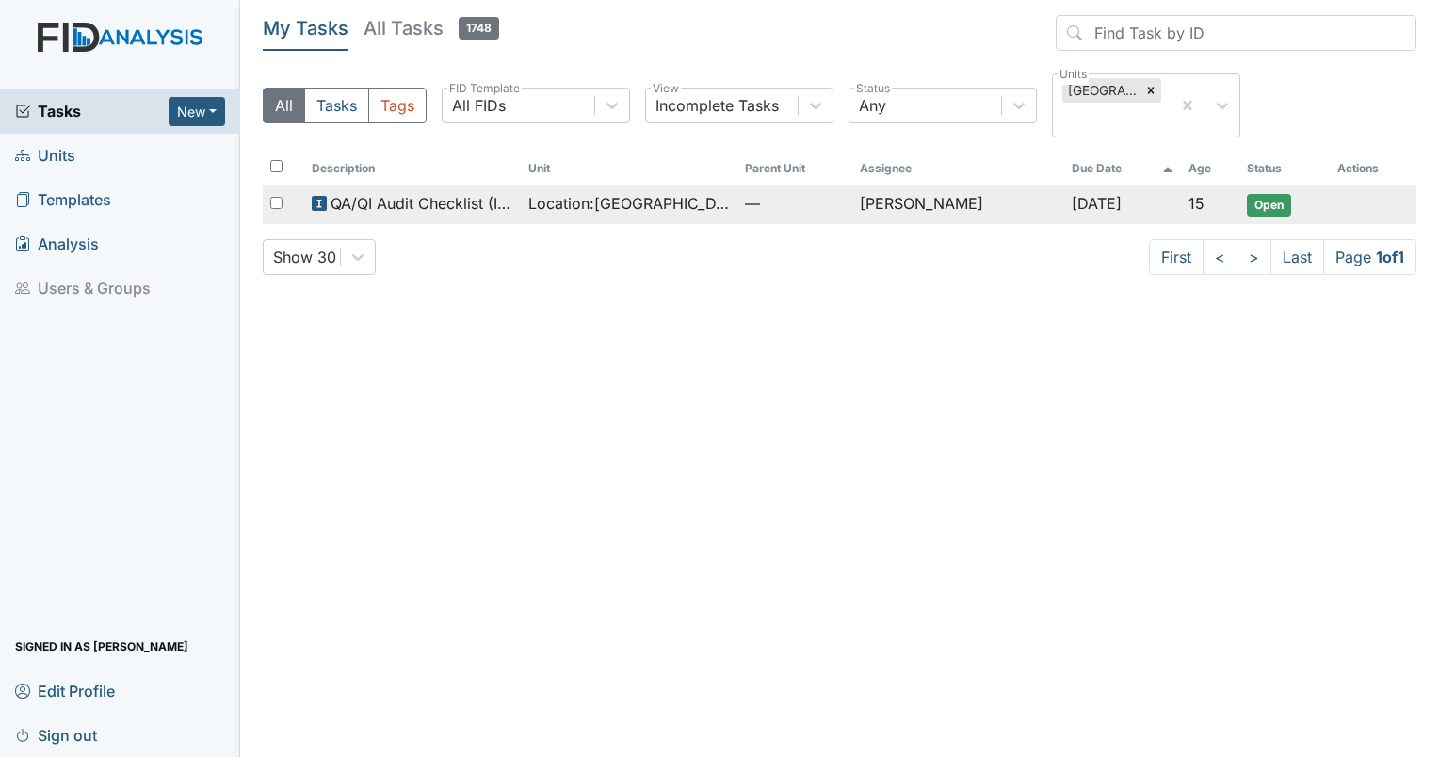
click at [586, 209] on span "Location : [GEOGRAPHIC_DATA]" at bounding box center [629, 203] width 202 height 23
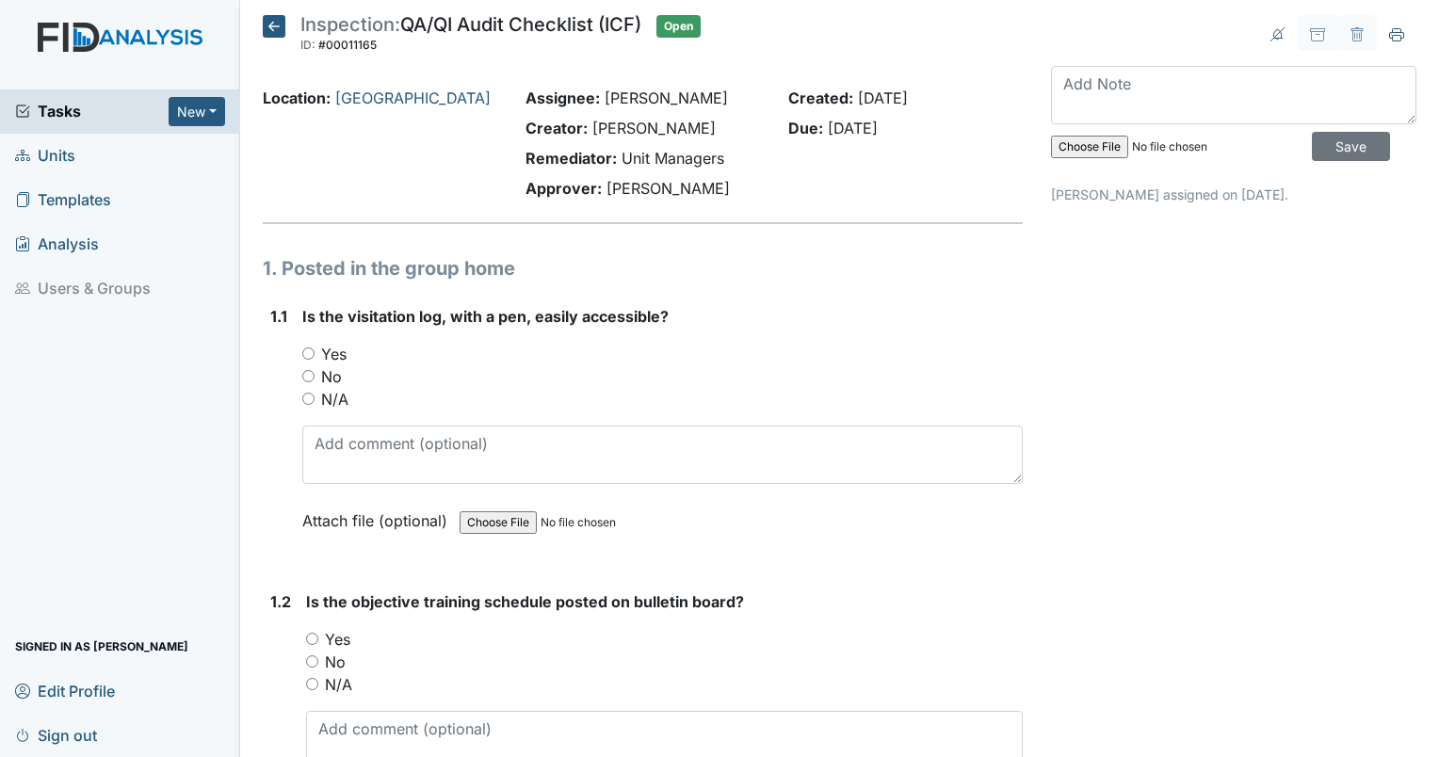
click at [308, 355] on input "Yes" at bounding box center [308, 354] width 12 height 12
radio input "true"
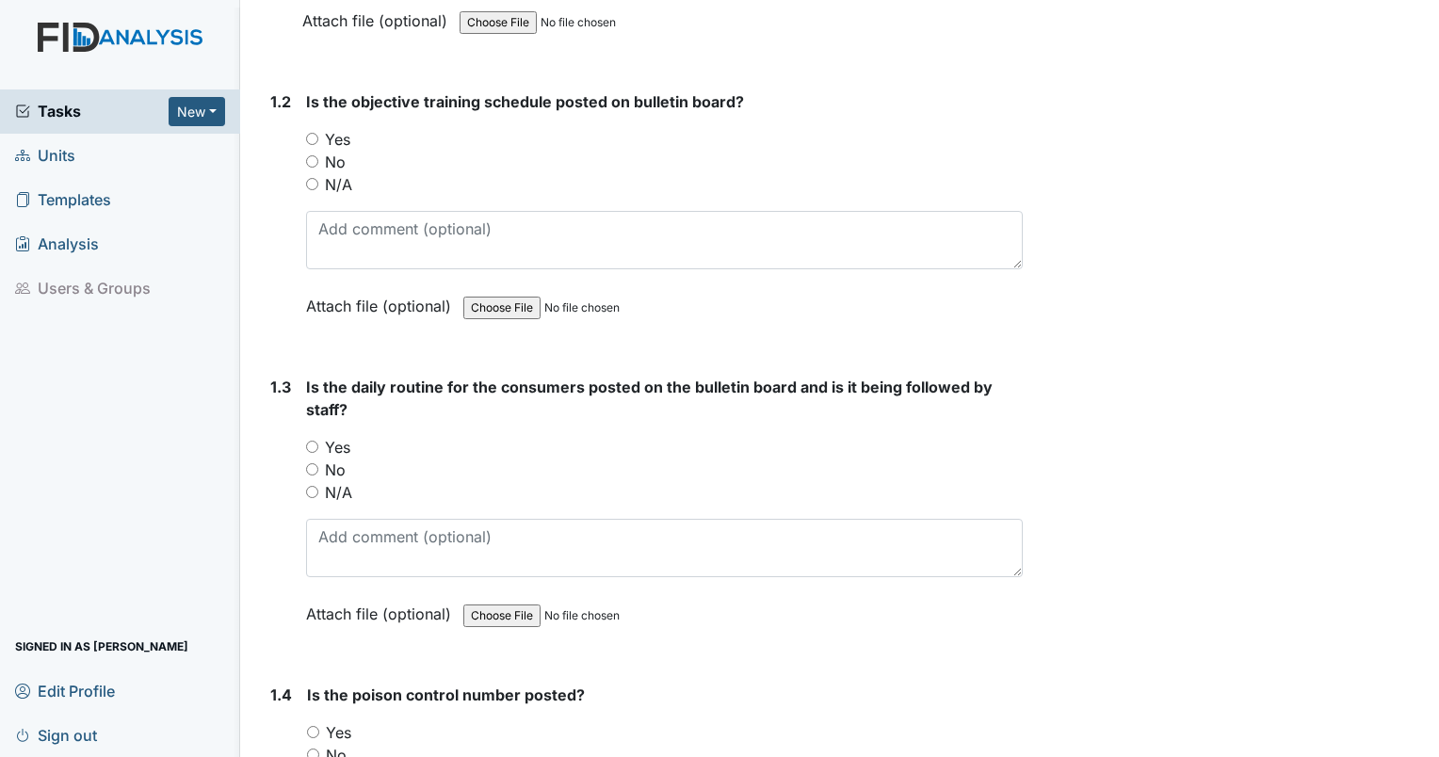
scroll to position [547, 0]
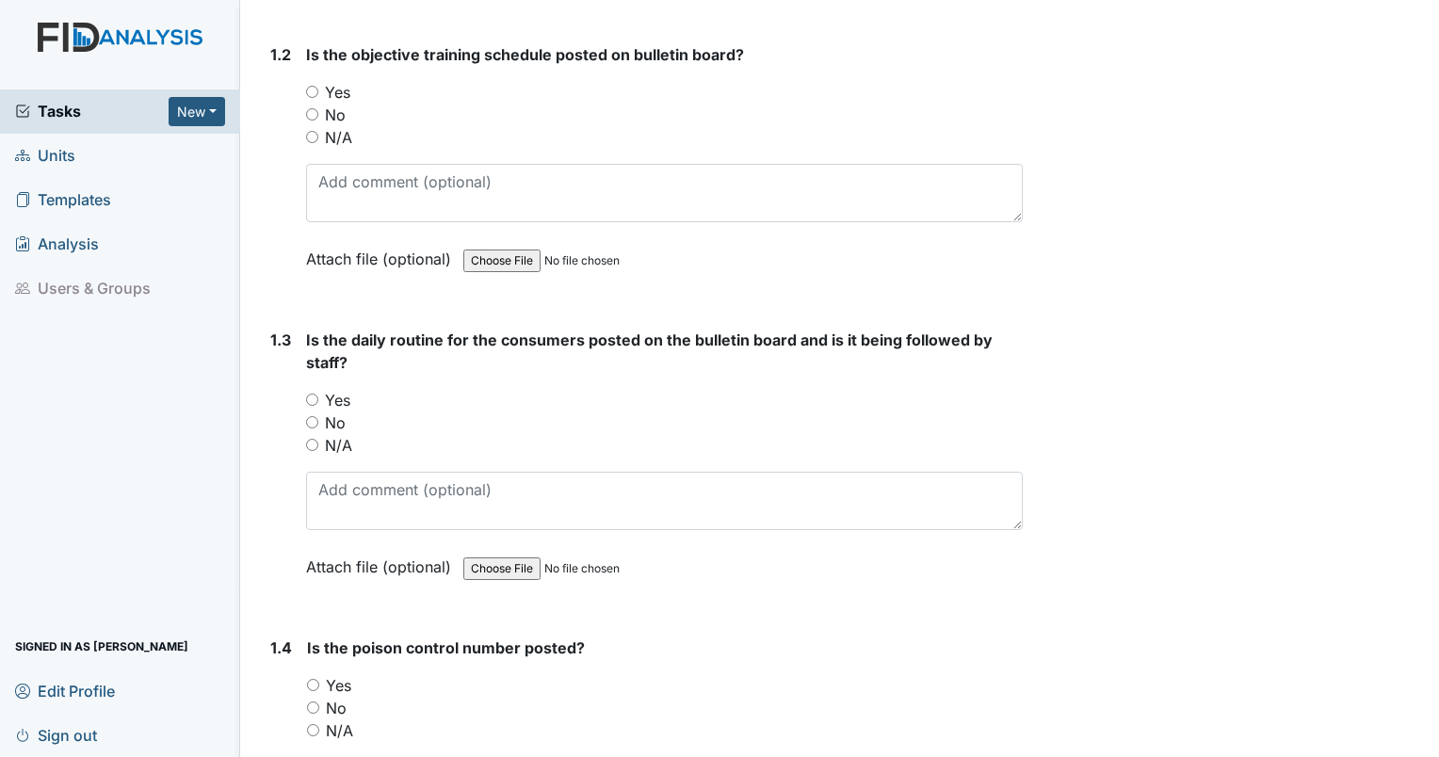
click at [313, 679] on input "Yes" at bounding box center [313, 685] width 12 height 12
radio input "true"
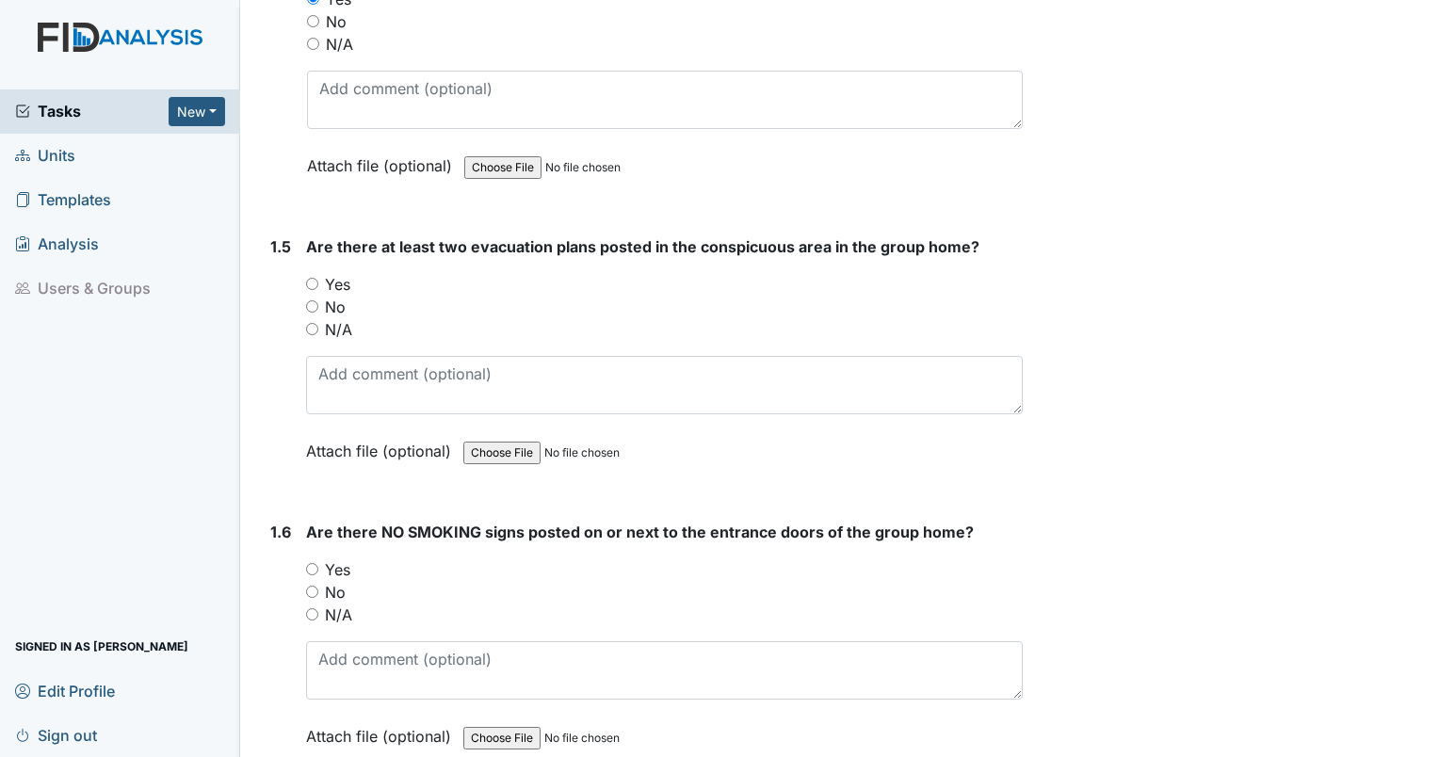
scroll to position [1246, 0]
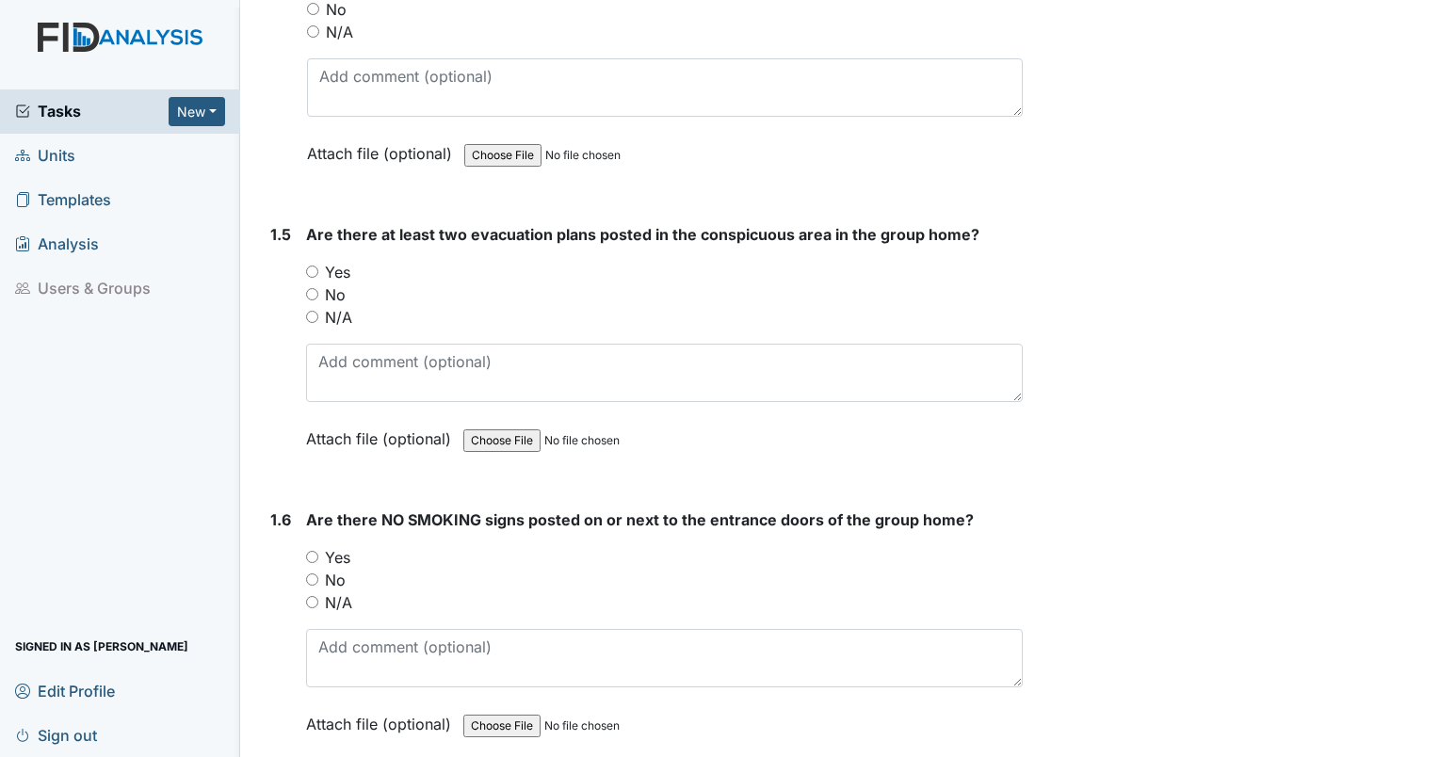
click at [313, 277] on div "Yes" at bounding box center [664, 272] width 717 height 23
click at [309, 551] on input "Yes" at bounding box center [312, 557] width 12 height 12
radio input "true"
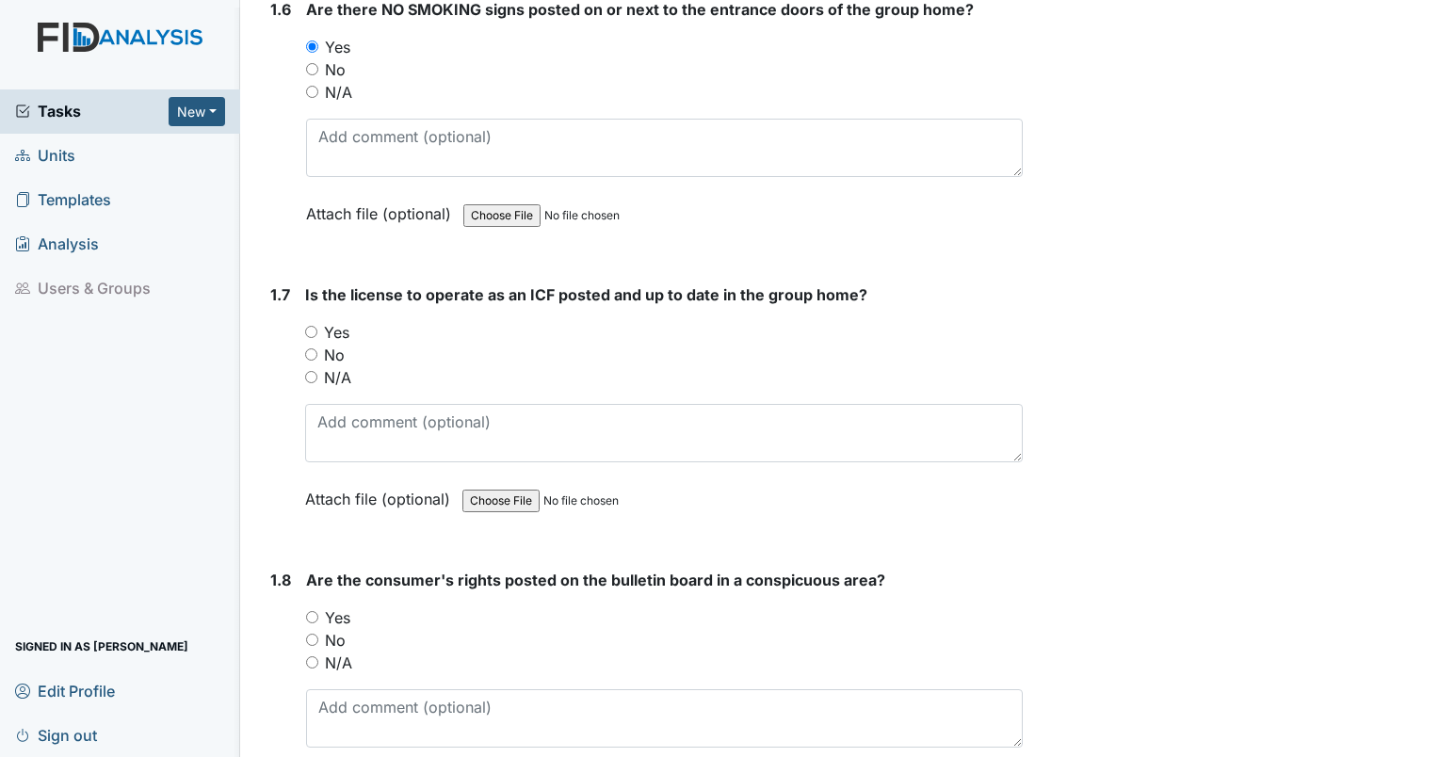
scroll to position [1810, 0]
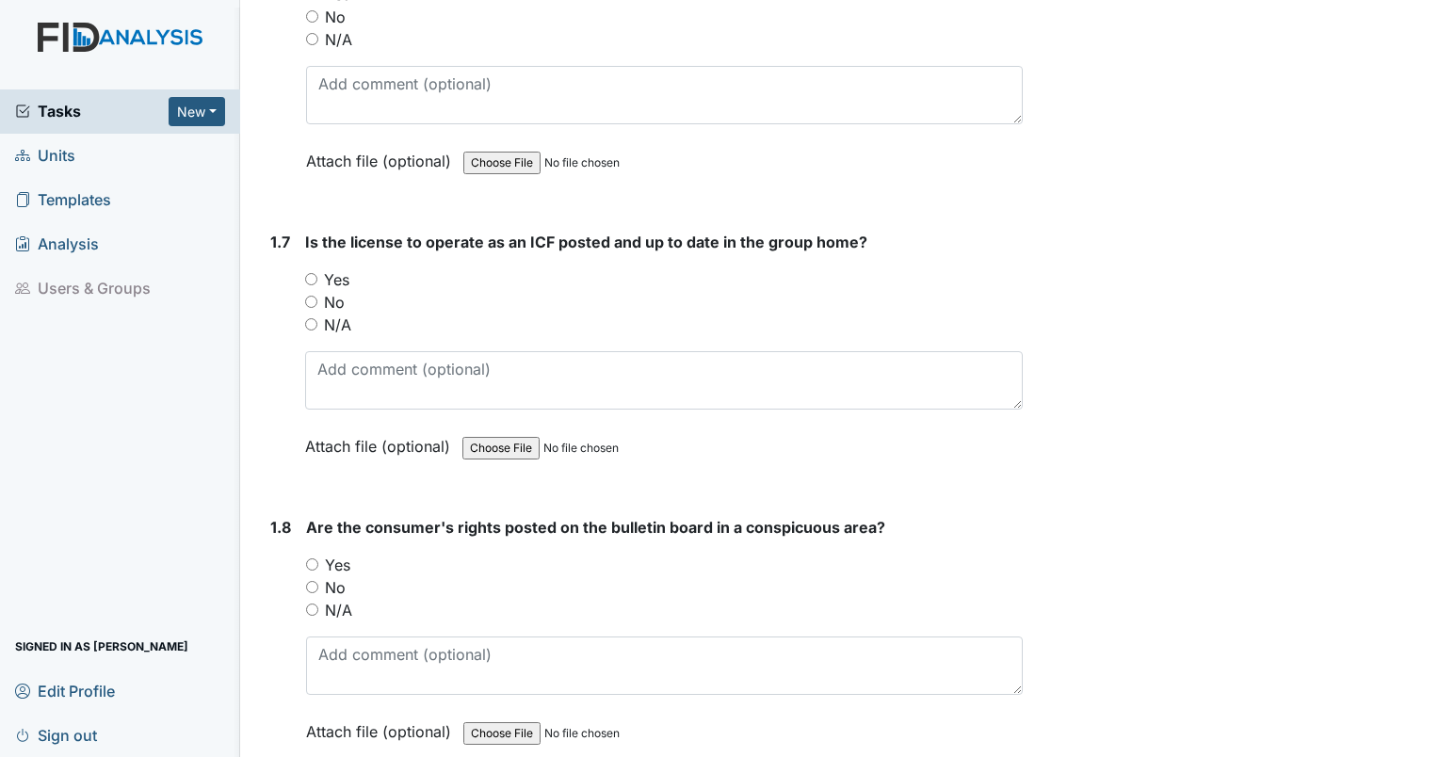
click at [309, 559] on input "Yes" at bounding box center [312, 565] width 12 height 12
radio input "true"
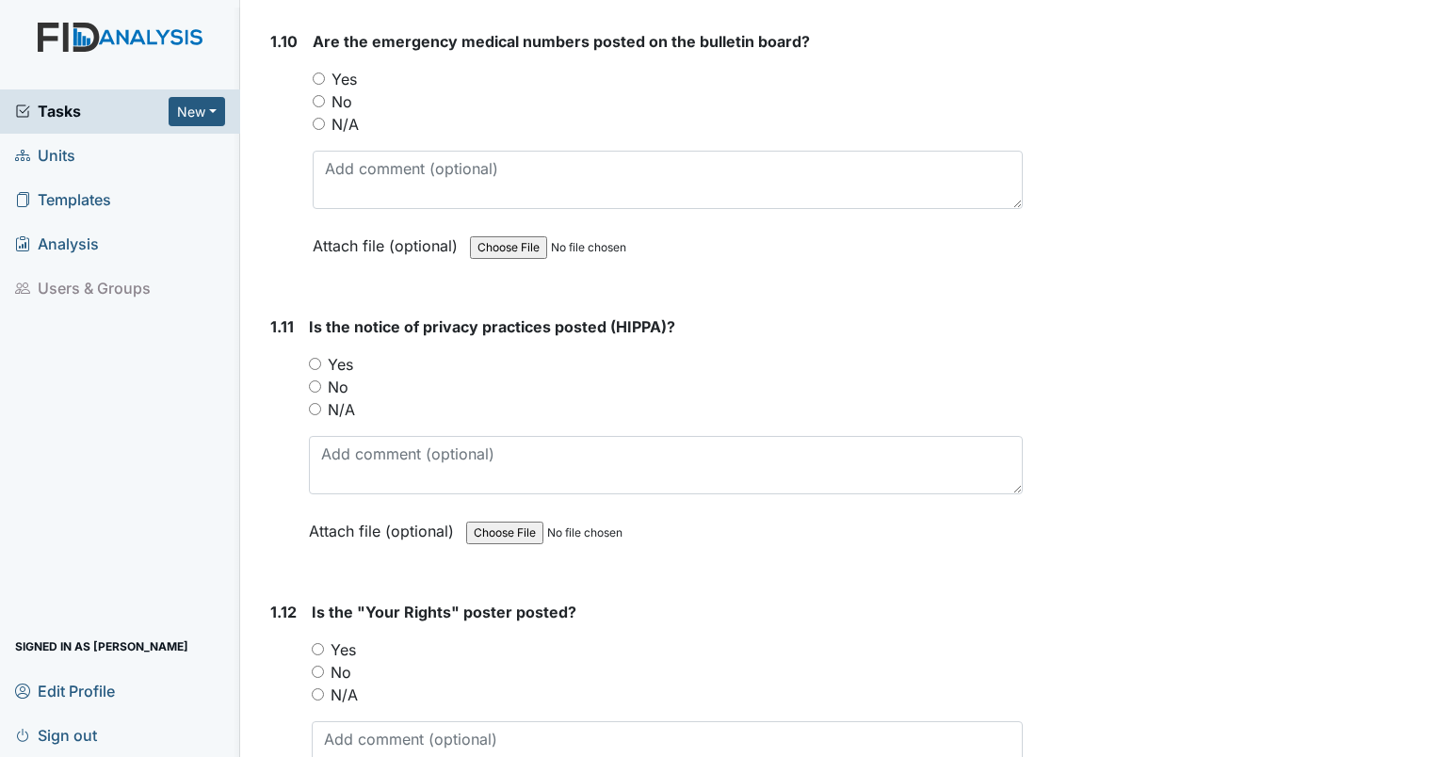
click at [1417, 436] on main "Inspection: QA/QI Audit Checklist (ICF) ID: #00011165 Open Autosaving... Locati…" at bounding box center [839, 378] width 1199 height 757
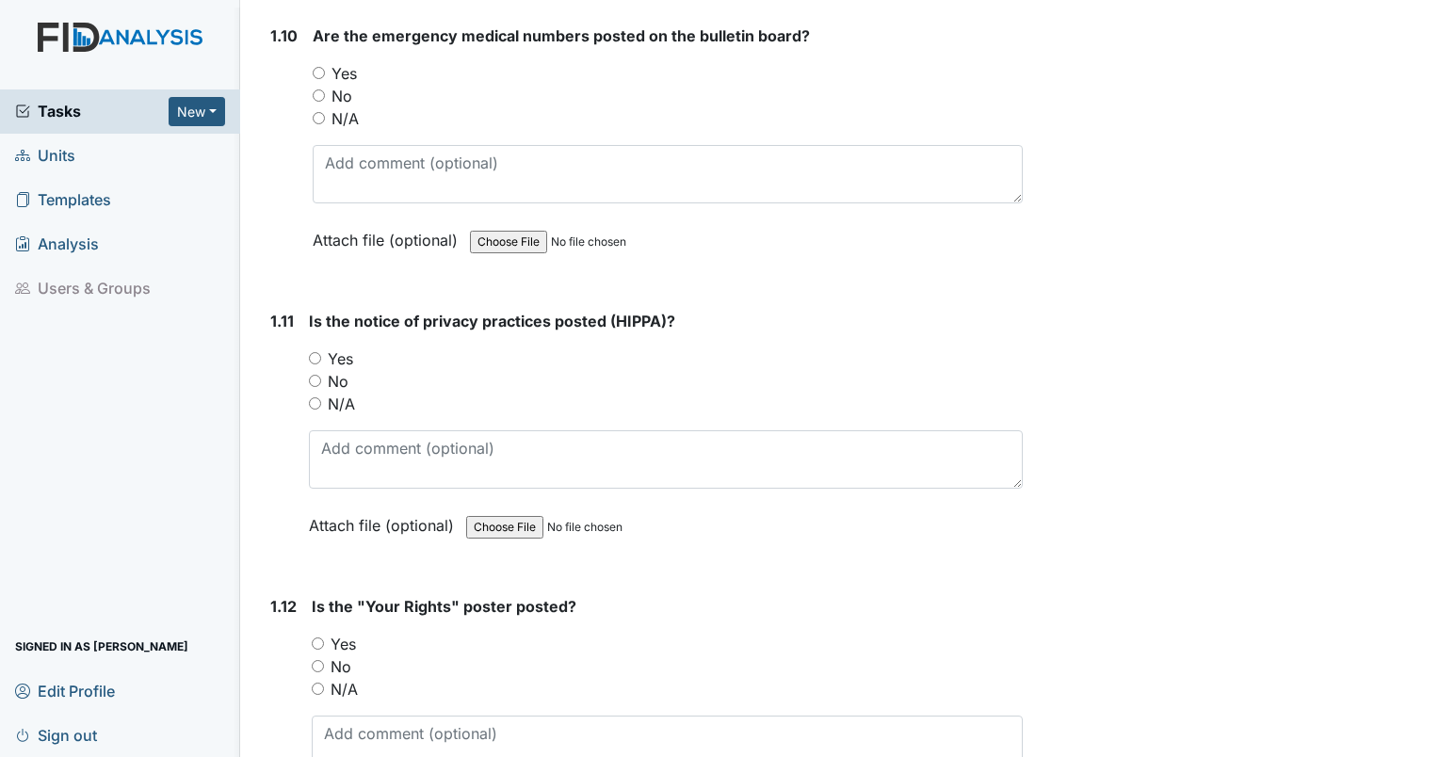
drag, startPoint x: 1417, startPoint y: 436, endPoint x: 1409, endPoint y: 383, distance: 53.3
click at [1409, 383] on main "Inspection: QA/QI Audit Checklist (ICF) ID: #00011165 Open Autosaving... Locati…" at bounding box center [839, 378] width 1199 height 757
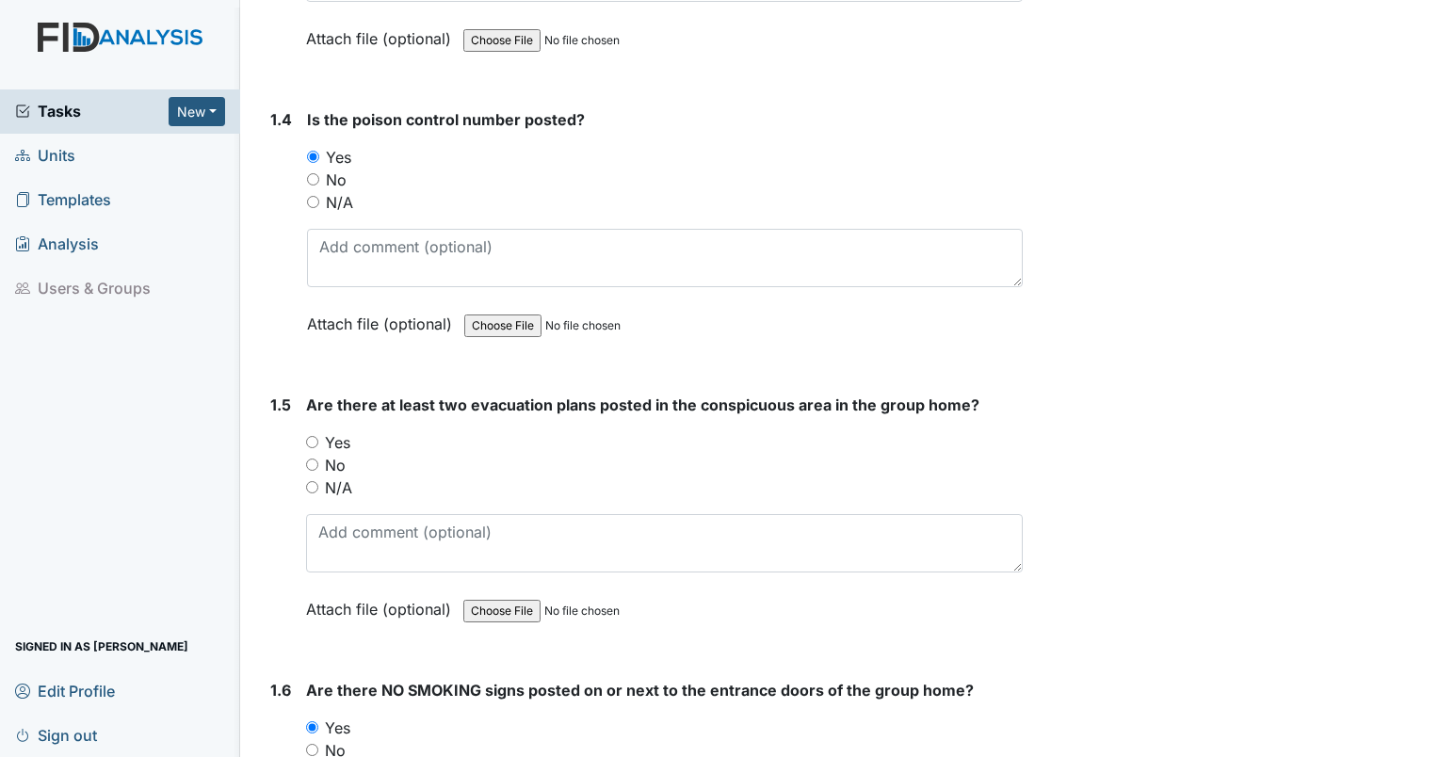
scroll to position [1011, 0]
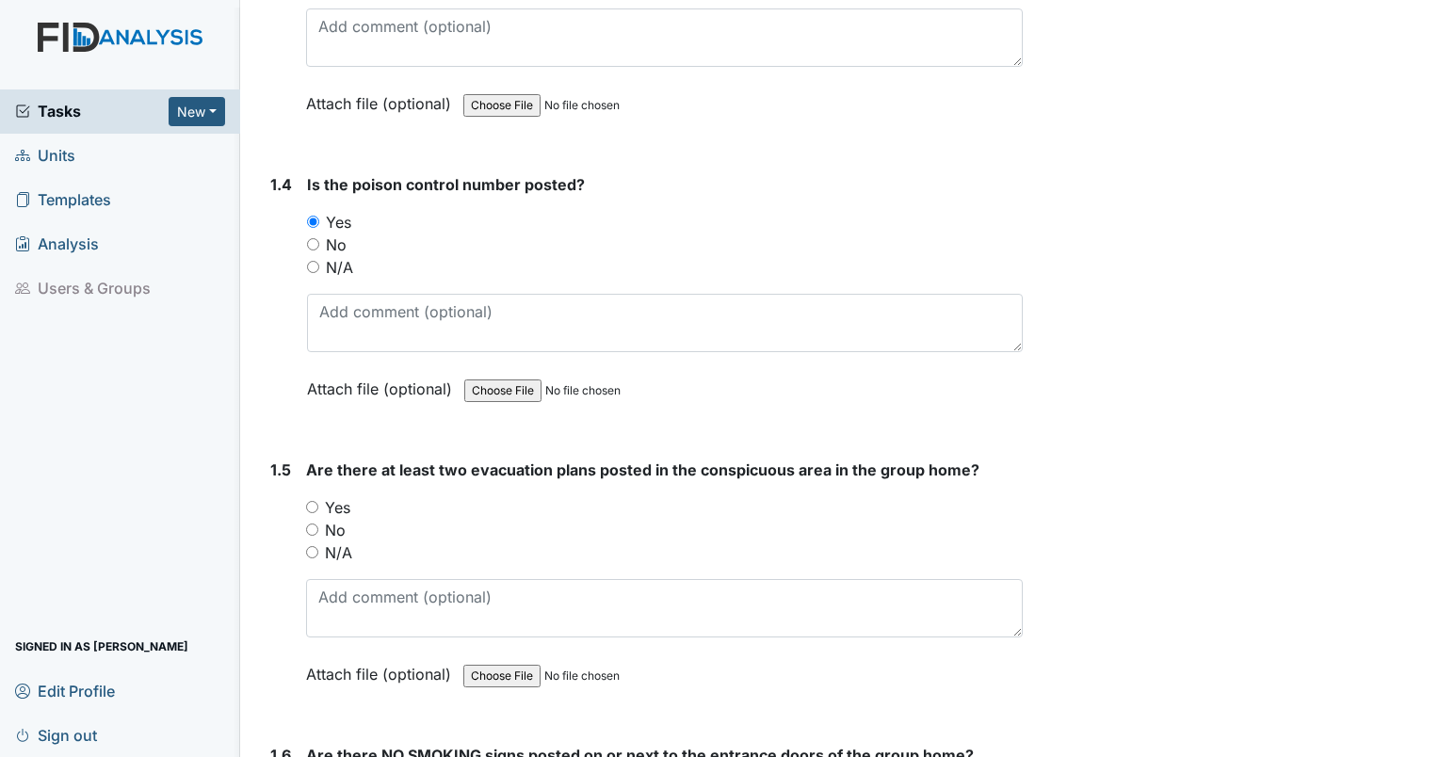
click at [316, 503] on input "Yes" at bounding box center [312, 507] width 12 height 12
radio input "true"
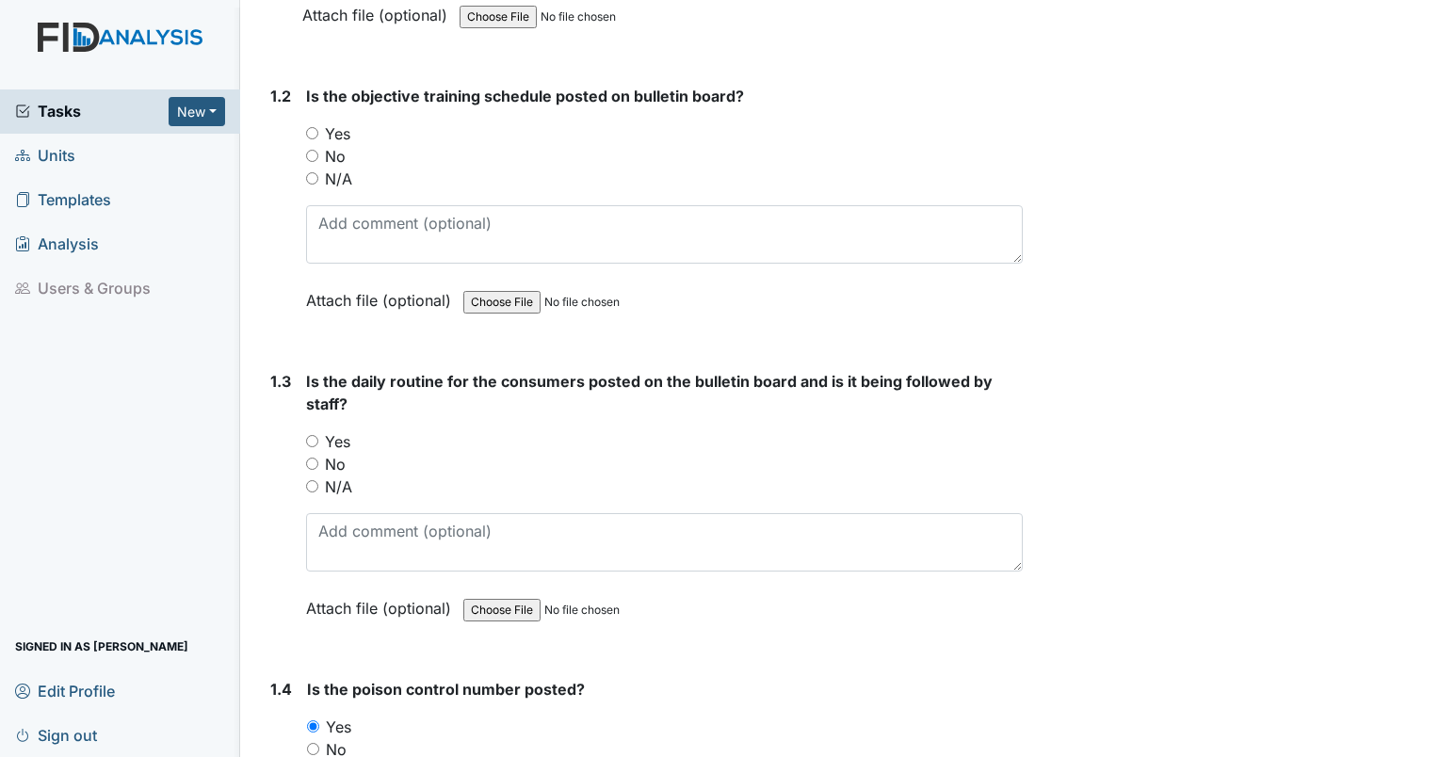
scroll to position [500, 0]
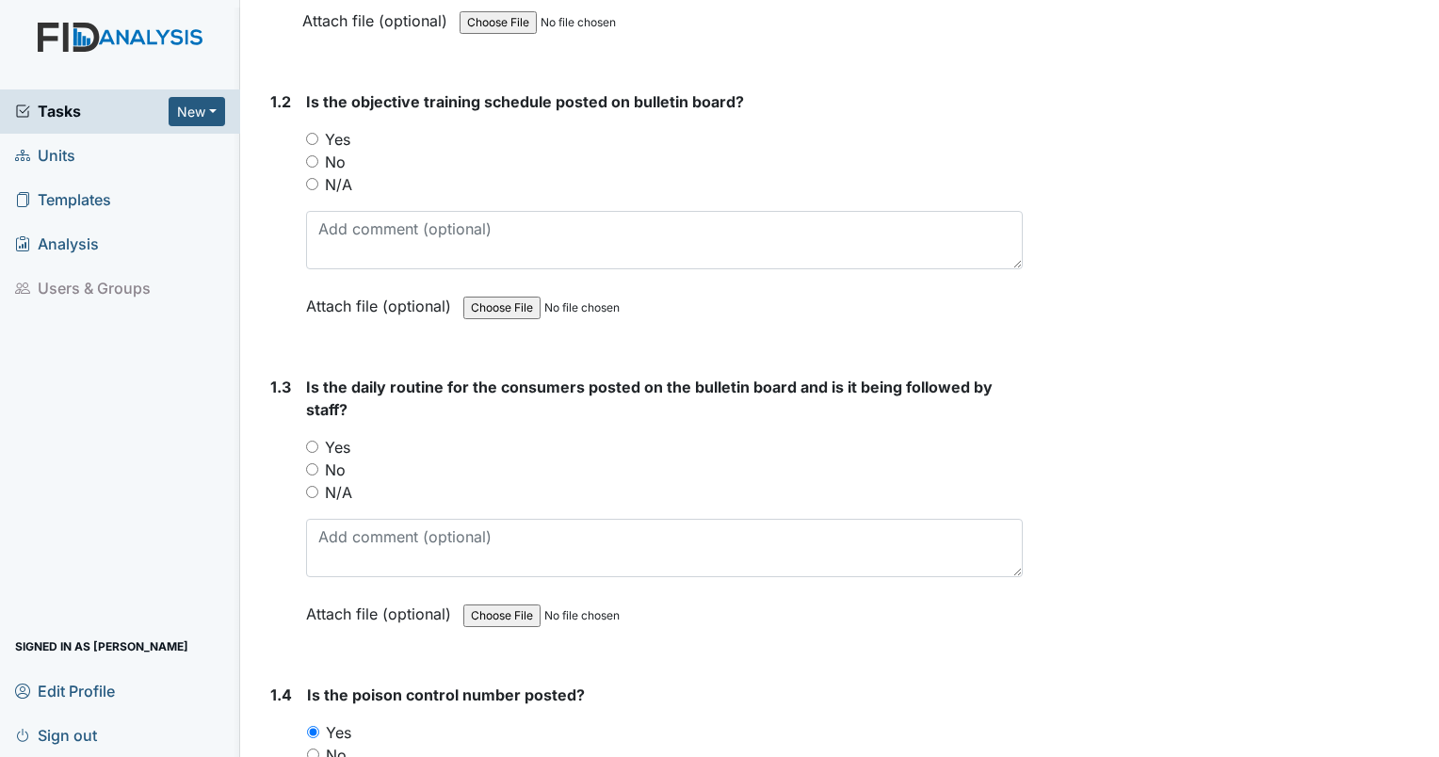
click at [309, 463] on input "No" at bounding box center [312, 469] width 12 height 12
radio input "true"
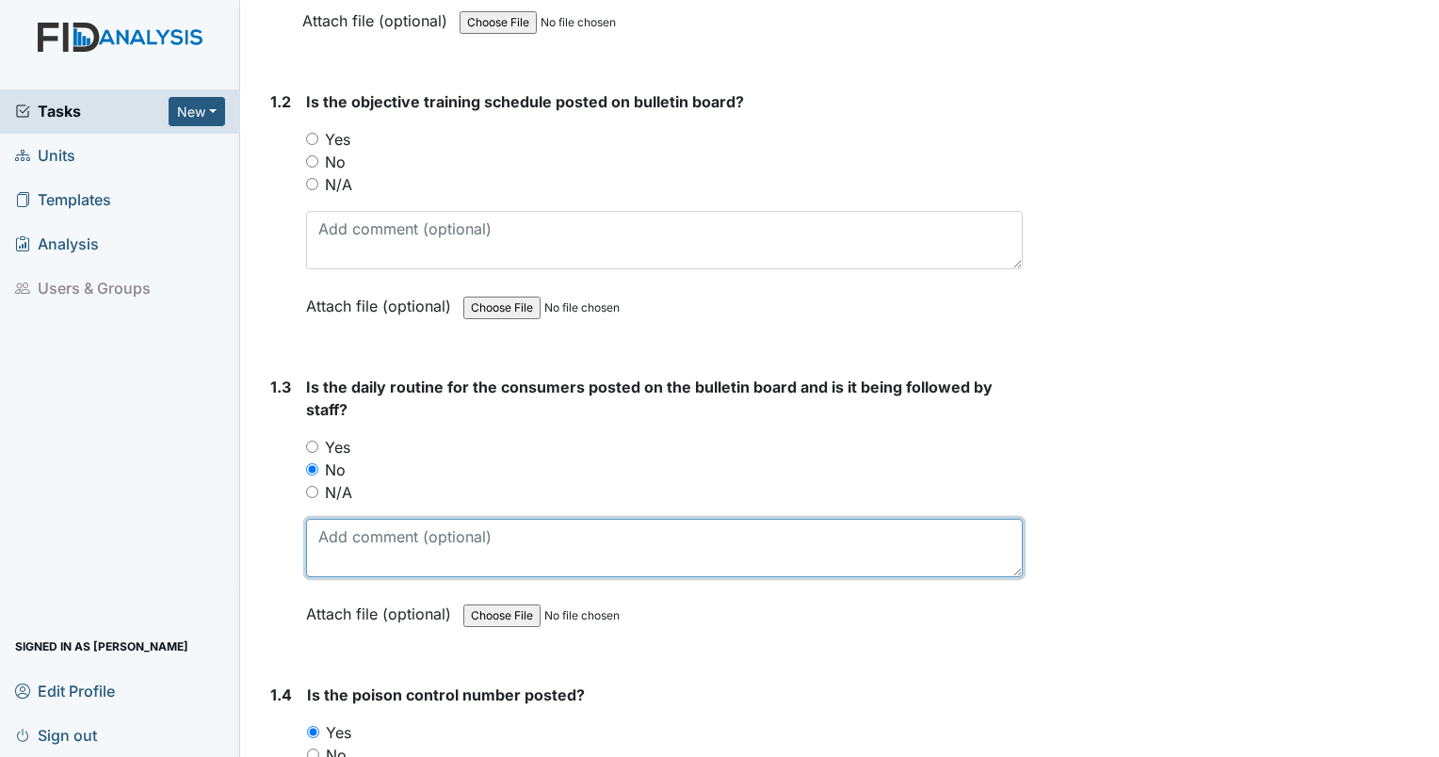
click at [347, 539] on textarea at bounding box center [664, 548] width 717 height 58
type textarea "Asked staff if they could locate daily routine and they did not know where it w…"
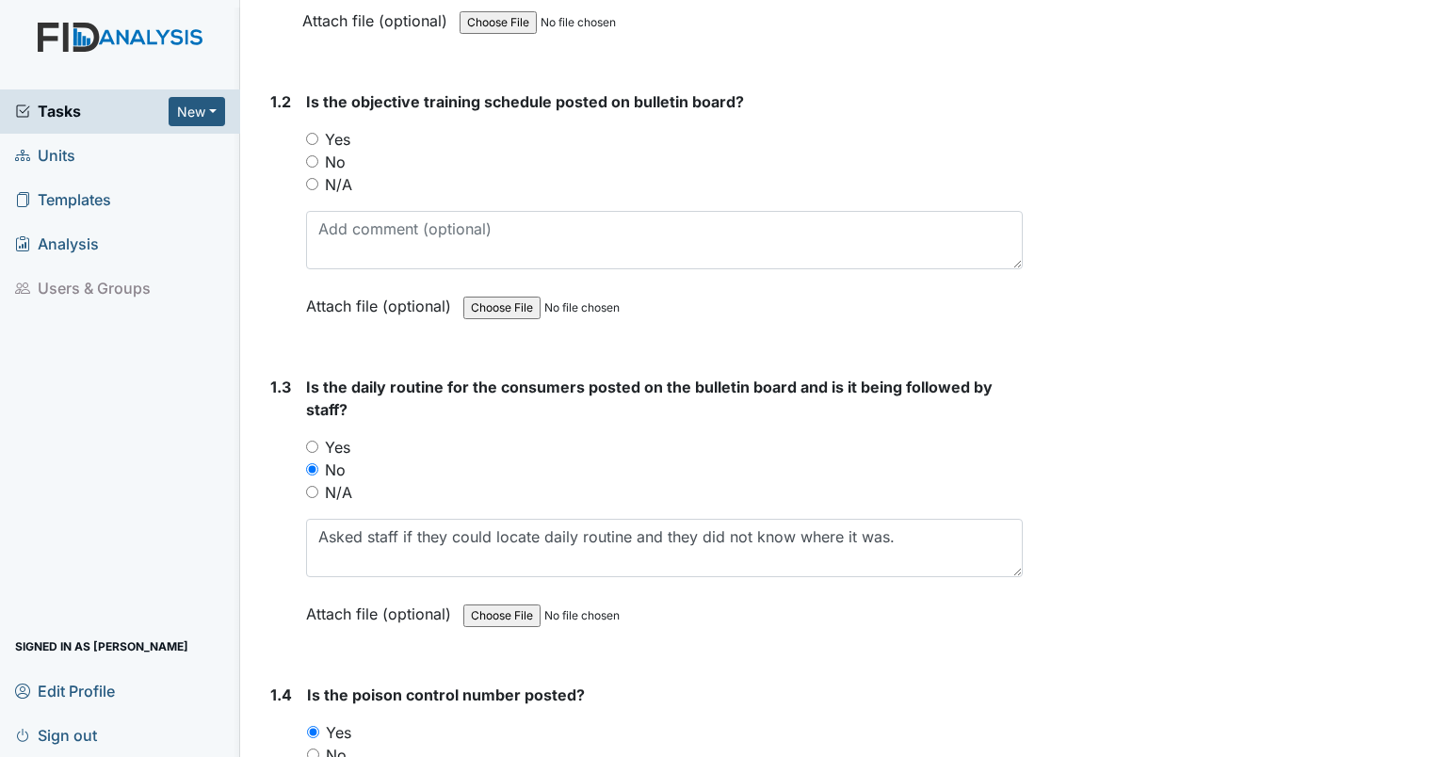
click at [311, 133] on input "Yes" at bounding box center [312, 139] width 12 height 12
radio input "true"
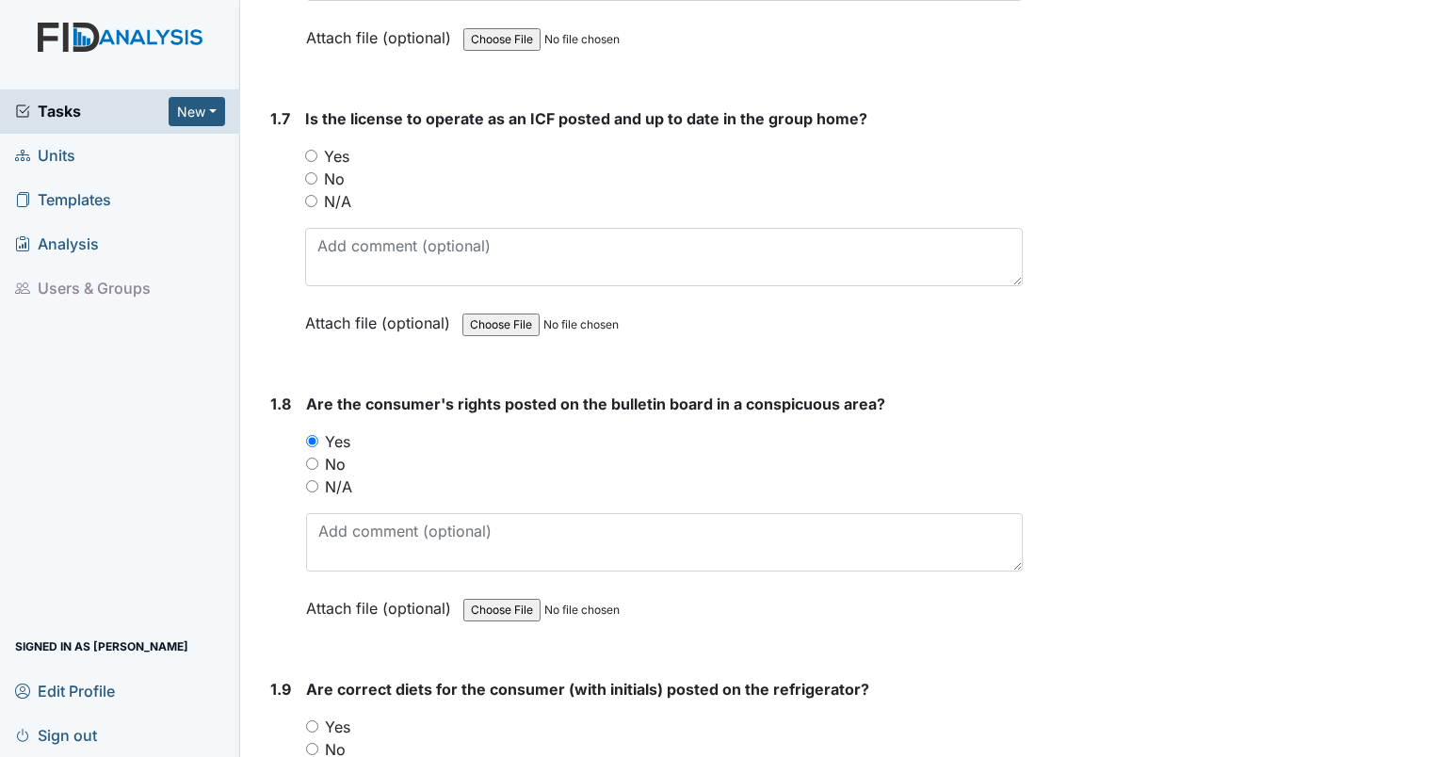
scroll to position [1927, 0]
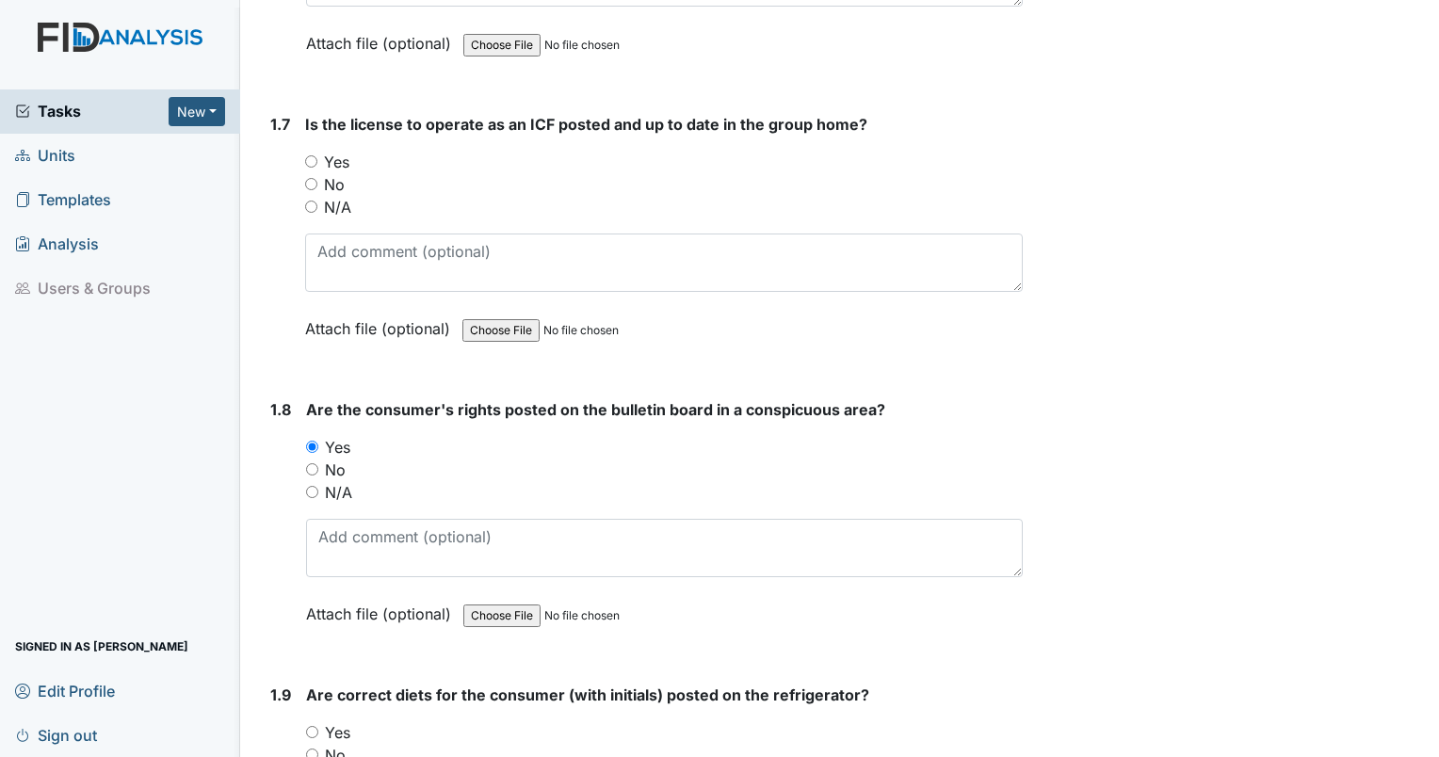
click at [316, 158] on input "Yes" at bounding box center [311, 161] width 12 height 12
radio input "true"
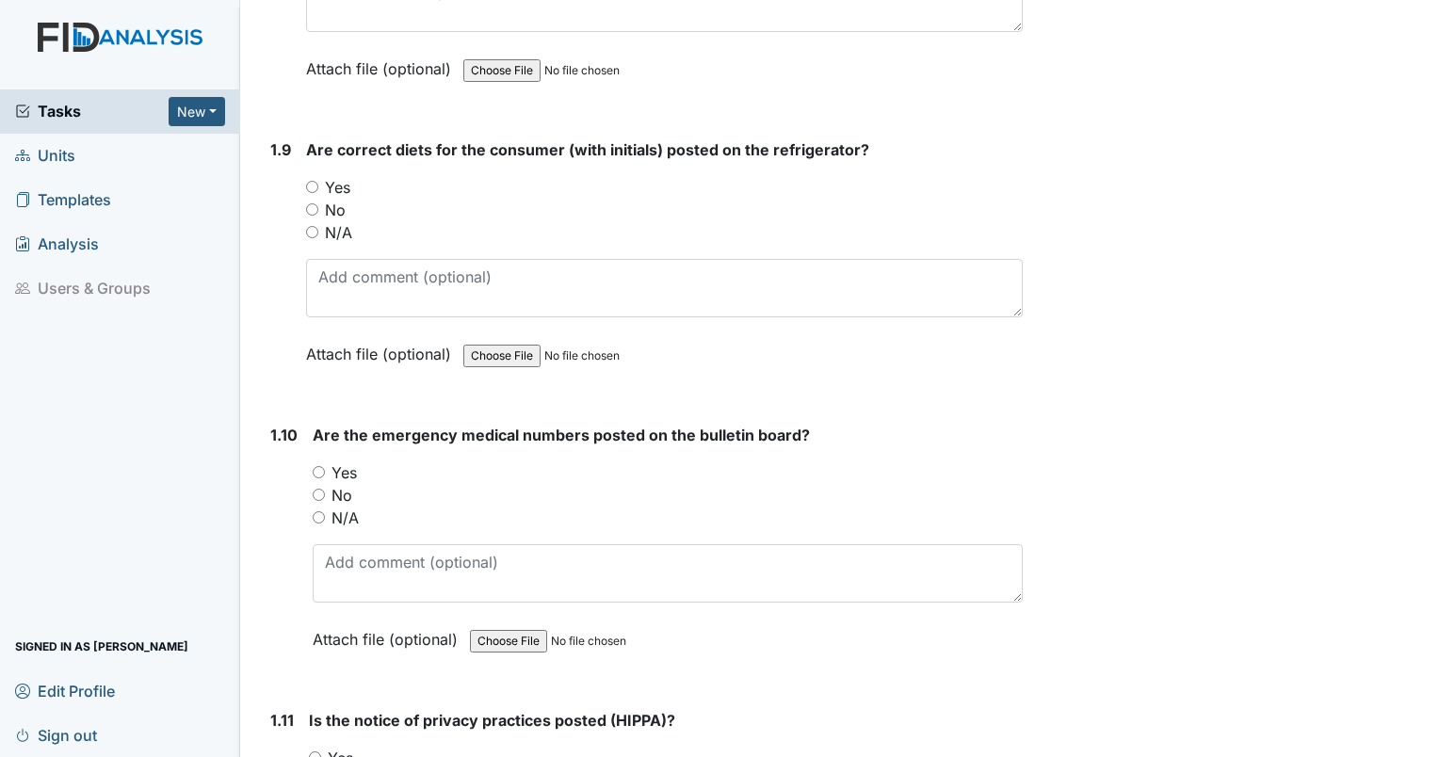
scroll to position [2479, 0]
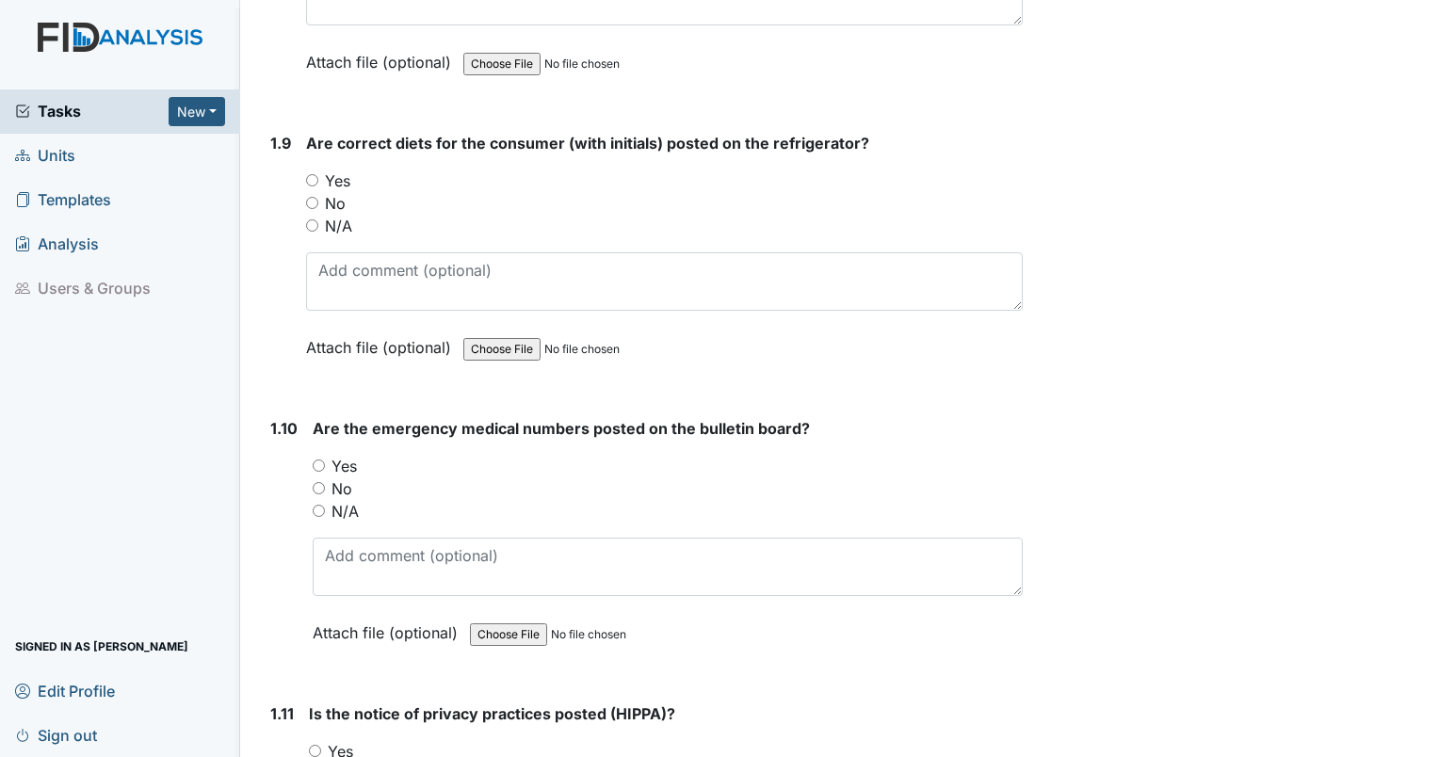
click at [311, 174] on input "Yes" at bounding box center [312, 180] width 12 height 12
radio input "true"
click at [320, 460] on input "Yes" at bounding box center [319, 466] width 12 height 12
radio input "true"
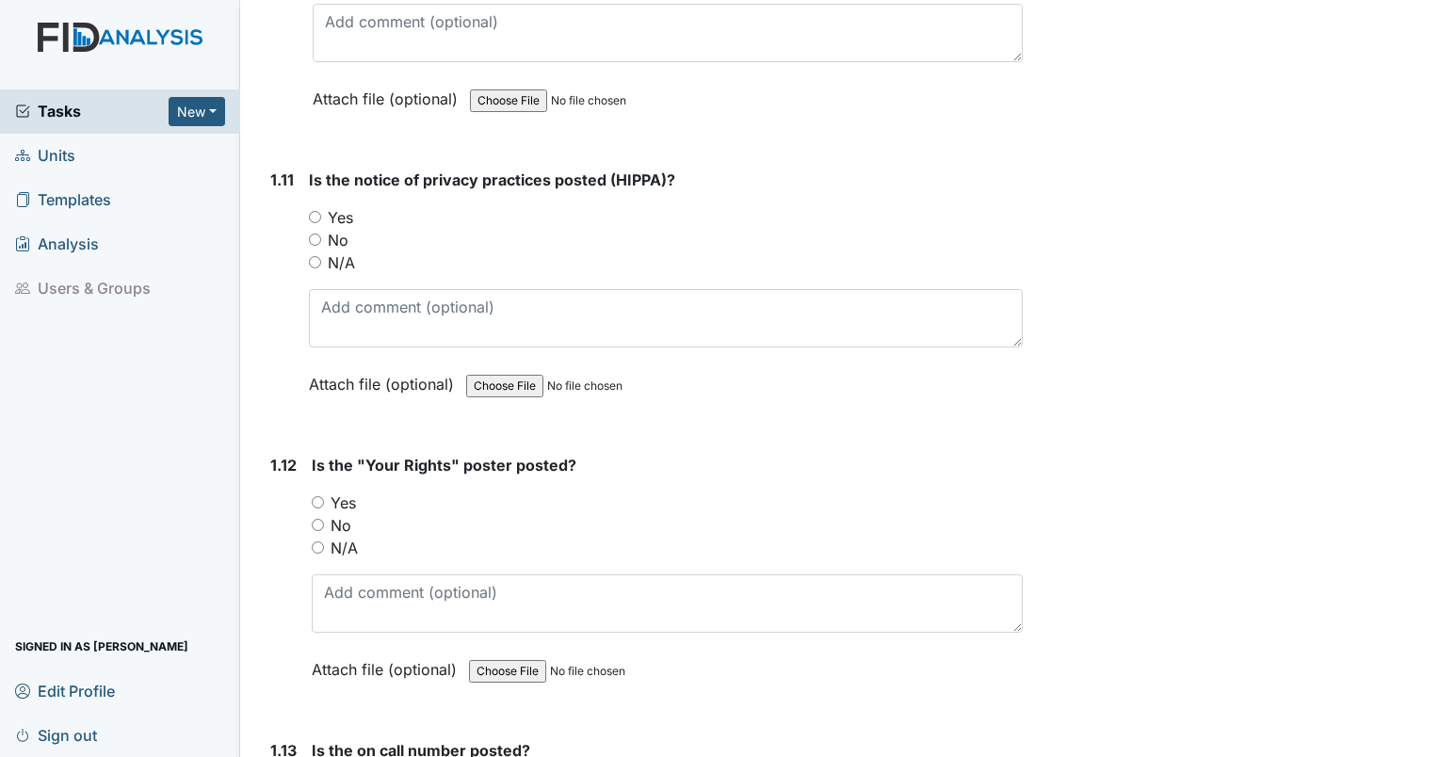
scroll to position [3166, 0]
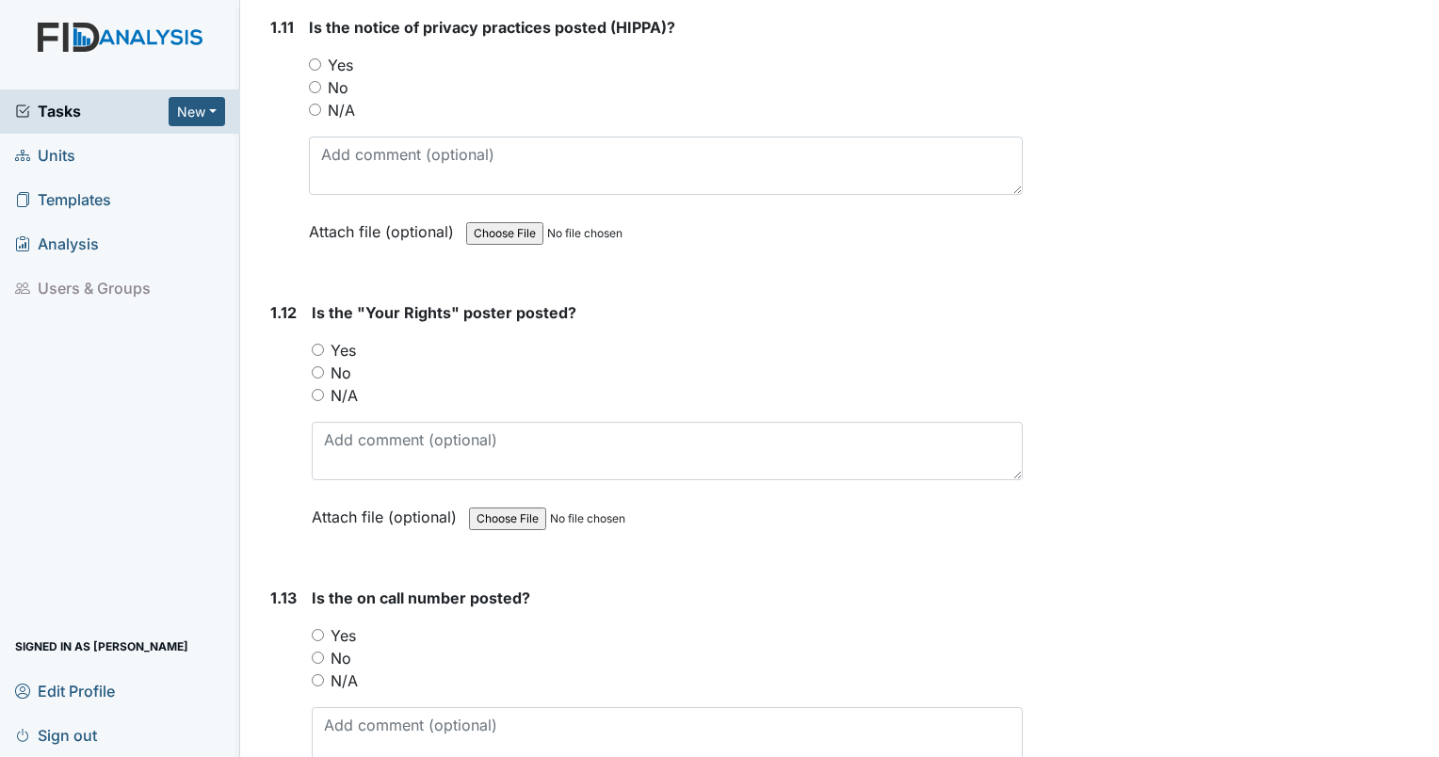
click at [313, 58] on input "Yes" at bounding box center [315, 64] width 12 height 12
radio input "true"
click at [317, 344] on input "Yes" at bounding box center [318, 350] width 12 height 12
radio input "true"
click at [324, 625] on div "Yes" at bounding box center [667, 636] width 711 height 23
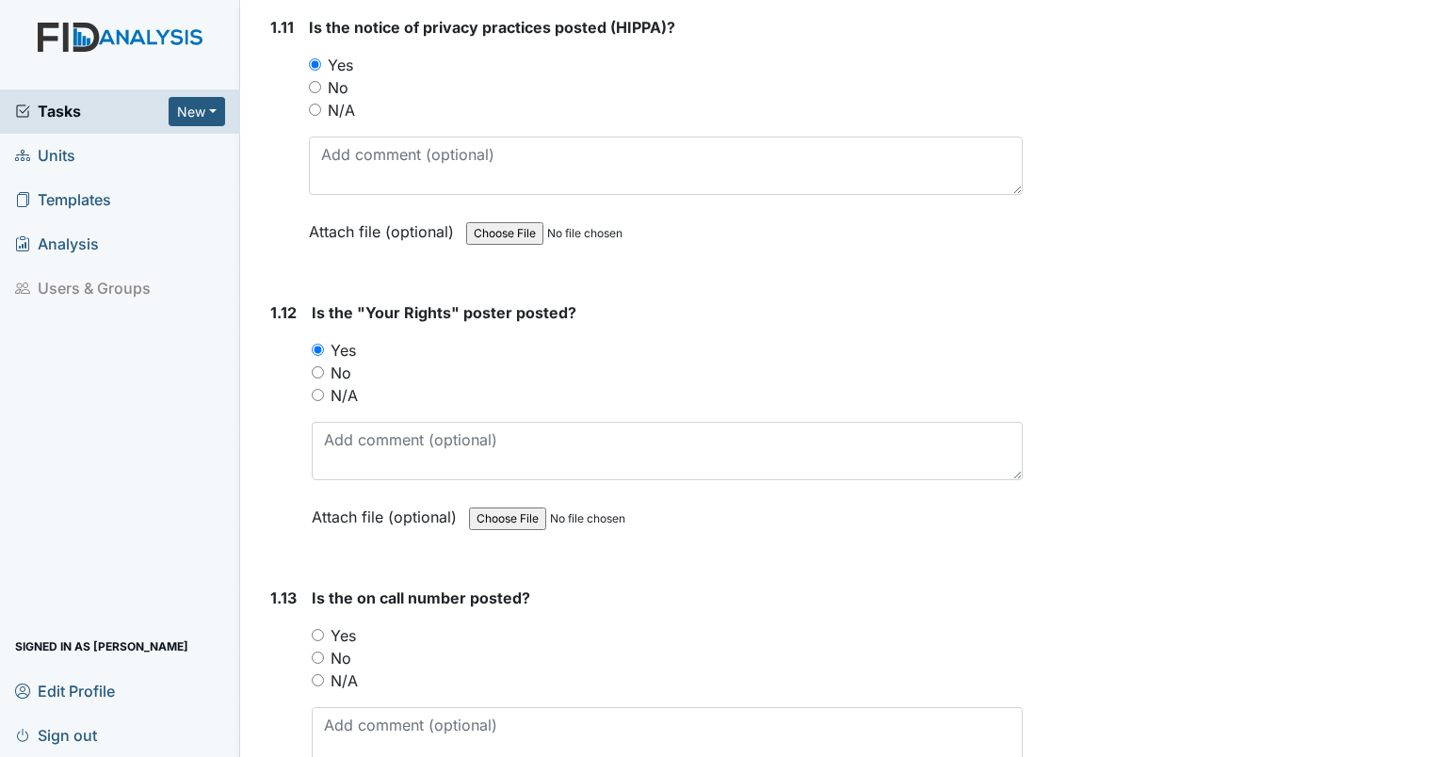
click at [315, 629] on input "Yes" at bounding box center [318, 635] width 12 height 12
radio input "true"
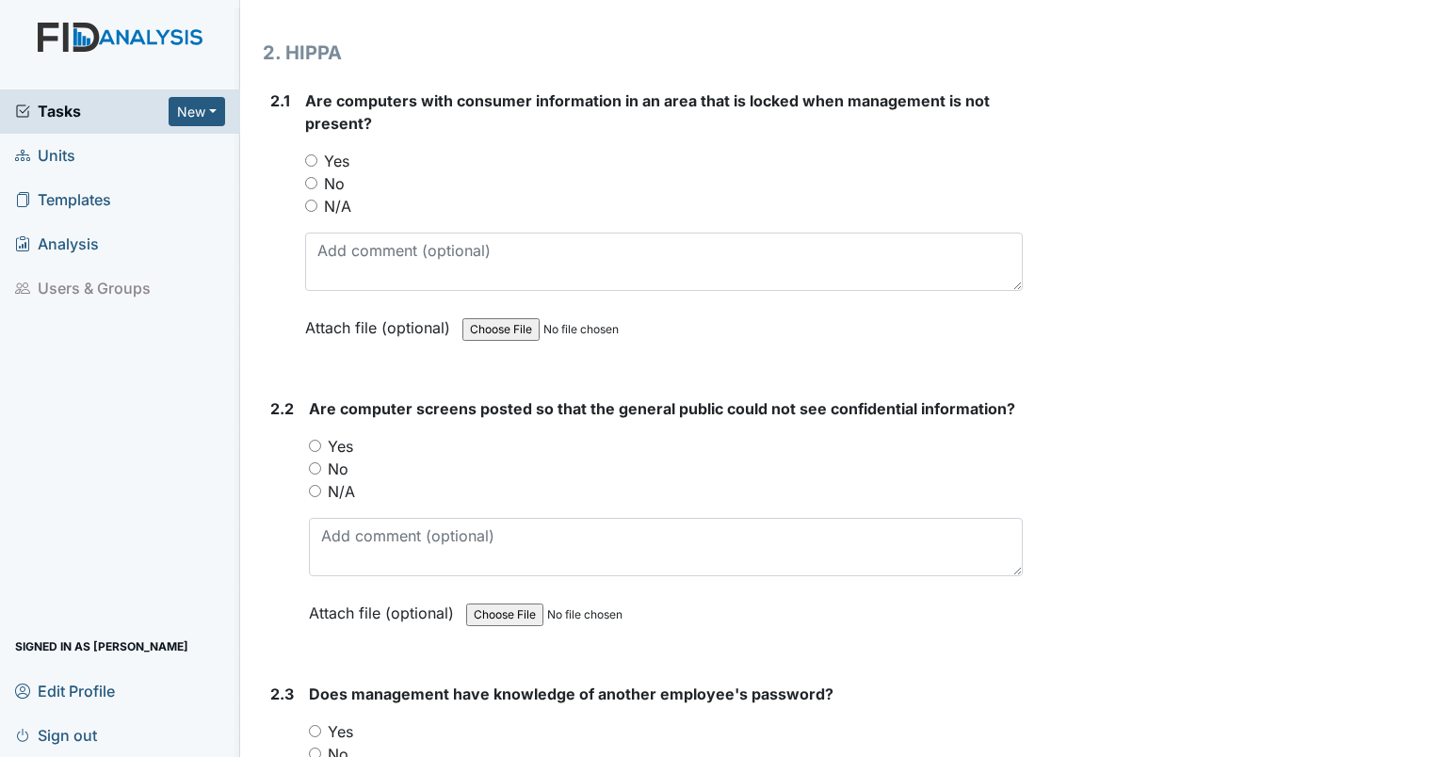
scroll to position [4012, 0]
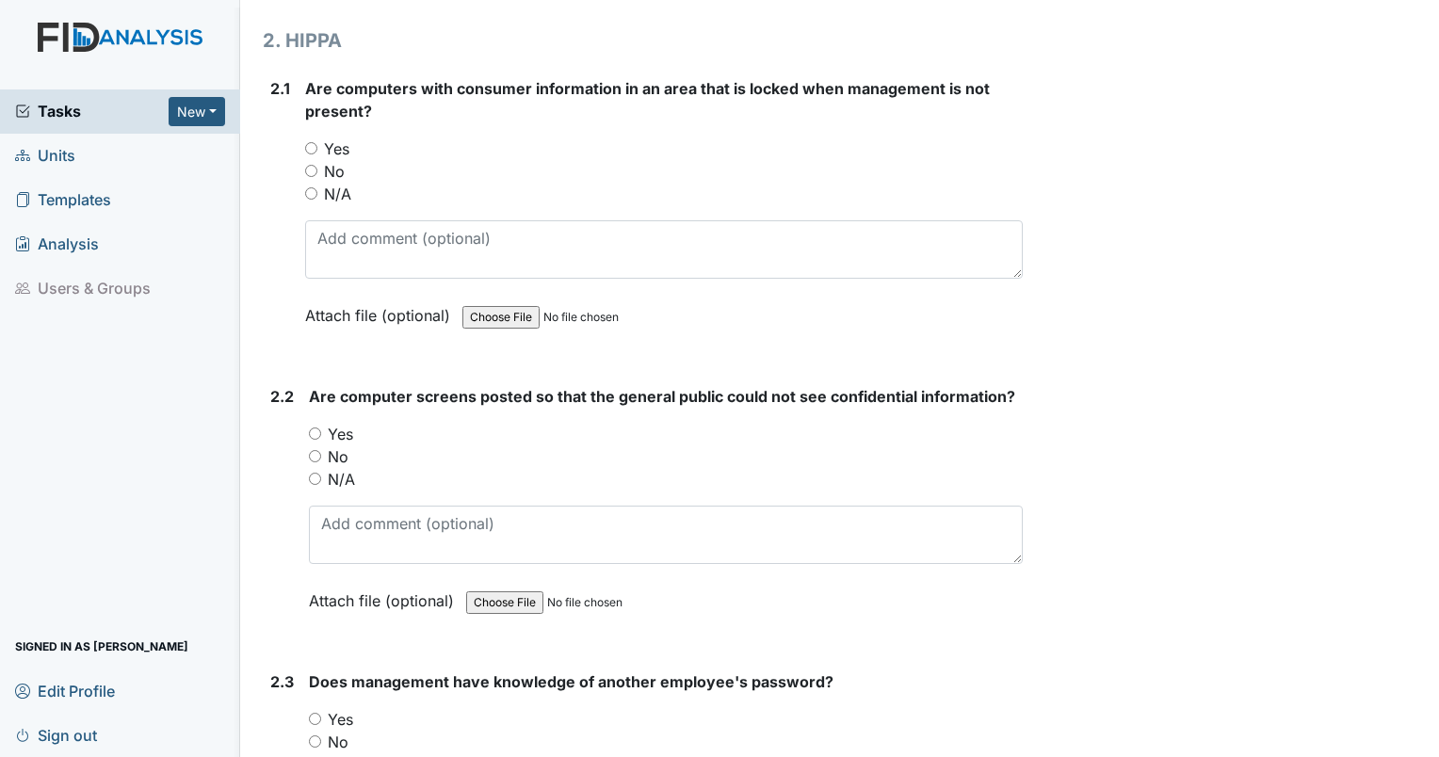
click at [315, 142] on input "Yes" at bounding box center [311, 148] width 12 height 12
radio input "true"
click at [312, 428] on input "Yes" at bounding box center [315, 434] width 12 height 12
radio input "true"
click at [317, 736] on input "No" at bounding box center [315, 742] width 12 height 12
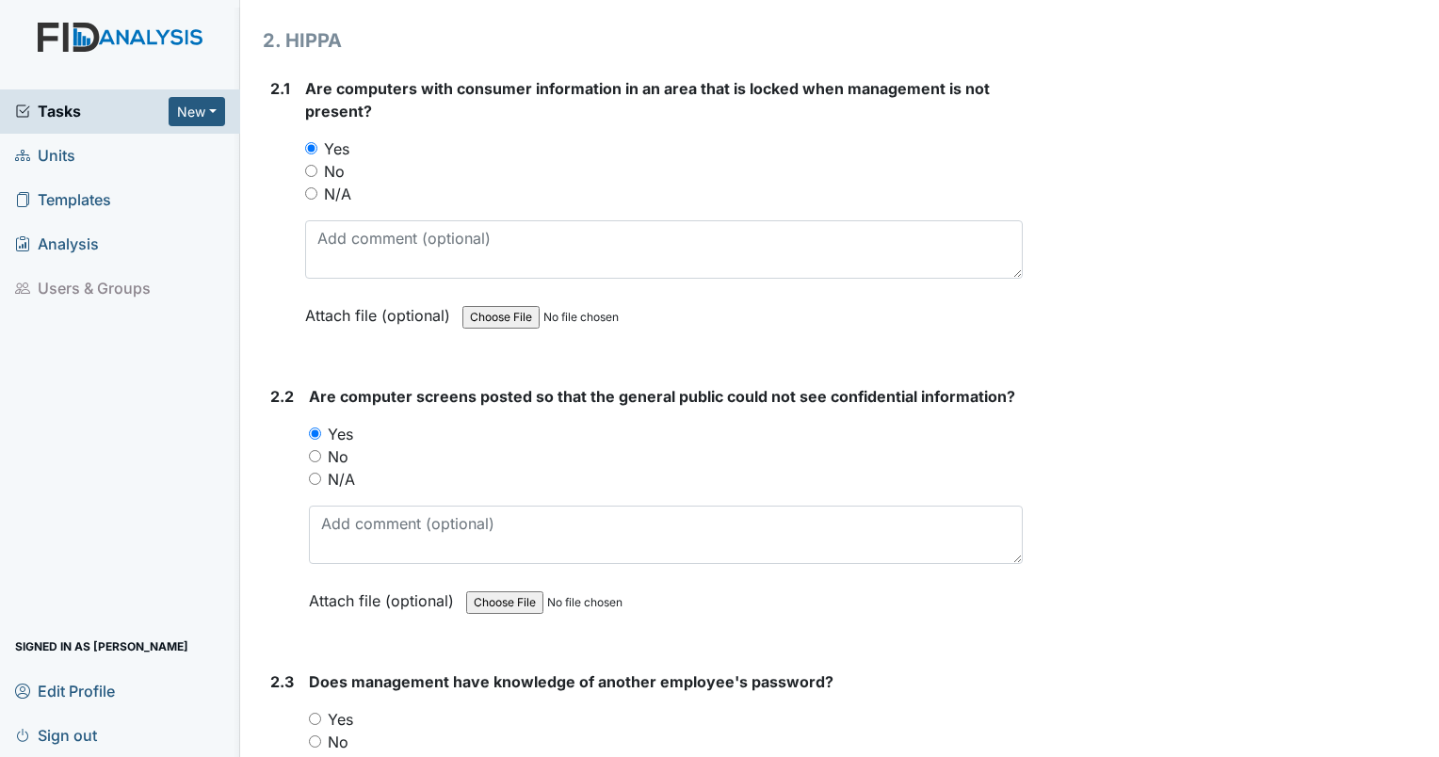
radio input "true"
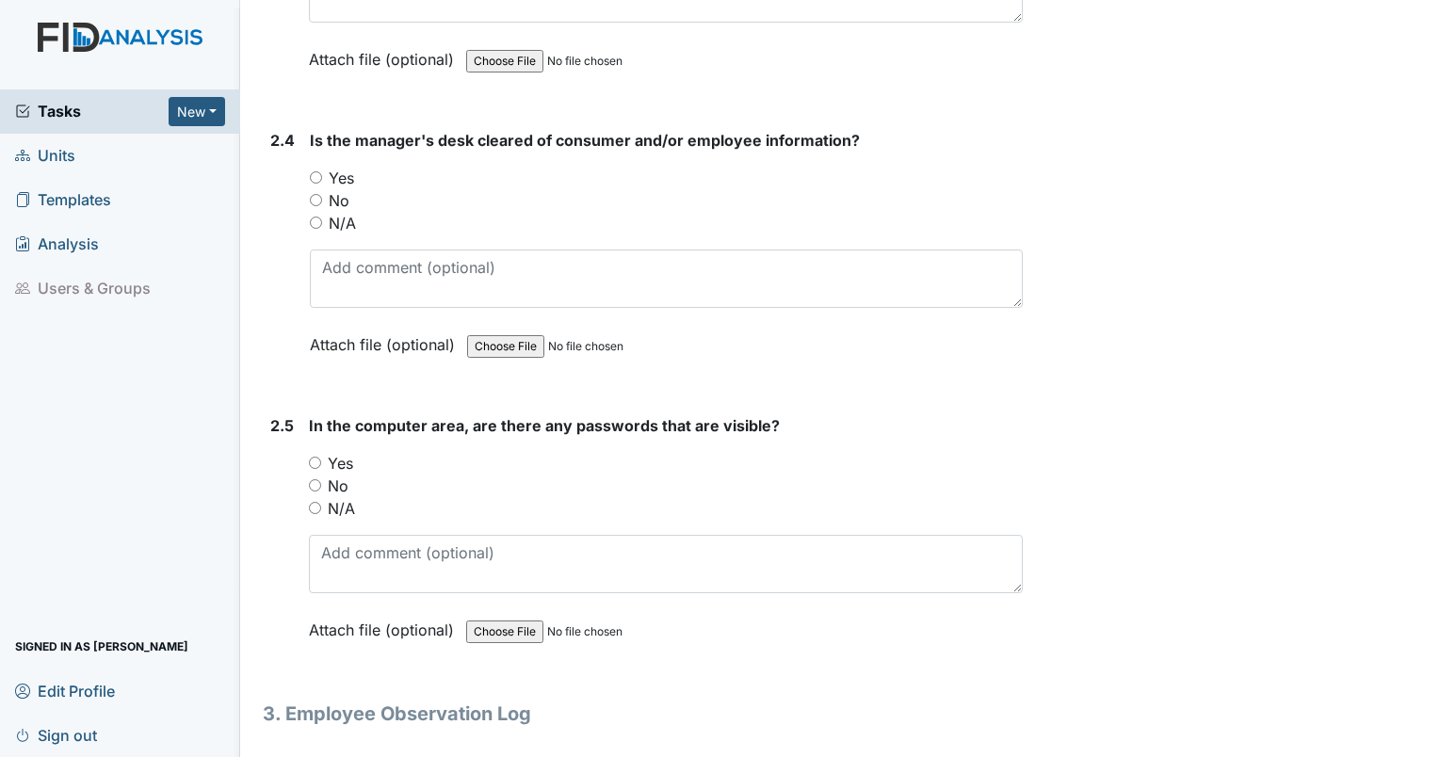
scroll to position [4873, 0]
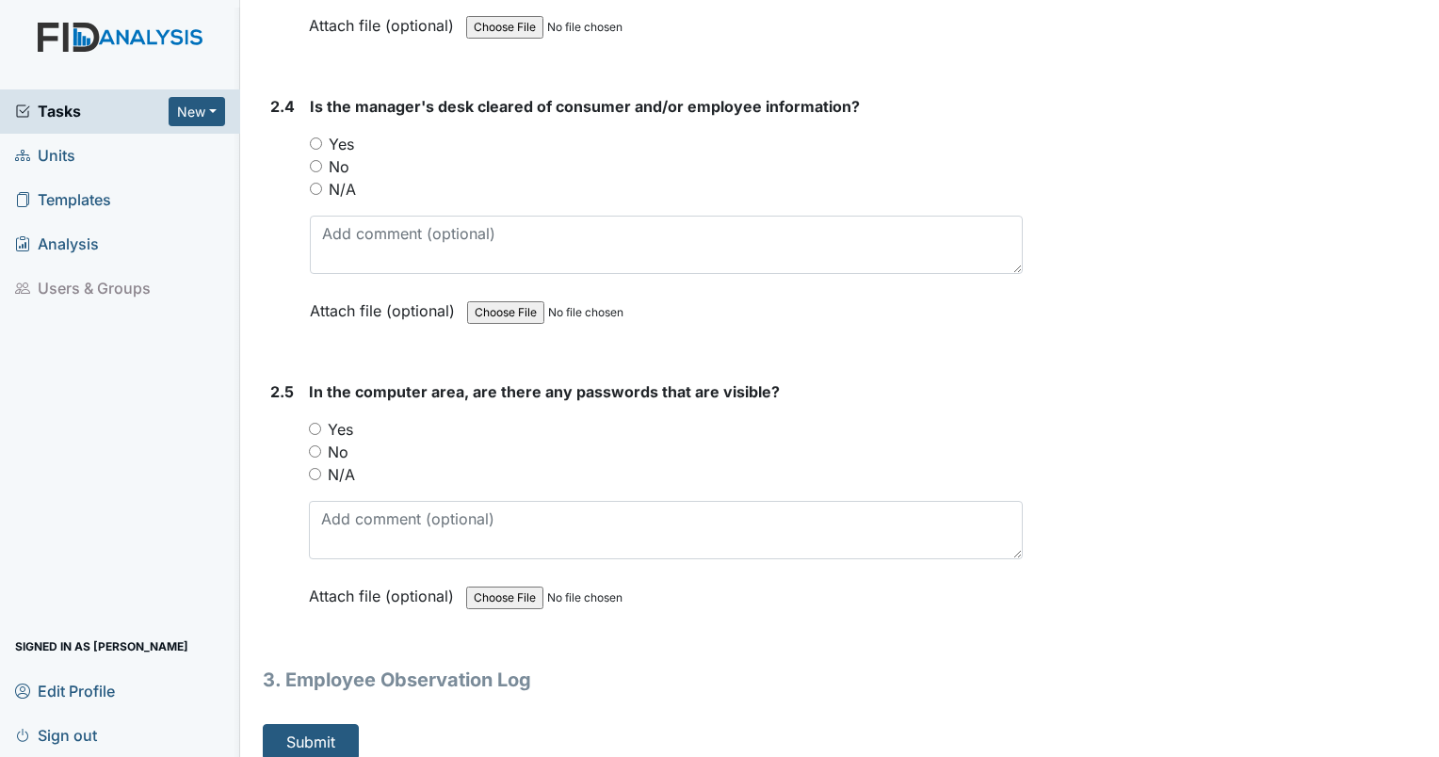
click at [314, 446] on input "No" at bounding box center [315, 452] width 12 height 12
radio input "true"
click at [318, 138] on input "Yes" at bounding box center [316, 144] width 12 height 12
radio input "true"
click at [305, 730] on button "Submit" at bounding box center [311, 742] width 96 height 36
